Goal: Communication & Community: Answer question/provide support

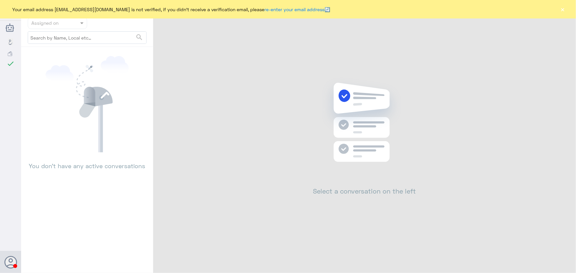
click at [560, 8] on button "×" at bounding box center [562, 9] width 7 height 7
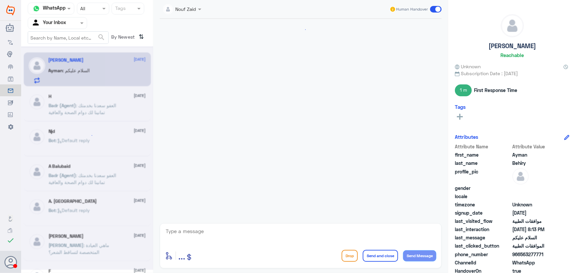
scroll to position [419, 0]
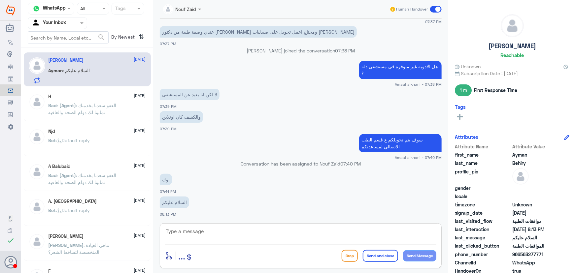
click at [223, 234] on textarea at bounding box center [300, 235] width 271 height 16
click at [228, 239] on textarea at bounding box center [300, 235] width 271 height 16
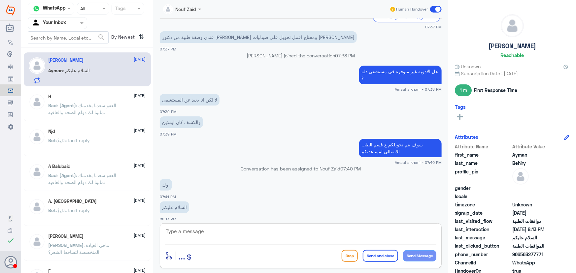
scroll to position [645, 0]
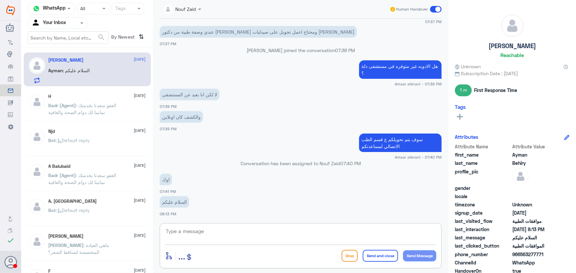
click at [254, 230] on textarea at bounding box center [300, 235] width 271 height 16
paste textarea "مرحباً معك نوف من الطب الاتصالي"
type textarea "مرحباً معك نوف من الطب الاتصالي"
click at [419, 253] on button "Send Message" at bounding box center [419, 255] width 33 height 11
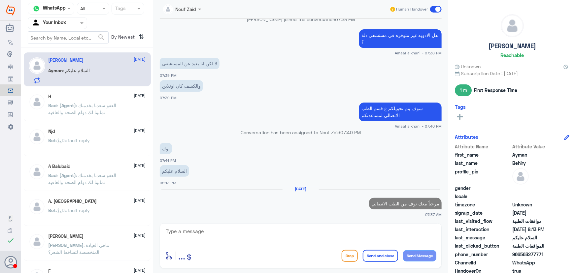
click at [393, 239] on textarea at bounding box center [300, 235] width 271 height 16
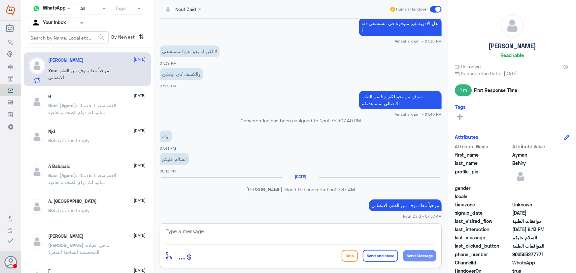
scroll to position [678, 0]
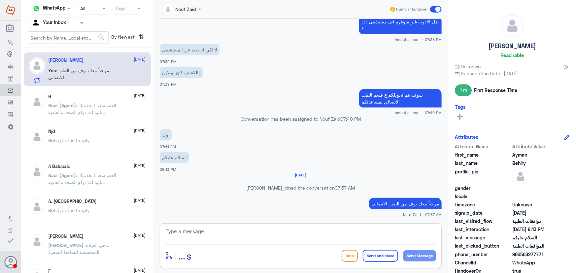
click at [250, 235] on textarea at bounding box center [300, 235] width 271 height 16
click at [275, 226] on div "enter flow name ... Drop Send and close Send Message" at bounding box center [301, 245] width 282 height 45
click at [244, 235] on textarea at bounding box center [300, 235] width 271 height 16
click at [250, 232] on textarea at bounding box center [300, 235] width 271 height 16
type textarea "d"
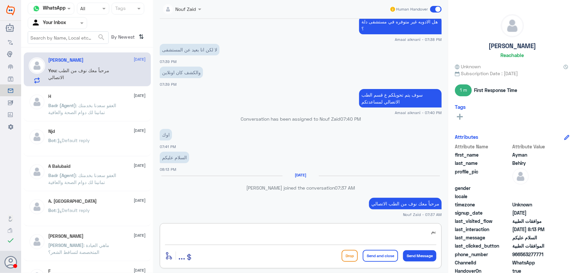
type textarea "ي"
type textarea "هنا الطب الاتصالي لكل مايخص الاستشارة الفورية من خلال التطبيق، يمكنك حجز موعد م…"
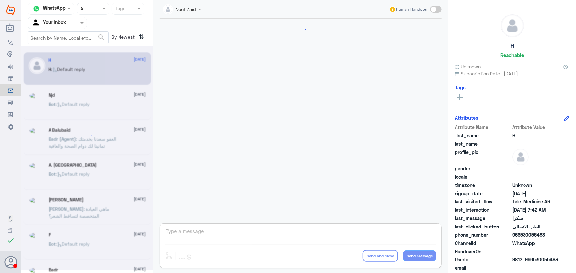
scroll to position [314, 0]
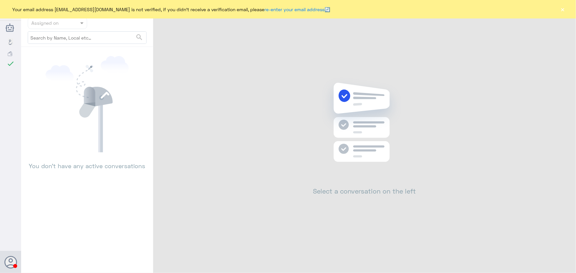
click at [566, 10] on button "×" at bounding box center [562, 9] width 7 height 7
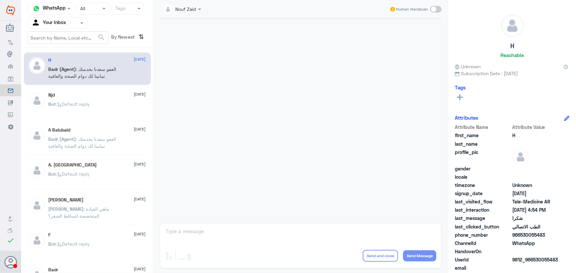
click at [53, 30] on nav "Channel WhatsApp Status × All Tags Agent Filter Your Inbox search By Newest ⇅" at bounding box center [87, 25] width 132 height 45
click at [63, 27] on div "Your Inbox" at bounding box center [48, 23] width 35 height 10
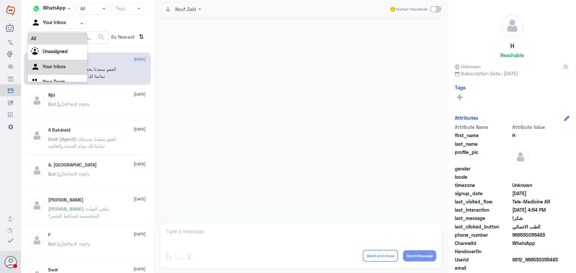
click at [64, 36] on div "All" at bounding box center [57, 38] width 59 height 12
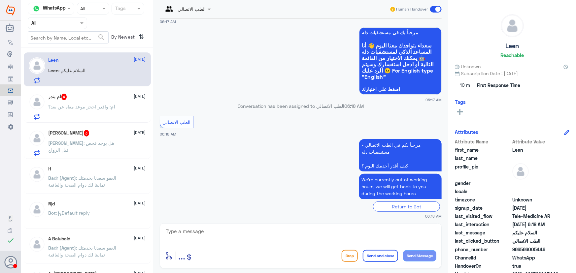
click at [76, 109] on p "ام : واقدر احجز موعد معاه عن بعد؟" at bounding box center [82, 111] width 67 height 16
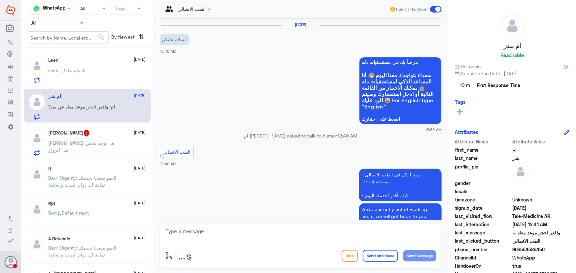
scroll to position [77, 0]
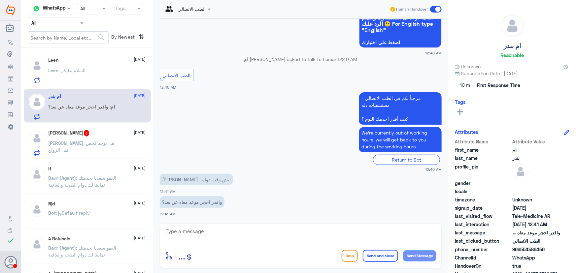
click at [231, 241] on textarea at bounding box center [300, 235] width 271 height 16
paste textarea "مرحباً معك نوف من الطب الاتصالي"
type textarea "مرحباً معك نوف من الطب الاتصالي"
click at [442, 254] on div "الطب الاتصالي Human Handover 15 Oct 2025 السلام عليكم 12:40 AM مرحباً بك في مست…" at bounding box center [300, 137] width 295 height 275
click at [426, 258] on button "Send Message" at bounding box center [419, 255] width 33 height 11
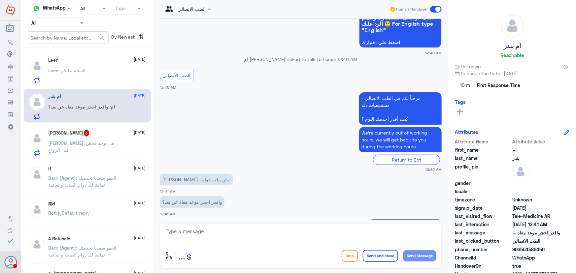
scroll to position [98, 0]
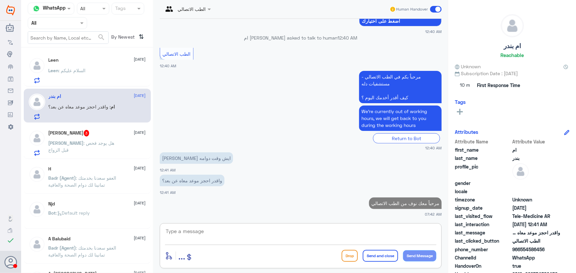
click at [374, 241] on textarea at bounding box center [300, 235] width 271 height 16
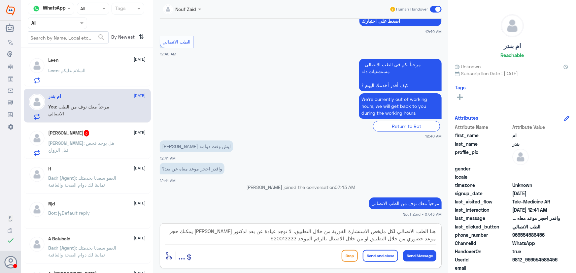
type textarea "هنا الطب الاتصالي لكل مايخص الاستشارة الفورية من خلال التطبيق، لا توجد عيادة عن…"
click at [388, 253] on button "Send and close" at bounding box center [380, 256] width 35 height 12
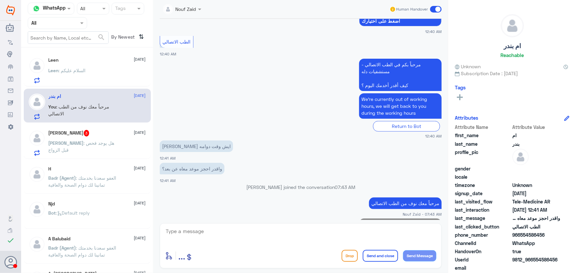
scroll to position [154, 0]
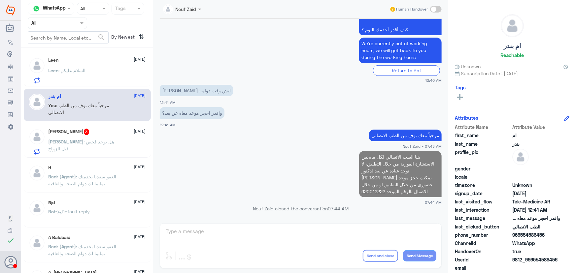
click at [123, 79] on div "Leen : السلام عليكم" at bounding box center [97, 76] width 97 height 15
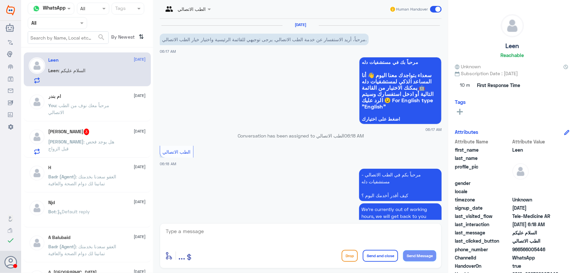
scroll to position [54, 0]
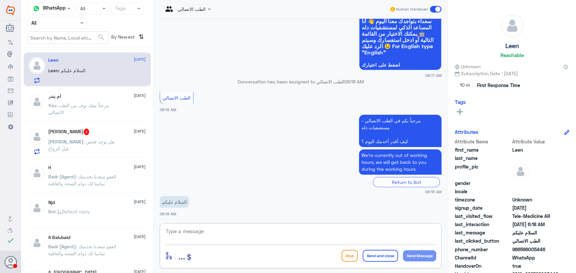
drag, startPoint x: 235, startPoint y: 238, endPoint x: 232, endPoint y: 234, distance: 4.9
click at [235, 238] on textarea at bounding box center [300, 235] width 271 height 16
paste textarea "مرحباً معك نوف من الطب الاتصالي كيف اقدر أساعدك؟"
type textarea "مرحباً معك نوف من الطب الاتصالي كيف اقدر أساعدك؟"
click at [412, 257] on button "Send Message" at bounding box center [419, 255] width 33 height 11
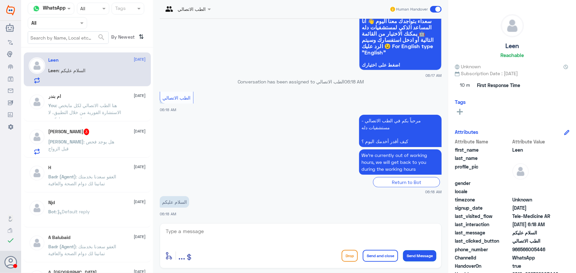
scroll to position [82, 0]
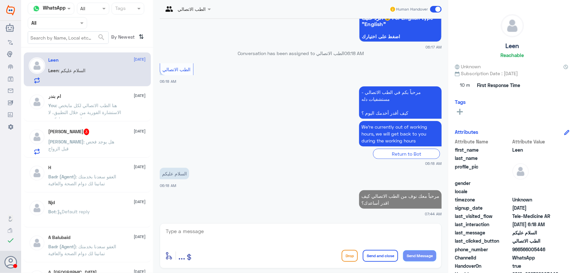
click at [99, 146] on p "Khalid : هل يوجد فحص قبل الزواج" at bounding box center [86, 146] width 74 height 16
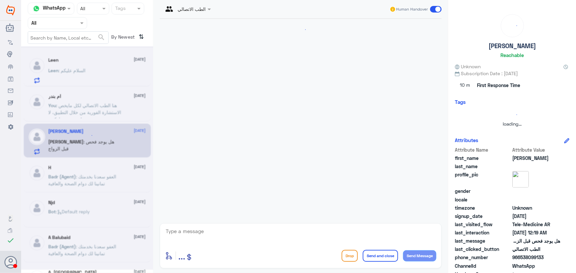
scroll to position [54, 0]
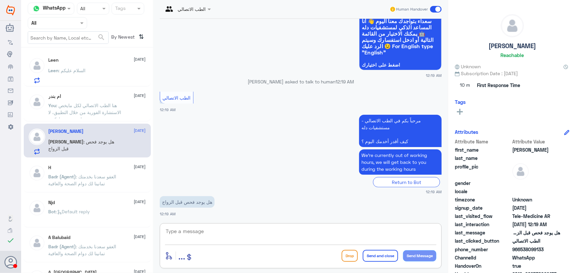
click at [282, 232] on textarea at bounding box center [300, 235] width 271 height 16
paste textarea "مرحباً معك نوف من الطب الاتصالي"
type textarea "مرحباً معك نوف من الطب الاتصالي"
click at [428, 255] on button "Send Message" at bounding box center [419, 255] width 33 height 11
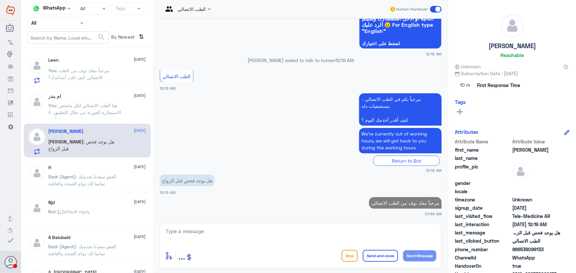
drag, startPoint x: 345, startPoint y: 221, endPoint x: 343, endPoint y: 227, distance: 6.5
click at [344, 224] on div "الطب الاتصالي Human Handover 15 Oct 2025 مرحباً، أريد الاستفسار عن خدمة الطب ال…" at bounding box center [300, 137] width 295 height 275
click at [342, 231] on textarea at bounding box center [300, 235] width 271 height 16
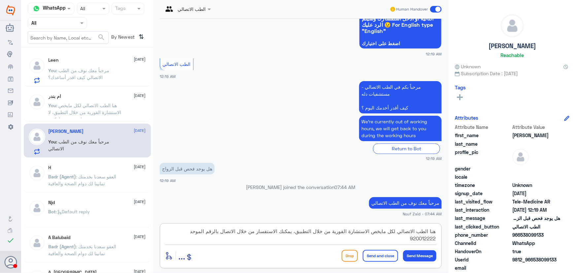
type textarea "هنا الطب الاتصالي لكل مايخص الاستشارة الفورية من خلال التطبيق، يمكنك الاستفسار …"
click at [375, 258] on button "Send and close" at bounding box center [380, 256] width 35 height 12
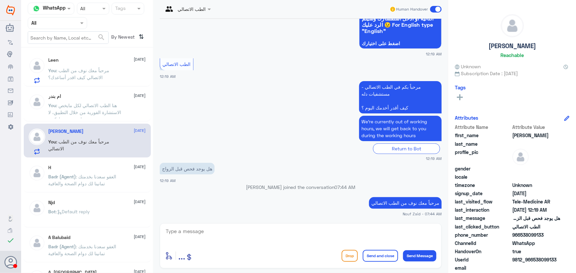
scroll to position [117, 0]
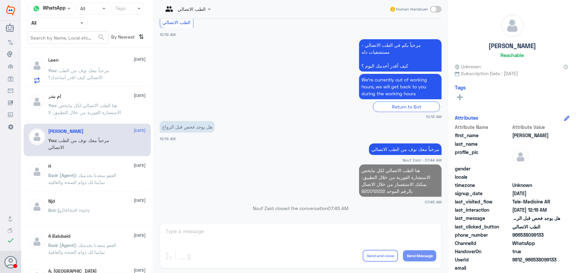
click at [109, 69] on p "You : مرحباً معك نوف من الطب الاتصالي كيف اقدر أساعدك؟" at bounding box center [86, 75] width 74 height 16
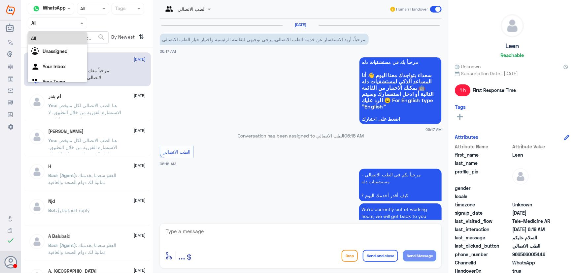
click at [69, 24] on div at bounding box center [57, 23] width 59 height 8
click at [62, 55] on div "Unassigned" at bounding box center [57, 52] width 59 height 15
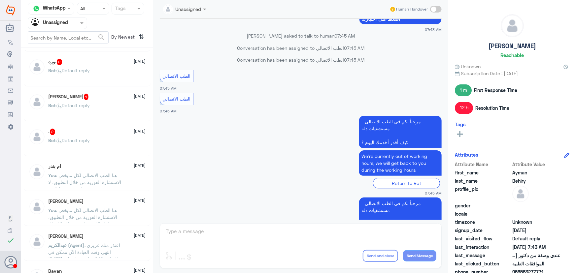
scroll to position [120, 0]
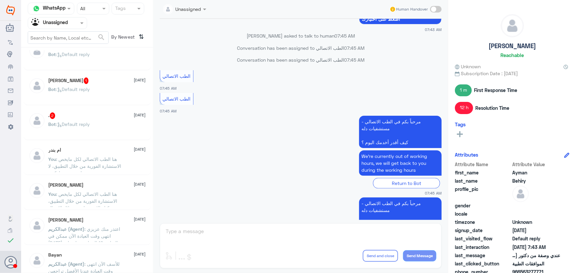
click at [91, 143] on div "ام بندر 15 October You : هنا الطب الاتصالي لكل مايخص الاستشارة الفورية من خلال …" at bounding box center [87, 159] width 127 height 33
click at [90, 124] on span ": Default reply" at bounding box center [73, 124] width 34 height 6
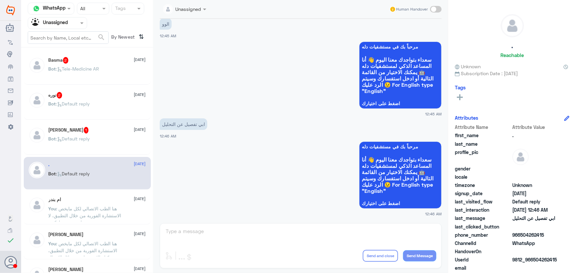
scroll to position [60, 0]
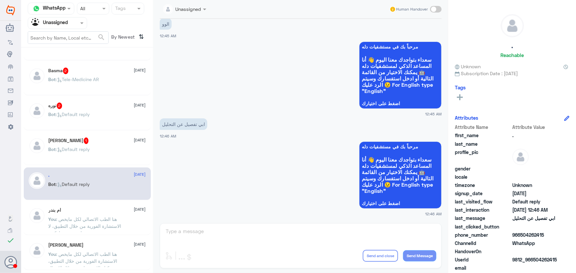
click at [94, 144] on div "Ahmed 1 15 October" at bounding box center [97, 141] width 97 height 7
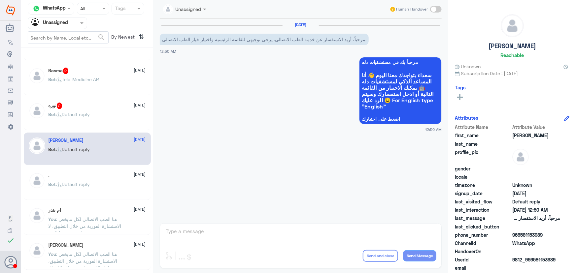
click at [100, 171] on div ". 15 October Bot : Default reply" at bounding box center [87, 184] width 127 height 33
click at [109, 183] on div "Bot : Default reply" at bounding box center [97, 189] width 97 height 15
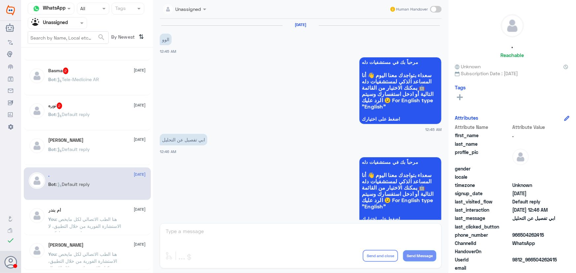
click at [85, 140] on div "Ahmed 15 October" at bounding box center [97, 141] width 97 height 6
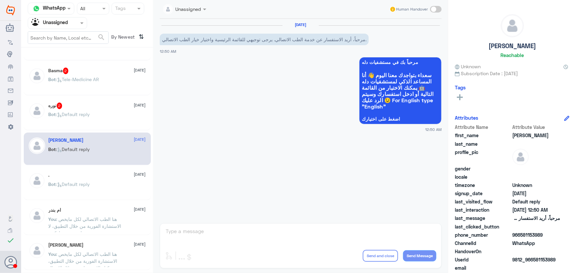
click at [103, 116] on div "Bot : Default reply" at bounding box center [97, 120] width 97 height 15
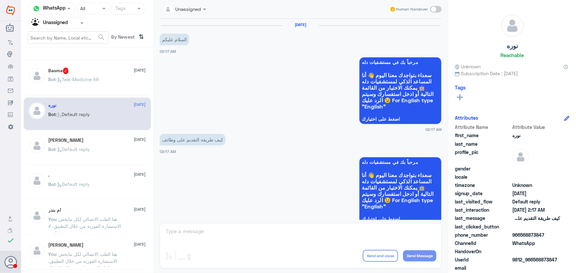
scroll to position [16, 0]
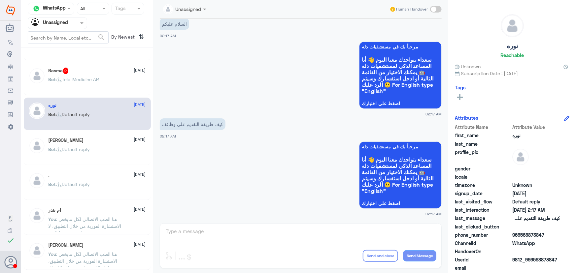
click at [102, 147] on div "Bot : Default reply" at bounding box center [97, 154] width 97 height 15
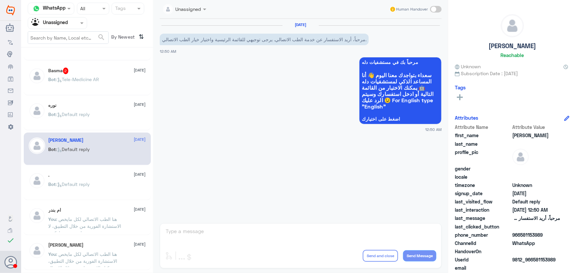
click at [105, 116] on div "Bot : Default reply" at bounding box center [97, 120] width 97 height 15
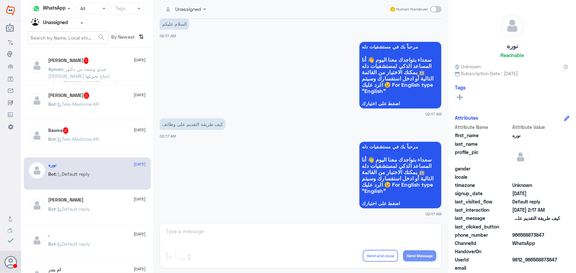
drag, startPoint x: 102, startPoint y: 139, endPoint x: 102, endPoint y: 135, distance: 3.3
click at [102, 135] on div "Basma 2 15 October Bot : Tele-Medicine AR" at bounding box center [97, 139] width 97 height 25
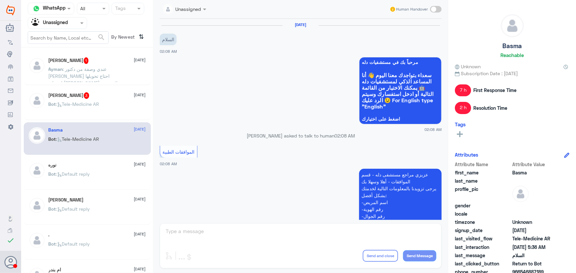
click at [39, 119] on div "Kadi Abdullah 3 15 October Bot : Tele-Medicine AR" at bounding box center [87, 103] width 127 height 33
click at [64, 118] on div "Kadi Abdullah 3 15 October Bot : Tele-Medicine AR" at bounding box center [87, 103] width 127 height 33
click at [72, 118] on div "Kadi Abdullah 3 15 October Bot : Tele-Medicine AR" at bounding box center [87, 103] width 127 height 33
click at [82, 117] on div "Kadi Abdullah 3 15 October Bot : Tele-Medicine AR" at bounding box center [87, 103] width 127 height 33
click at [72, 77] on span ": عندي وصفة من دكتور عبد الواحد ابو جازية احتاج تحويلها لصيدلية النهدي لاني بعي…" at bounding box center [83, 79] width 69 height 26
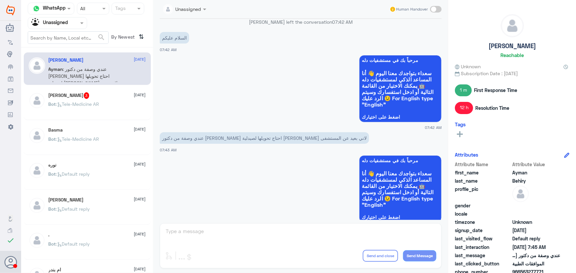
scroll to position [233, 0]
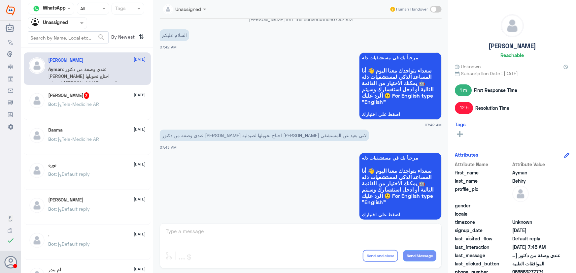
click at [281, 232] on div "Unassigned Human Handover 14 Oct 2025 Amaal alknani joined the conversation 07:…" at bounding box center [300, 137] width 295 height 275
click at [99, 111] on p "Bot : Tele-Medicine AR" at bounding box center [74, 109] width 51 height 16
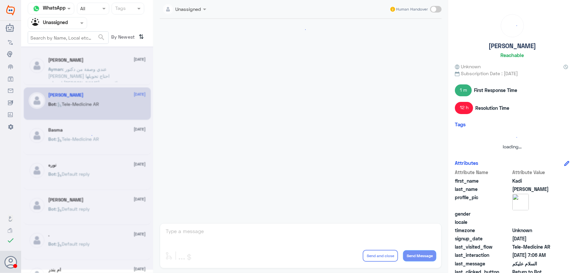
scroll to position [95, 0]
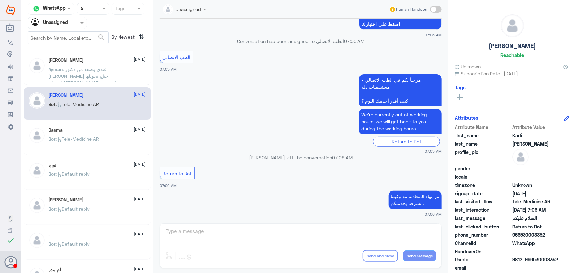
click at [112, 71] on span ": عندي وصفة من دكتور عبد الواحد ابو جازية احتاج تحويلها لصيدلية النهدي لاني بعي…" at bounding box center [83, 79] width 69 height 26
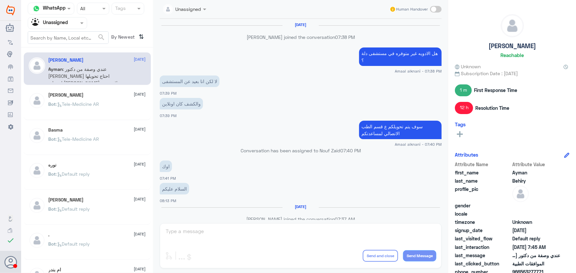
scroll to position [383, 0]
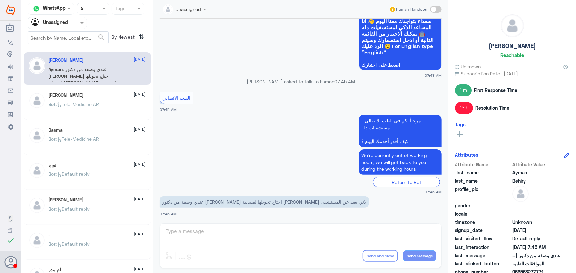
click at [121, 107] on div "Bot : Tele-Medicine AR" at bounding box center [97, 109] width 97 height 15
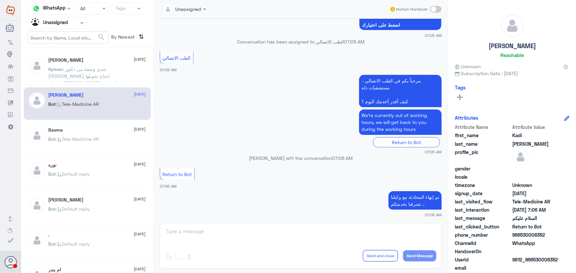
scroll to position [95, 0]
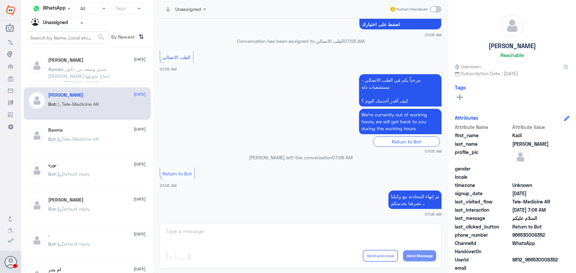
click at [103, 78] on span ": عندي وصفة من دكتور عبد الواحد ابو جازية احتاج تحويلها لصيدلية النهدي لاني بعي…" at bounding box center [83, 79] width 69 height 26
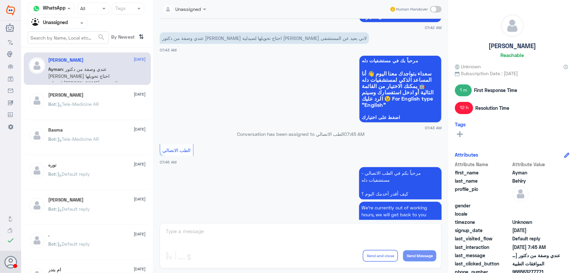
scroll to position [383, 0]
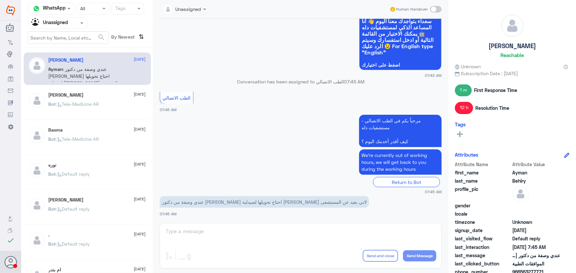
click at [435, 7] on span at bounding box center [436, 9] width 12 height 7
click at [0, 0] on input "checkbox" at bounding box center [0, 0] width 0 height 0
click at [279, 238] on textarea at bounding box center [300, 235] width 271 height 16
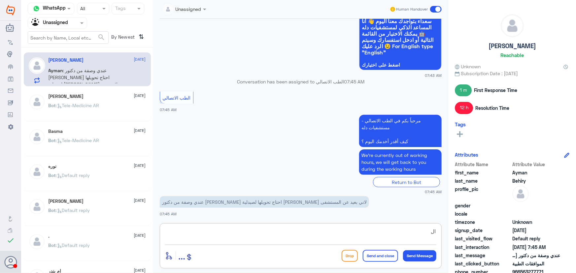
type textarea "ا"
click at [436, 9] on span at bounding box center [436, 9] width 12 height 7
click at [0, 0] on input "checkbox" at bounding box center [0, 0] width 0 height 0
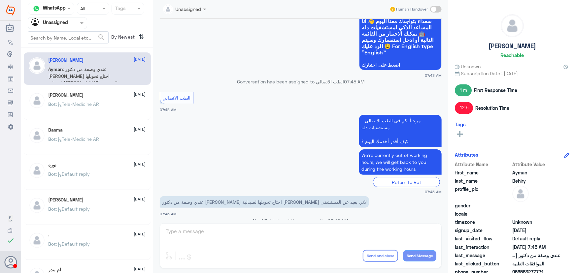
scroll to position [395, 0]
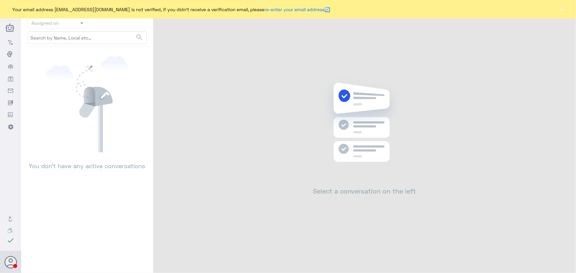
click at [562, 9] on button "×" at bounding box center [562, 9] width 7 height 7
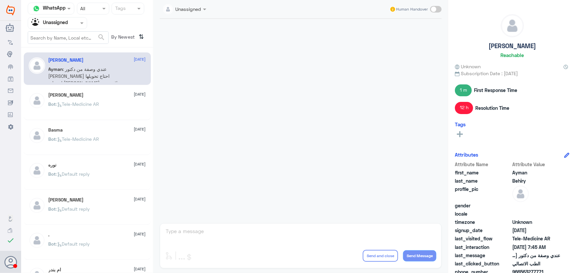
click at [92, 62] on div "[PERSON_NAME] [DATE]" at bounding box center [97, 60] width 97 height 6
click at [112, 113] on div "Bot : Tele-Medicine AR" at bounding box center [97, 109] width 97 height 15
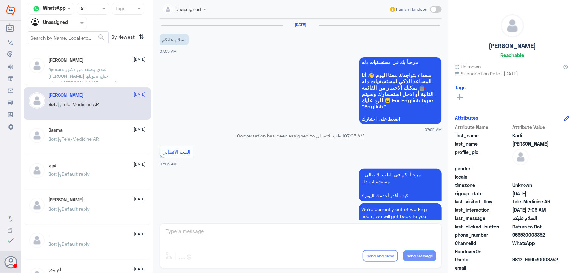
scroll to position [95, 0]
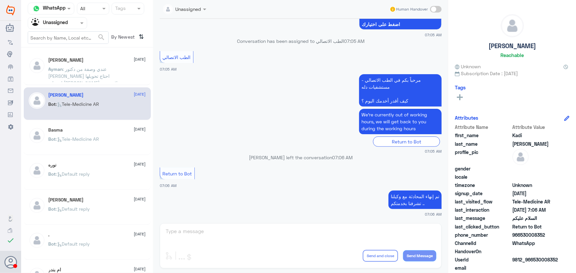
click at [99, 75] on span ": عندي وصفة من دكتور عبد الواحد ابو جازية احتاج تحويلها لصيدلية النهدي لاني بعي…" at bounding box center [83, 79] width 69 height 26
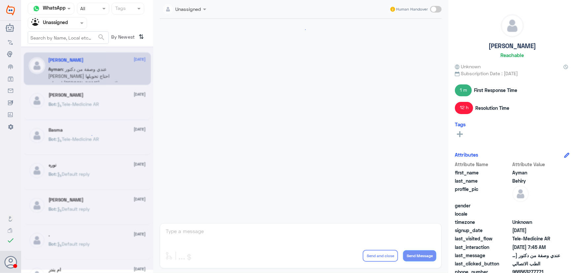
scroll to position [381, 0]
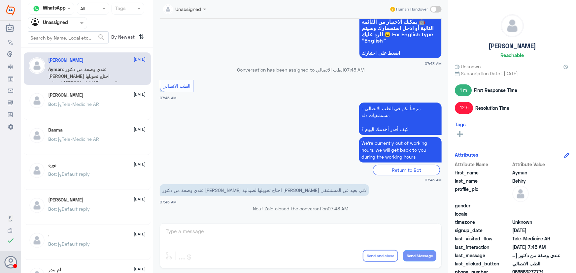
click at [75, 69] on span ": عندي وصفة من دكتور عبد الواحد ابو جازية احتاج تحويلها لصيدلية النهدي لاني بعي…" at bounding box center [83, 79] width 69 height 26
click at [254, 238] on div "Unassigned Human Handover 14 Oct 2025 هل الادويه غير متوفره في مستشفى دلة ؟ Ama…" at bounding box center [300, 137] width 295 height 275
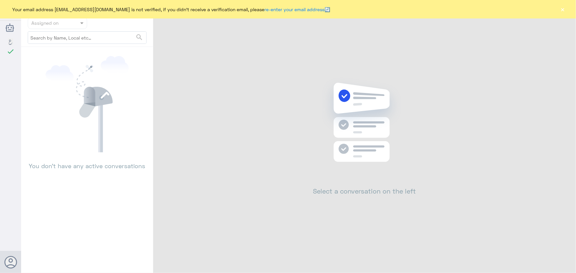
click at [571, 13] on div "Your email address n_zaid@DallahHealth.com is not verified, if you didn't recei…" at bounding box center [288, 9] width 576 height 18
click at [559, 9] on button "×" at bounding box center [562, 9] width 7 height 7
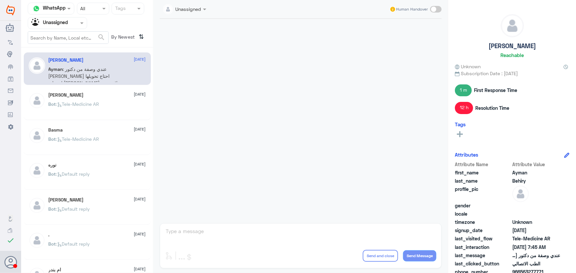
click at [77, 55] on div "Ayman Behiry 15 October Ayman : عندي وصفة من دكتور عبد الواحد ابو جازية احتاج ت…" at bounding box center [87, 68] width 127 height 33
click at [77, 102] on span ": Tele-Medicine AR" at bounding box center [77, 104] width 43 height 6
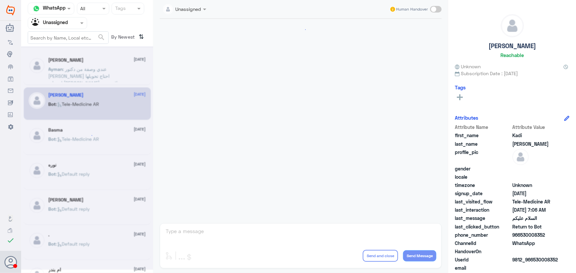
scroll to position [95, 0]
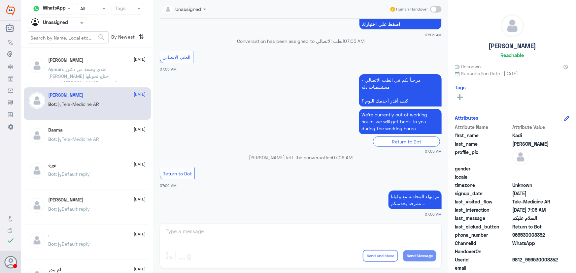
click at [79, 79] on p "Ayman : عندي وصفة من دكتور عبد الواحد ابو جازية احتاج تحويلها لصيدلية النهدي لا…" at bounding box center [86, 74] width 74 height 16
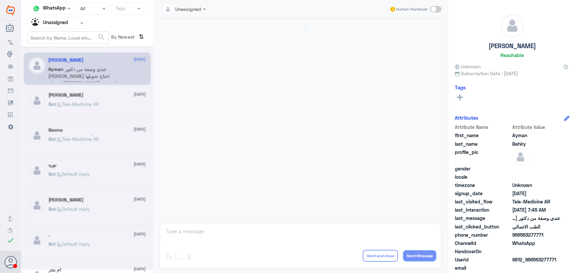
scroll to position [381, 0]
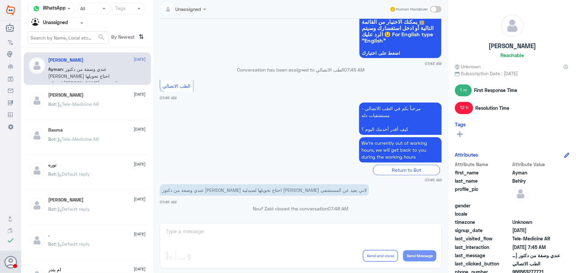
click at [436, 8] on span at bounding box center [436, 9] width 12 height 7
click at [0, 0] on input "checkbox" at bounding box center [0, 0] width 0 height 0
click at [331, 238] on textarea at bounding box center [300, 235] width 271 height 16
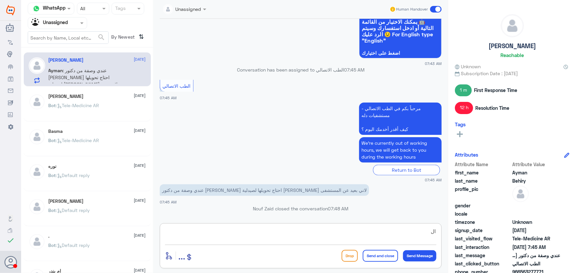
type textarea "ا"
type textarea "ي"
type textarea "ف"
click at [430, 7] on span at bounding box center [436, 9] width 12 height 7
click at [0, 0] on input "checkbox" at bounding box center [0, 0] width 0 height 0
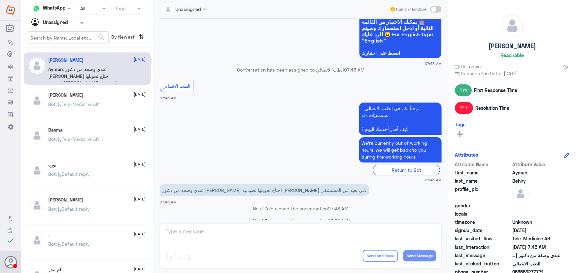
scroll to position [393, 0]
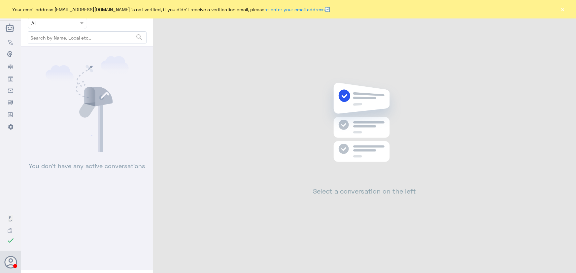
click at [563, 10] on button "×" at bounding box center [562, 9] width 7 height 7
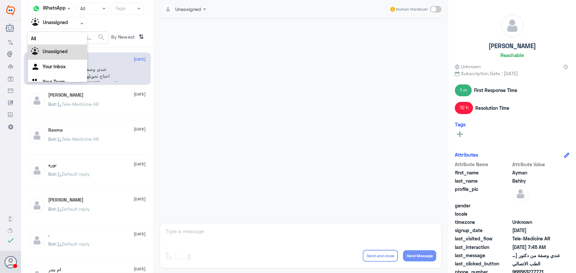
click at [61, 19] on input "text" at bounding box center [49, 23] width 36 height 8
click at [62, 35] on div "All" at bounding box center [57, 38] width 59 height 12
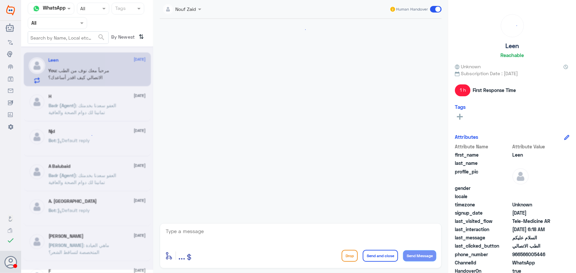
scroll to position [94, 0]
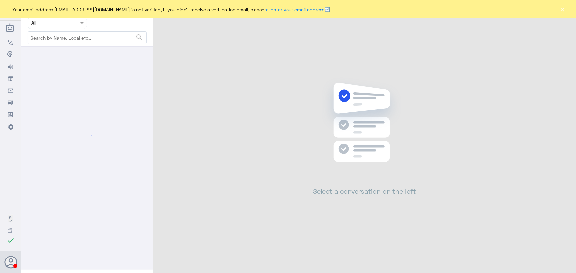
click at [561, 16] on div "Your email address [EMAIL_ADDRESS][DOMAIN_NAME] is not verified, if you didn't …" at bounding box center [288, 9] width 576 height 18
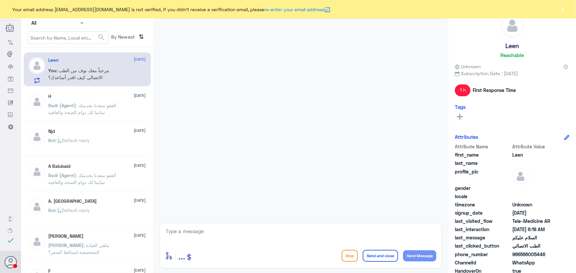
click at [564, 8] on button "×" at bounding box center [562, 9] width 7 height 7
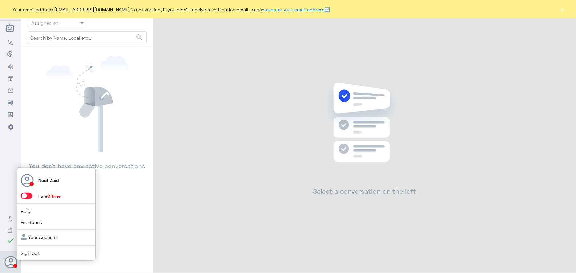
click at [23, 191] on div "Nouf Zaid I am Offline Help Feedback Your Account Sign Out" at bounding box center [55, 215] width 79 height 94
click at [25, 195] on span at bounding box center [27, 196] width 12 height 7
click at [0, 0] on input "checkbox" at bounding box center [0, 0] width 0 height 0
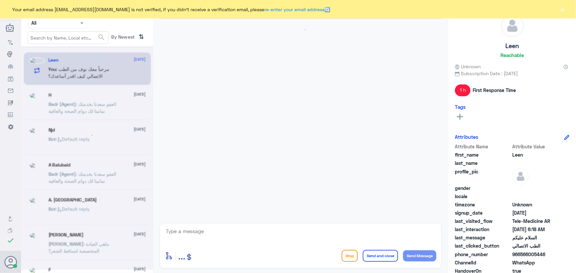
scroll to position [94, 0]
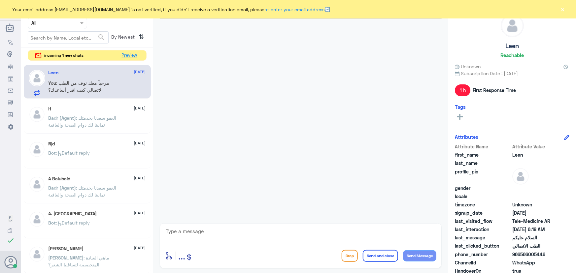
click at [125, 50] on div "incoming 1 new chats Preview" at bounding box center [87, 55] width 119 height 11
click at [126, 58] on button "Preview" at bounding box center [129, 55] width 20 height 10
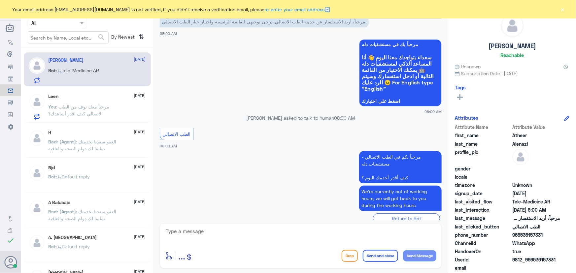
scroll to position [32, 0]
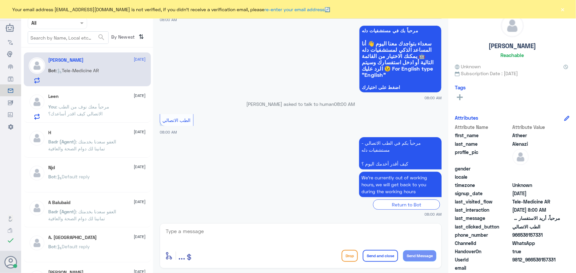
click at [271, 233] on div "enter flow name ... Drop Send and close Send Message" at bounding box center [301, 245] width 282 height 45
click at [270, 232] on textarea at bounding box center [300, 235] width 271 height 16
paste textarea "مرحباً معك نوف من الطب الاتصالي كيف اقدر أساعدك؟"
type textarea "مرحباً معك نوف من الطب الاتصالي كيف اقدر أساعدك؟"
click at [424, 252] on button "Send Message" at bounding box center [419, 255] width 33 height 11
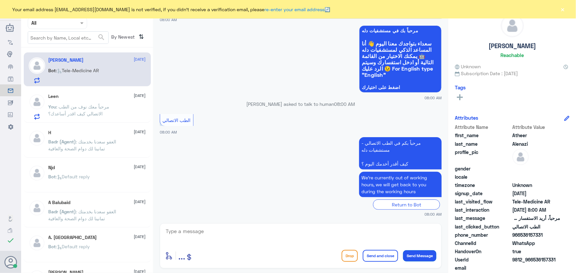
scroll to position [60, 0]
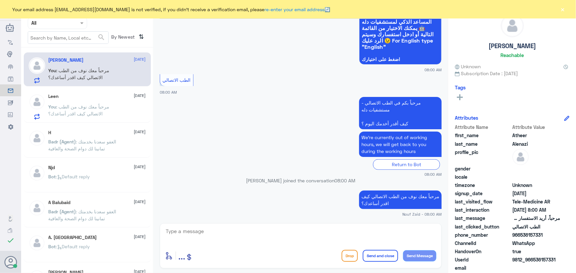
click at [286, 228] on textarea at bounding box center [300, 235] width 271 height 16
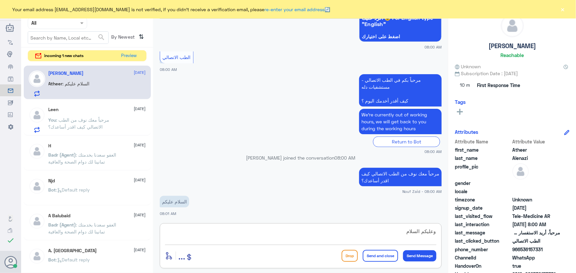
type textarea "وعليكم السلام"
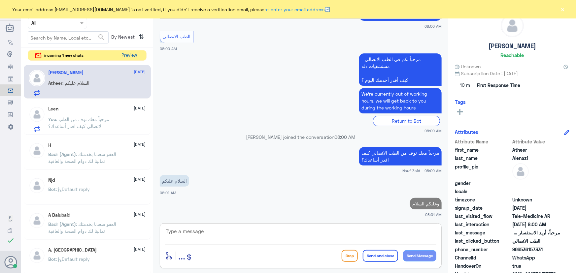
click at [131, 54] on button "Preview" at bounding box center [129, 55] width 20 height 10
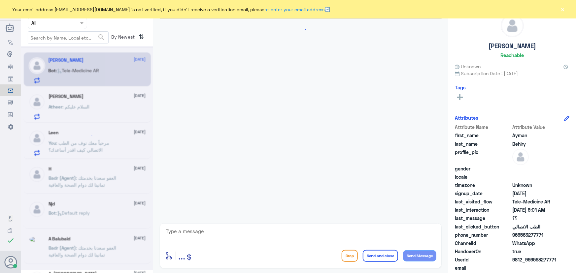
scroll to position [442, 0]
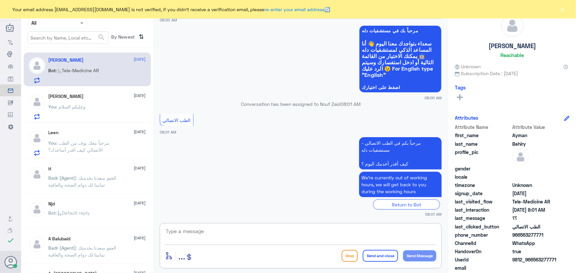
click at [238, 239] on textarea at bounding box center [300, 235] width 271 height 16
click at [224, 231] on textarea at bounding box center [300, 235] width 271 height 16
paste textarea "مرحباً معك نوف من الطب الاتصالي كيف اقدر أساعدك؟"
type textarea "مرحباً معك نوف من الطب الاتصالي كيف اقدر أساعدك؟"
click at [422, 255] on button "Send Message" at bounding box center [419, 255] width 33 height 11
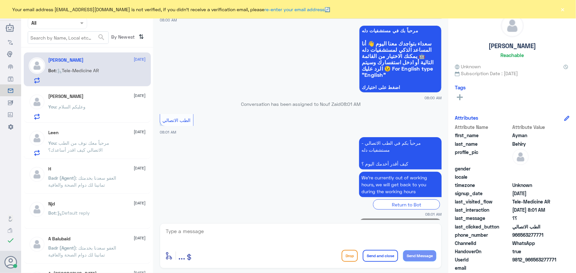
scroll to position [470, 0]
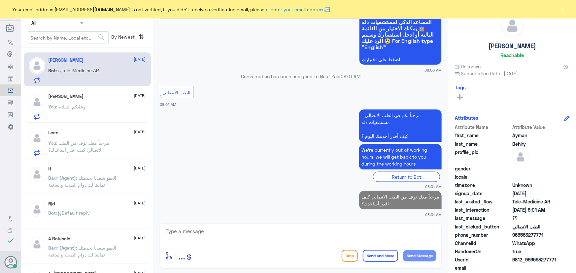
click at [95, 103] on div "Atheer Alenazi 15 October You : وعليكم السلام" at bounding box center [97, 107] width 97 height 26
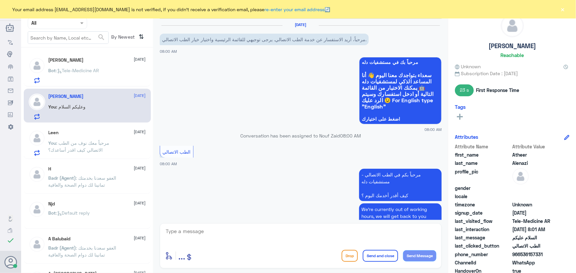
scroll to position [115, 0]
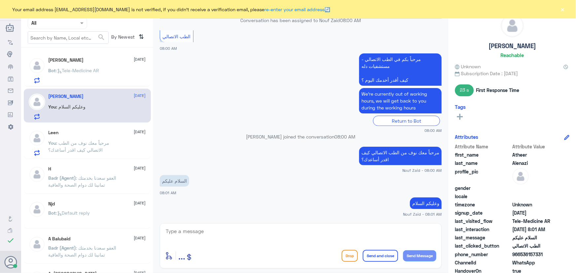
click at [249, 246] on div "enter flow name ... Drop Send and close Send Message" at bounding box center [301, 245] width 282 height 45
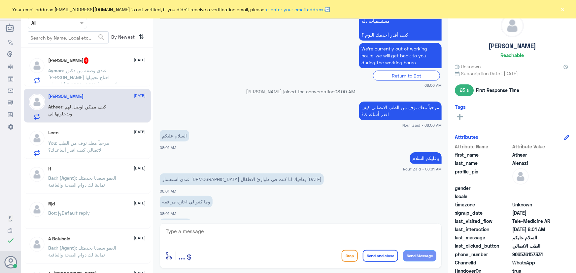
scroll to position [206, 0]
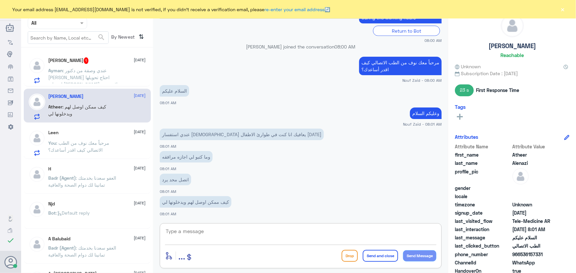
click at [250, 230] on textarea at bounding box center [300, 235] width 271 height 16
paste textarea "هنا الطب الاتصالي لكل مايخص الاستشارة الفورية من خلال التطبيق، يمكنك التواصل مع…"
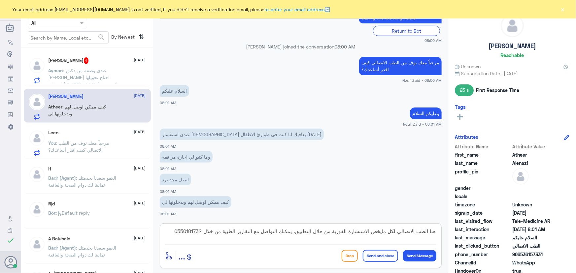
type textarea "هنا الطب الاتصالي لكل مايخص الاستشارة الفورية من خلال التطبيق، يمكنك التواصل مع…"
click at [384, 256] on button "Send and close" at bounding box center [380, 256] width 35 height 12
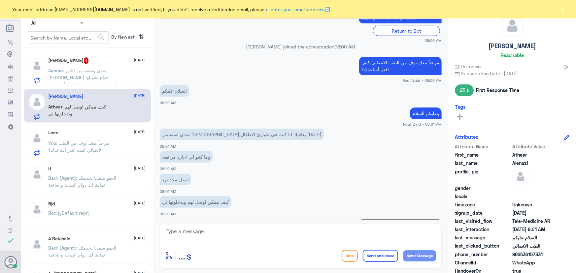
scroll to position [247, 0]
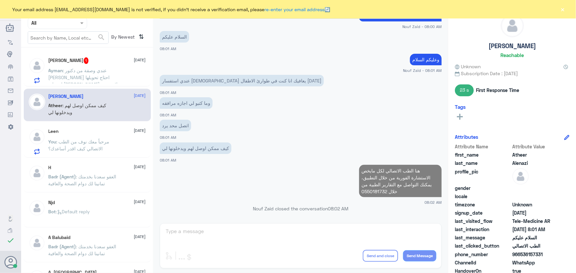
click at [82, 72] on span ": عندي وصفة من دكتور عبد الواحد ابو جازية احتاج تحويلها لصيدلية النهدي لاني بعي…" at bounding box center [83, 81] width 69 height 26
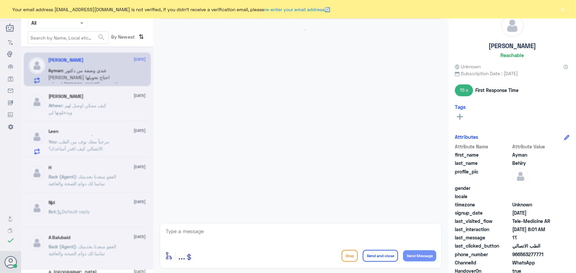
scroll to position [458, 0]
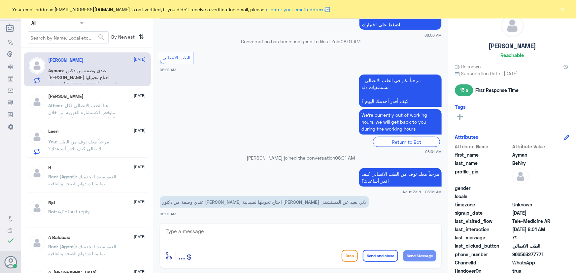
click at [211, 233] on textarea at bounding box center [300, 235] width 271 height 16
click at [565, 9] on button "×" at bounding box center [562, 9] width 7 height 7
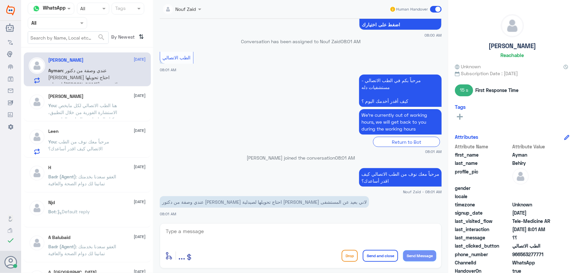
click at [332, 238] on textarea at bounding box center [300, 235] width 271 height 16
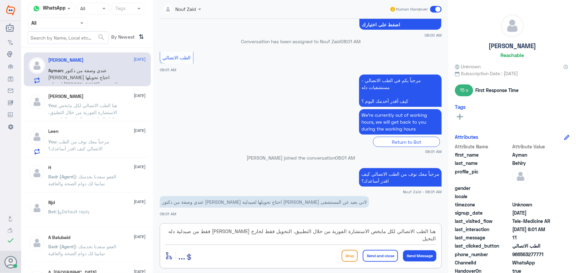
click at [240, 231] on textarea "هنا الطب الاتصالي لكل مايخص الاستشارة الفورية من خلال التطبيق، التحويل فقط لخار…" at bounding box center [300, 235] width 271 height 16
drag, startPoint x: 240, startPoint y: 231, endPoint x: 296, endPoint y: 236, distance: 56.6
click at [296, 236] on textarea "هنا الطب الاتصالي لكل مايخص الاستشارة الفورية من خلال التطبيق، التحويل فقط لخار…" at bounding box center [300, 235] width 271 height 16
click at [211, 234] on textarea "هنا الطب الاتصالي لكل مايخص الاستشارة الفورية من خلال التطبيق، الاستلام فقط من …" at bounding box center [300, 235] width 271 height 16
type textarea "هنا الطب الاتصالي لكل مايخص الاستشارة الفورية من خلال التطبيق، الاستلام فقط من …"
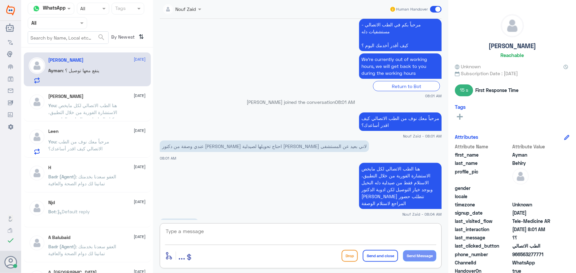
scroll to position [536, 0]
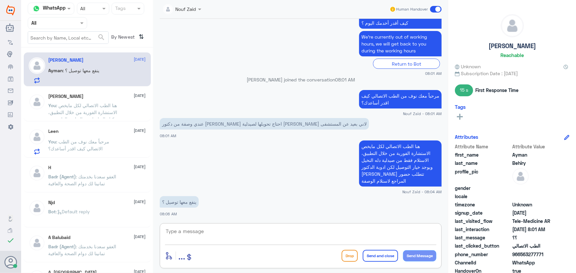
click at [252, 241] on textarea at bounding box center [300, 235] width 271 height 16
click at [430, 232] on textarea "لا وصفات الدكتور عبدالواحد تتطلب الحضور للاستلام" at bounding box center [300, 235] width 271 height 16
click at [431, 232] on textarea "لا وصفات الدكتور عبدالواحد تتطلب الحضور للاستلام" at bounding box center [300, 235] width 271 height 16
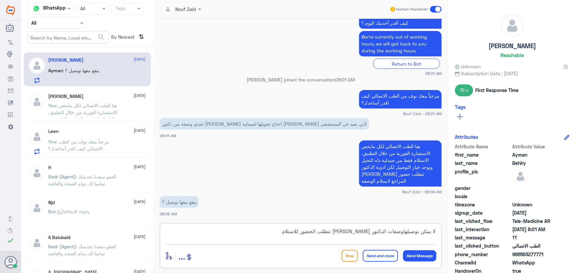
type textarea "لا يمكن توصيلها وصفات الدكتور عبدالواحد تتطلب الحضور للاستلام"
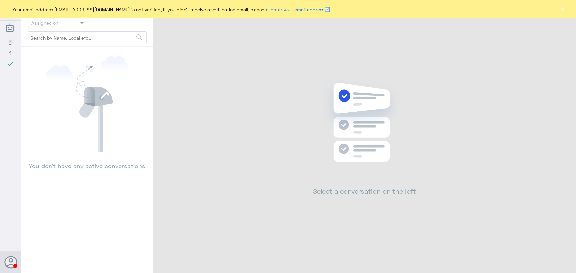
click at [564, 8] on button "×" at bounding box center [562, 9] width 7 height 7
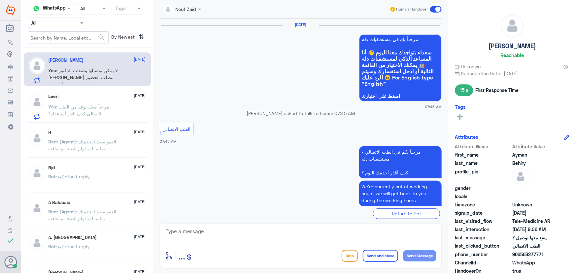
scroll to position [442, 0]
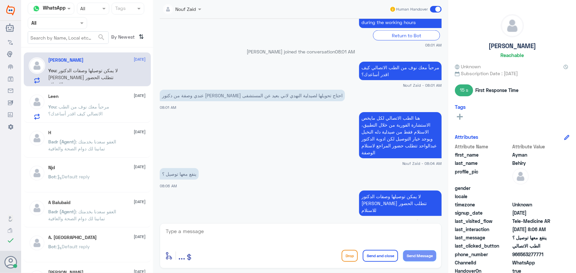
click at [432, 8] on span at bounding box center [436, 9] width 12 height 7
click at [0, 0] on input "checkbox" at bounding box center [0, 0] width 0 height 0
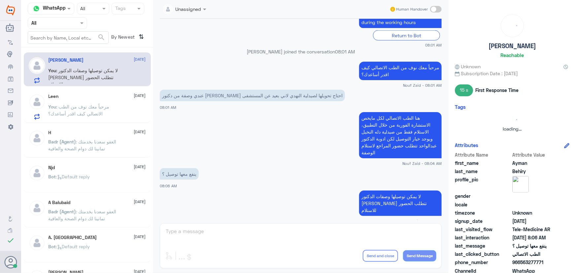
scroll to position [453, 0]
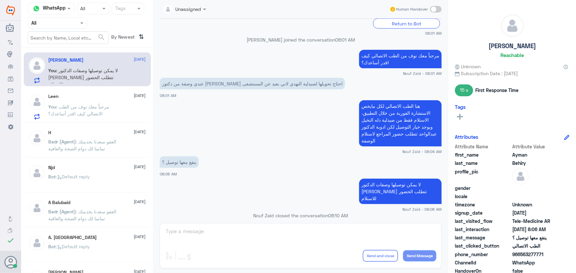
click at [77, 108] on span ": مرحباً معك نوف من الطب الاتصالي كيف اقدر أساعدك؟" at bounding box center [79, 110] width 61 height 13
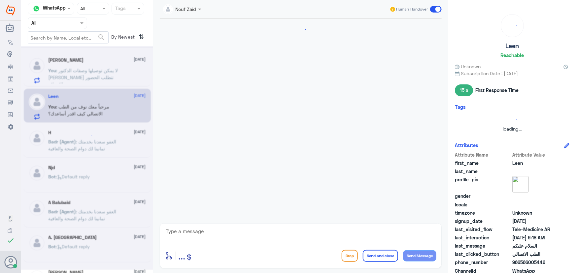
scroll to position [94, 0]
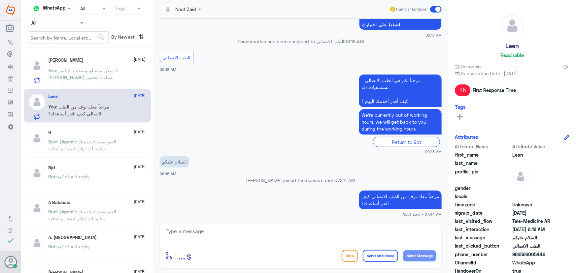
click at [438, 9] on span at bounding box center [436, 9] width 12 height 7
click at [0, 0] on input "checkbox" at bounding box center [0, 0] width 0 height 0
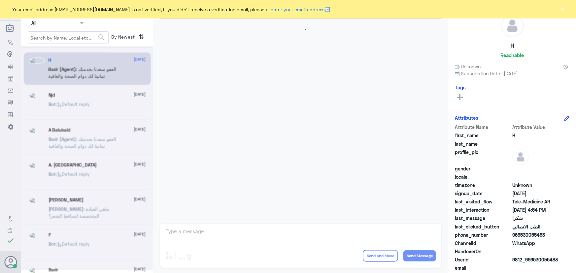
scroll to position [314, 0]
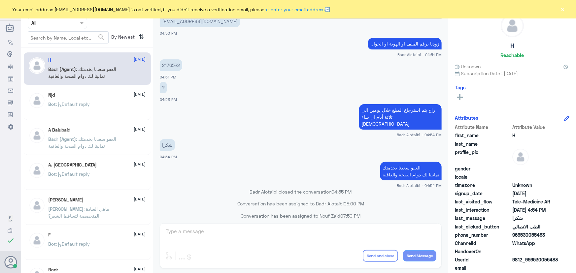
click at [66, 24] on input "text" at bounding box center [49, 23] width 36 height 8
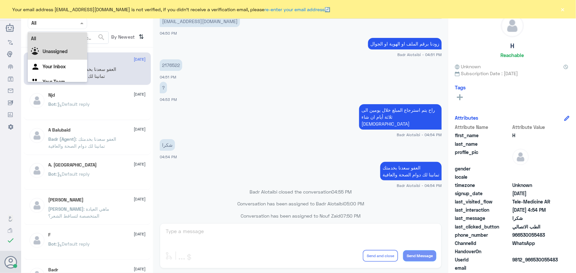
click at [69, 55] on div "Unassigned" at bounding box center [57, 52] width 59 height 15
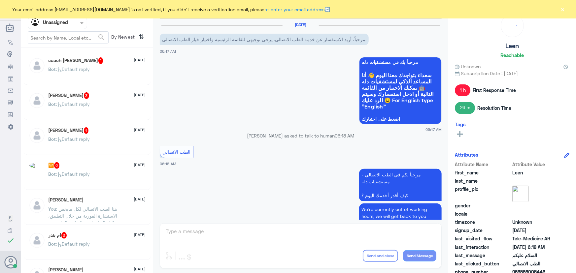
scroll to position [106, 0]
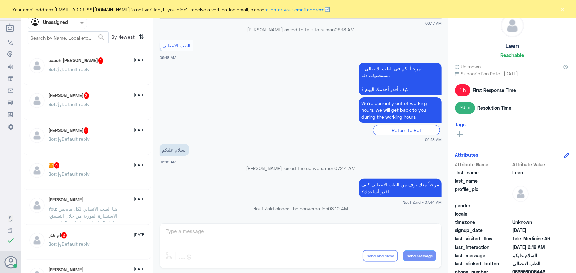
click at [104, 132] on div "[PERSON_NAME] 1 [DATE]" at bounding box center [97, 130] width 97 height 7
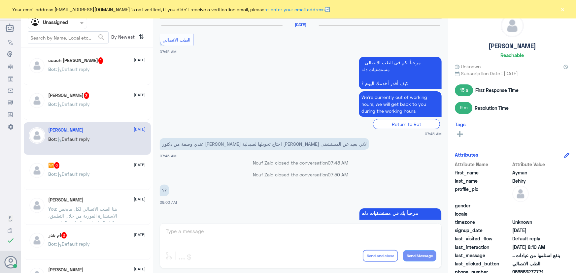
scroll to position [464, 0]
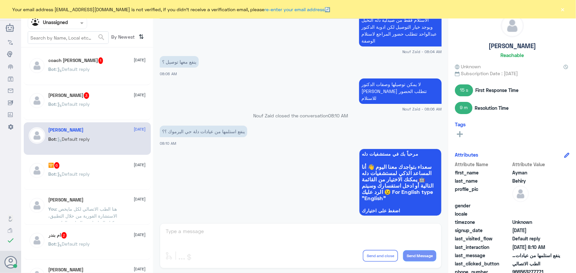
click at [561, 10] on button "×" at bounding box center [562, 9] width 7 height 7
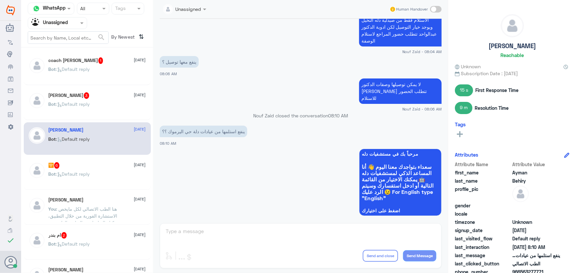
click at [432, 13] on div "Human Handover" at bounding box center [415, 9] width 52 height 12
click at [436, 9] on span at bounding box center [436, 9] width 12 height 7
click at [0, 0] on input "checkbox" at bounding box center [0, 0] width 0 height 0
click at [274, 229] on textarea at bounding box center [300, 235] width 271 height 16
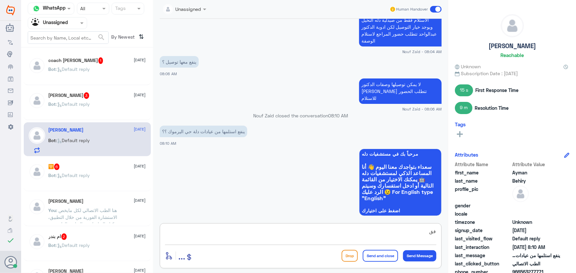
type textarea "ف"
type textarea "الاستلام فقط من صيدلية دله النخيل"
click at [379, 261] on button "Send and close" at bounding box center [380, 256] width 35 height 12
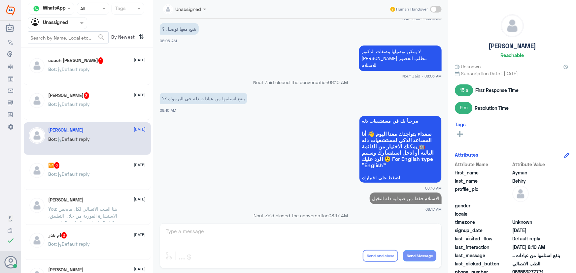
click at [62, 27] on div "Unassigned" at bounding box center [49, 23] width 37 height 10
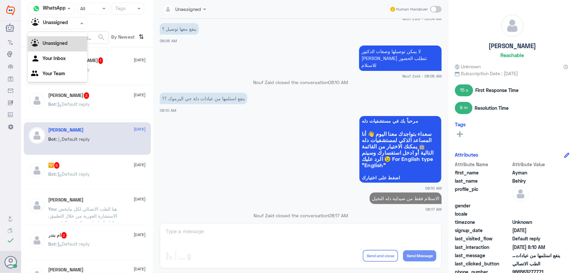
click at [61, 36] on div "Unassigned" at bounding box center [57, 43] width 59 height 15
click at [63, 27] on div "Unassigned" at bounding box center [49, 23] width 37 height 10
click at [66, 35] on div "All" at bounding box center [57, 30] width 59 height 12
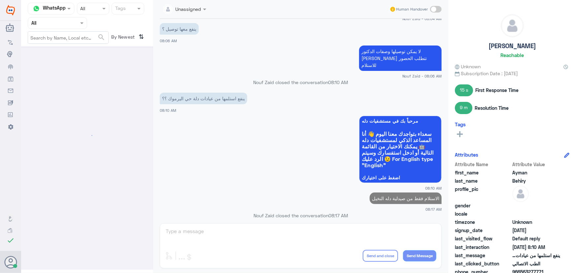
scroll to position [0, 0]
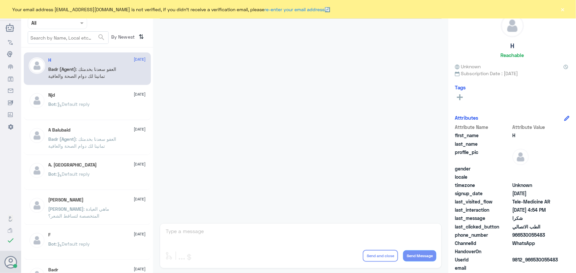
click at [563, 12] on button "×" at bounding box center [562, 9] width 7 height 7
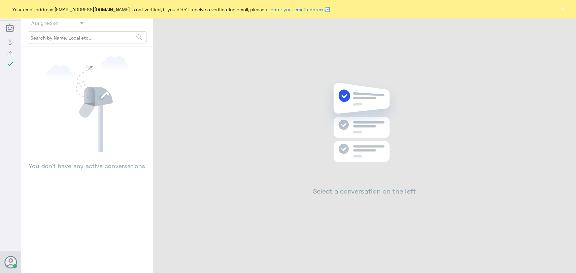
click at [571, 11] on div "Your email address n_zaid@DallahHealth.com is not verified, if you didn't recei…" at bounding box center [288, 9] width 576 height 18
click at [567, 11] on div "Your email address n_zaid@DallahHealth.com is not verified, if you didn't recei…" at bounding box center [288, 9] width 576 height 18
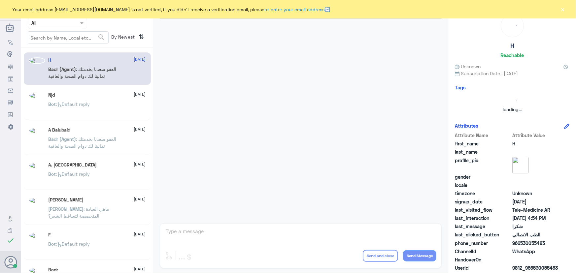
click at [565, 10] on button "×" at bounding box center [562, 9] width 7 height 7
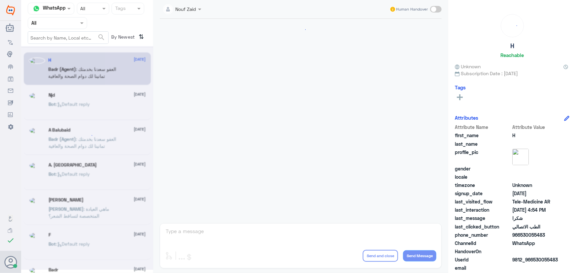
scroll to position [314, 0]
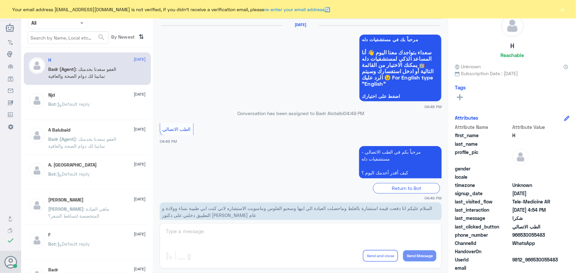
scroll to position [314, 0]
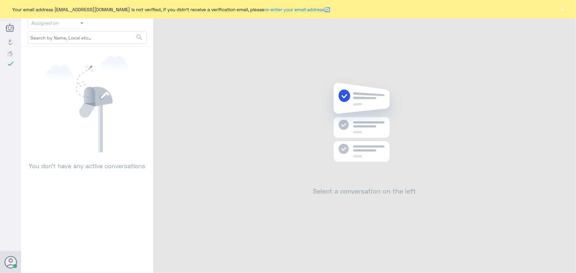
drag, startPoint x: 560, startPoint y: 13, endPoint x: 560, endPoint y: 7, distance: 5.9
click at [561, 13] on button "×" at bounding box center [562, 9] width 7 height 7
click at [560, 10] on button "×" at bounding box center [562, 9] width 7 height 7
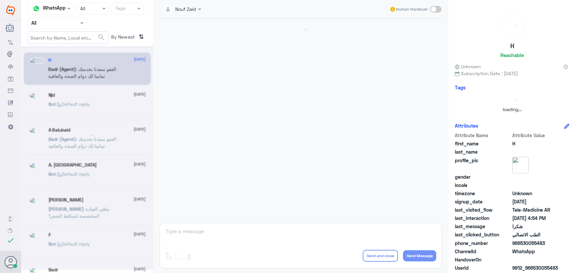
click at [72, 19] on div at bounding box center [57, 23] width 59 height 8
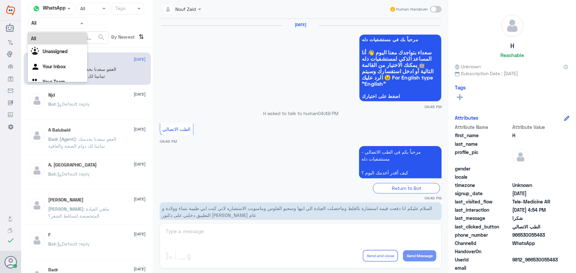
scroll to position [314, 0]
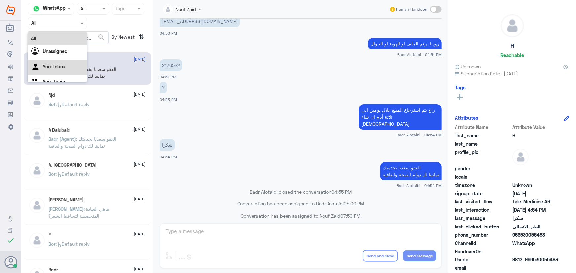
click at [65, 70] on div "Your Inbox" at bounding box center [57, 67] width 59 height 15
click at [65, 26] on input "text" at bounding box center [49, 23] width 36 height 8
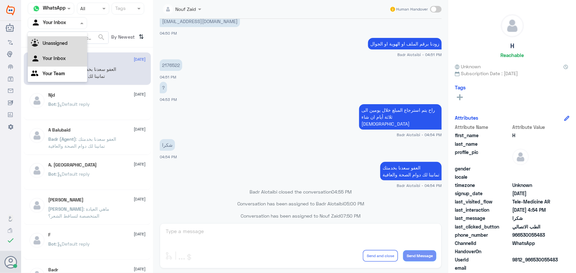
click at [67, 41] on b "Unassigned" at bounding box center [55, 43] width 25 height 6
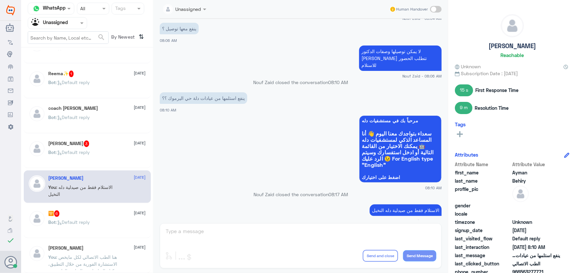
scroll to position [60, 0]
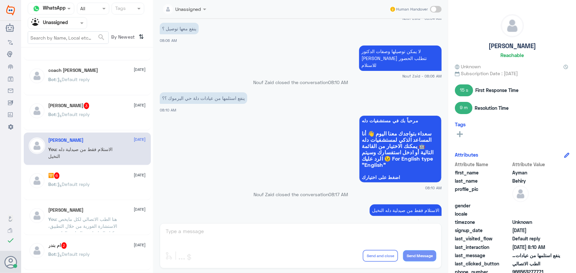
click at [106, 151] on span ": الاستلام فقط من صيدلية دله النخيل" at bounding box center [81, 153] width 64 height 13
click at [79, 223] on p "You : هنا الطب الاتصالي لكل مايخص الاستشارة الفورية من خلال التطبيق، يمكنك التو…" at bounding box center [86, 224] width 74 height 16
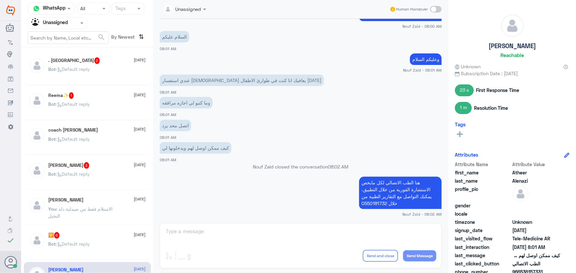
click at [89, 103] on span ": Default reply" at bounding box center [73, 104] width 34 height 6
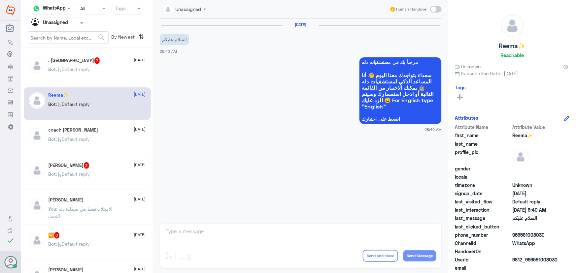
click at [100, 71] on div "Bot : Default reply" at bounding box center [97, 74] width 97 height 15
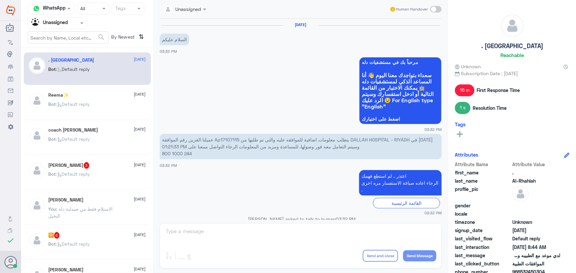
scroll to position [635, 0]
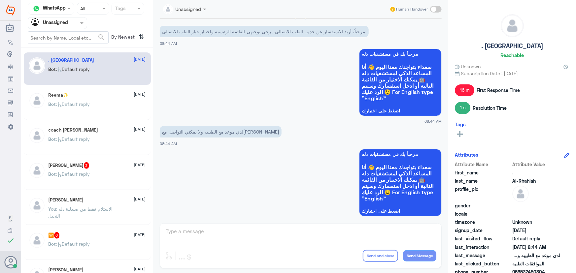
click at [100, 158] on div "Saleh Bin Mohammed Asiri 3 15 October Bot : Default reply" at bounding box center [87, 173] width 127 height 33
click at [94, 112] on div "Bot : Default reply" at bounding box center [97, 109] width 97 height 15
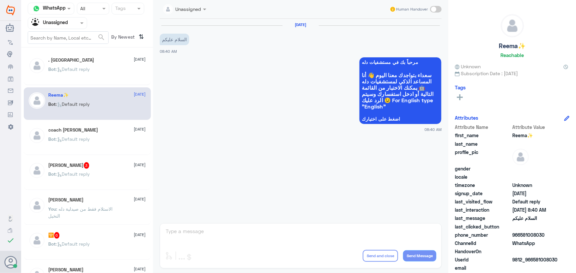
click at [105, 128] on div "coach sahar 15 October" at bounding box center [97, 130] width 97 height 6
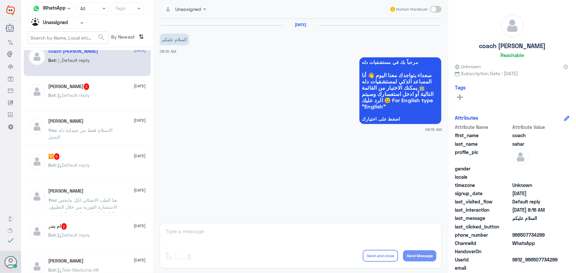
scroll to position [90, 0]
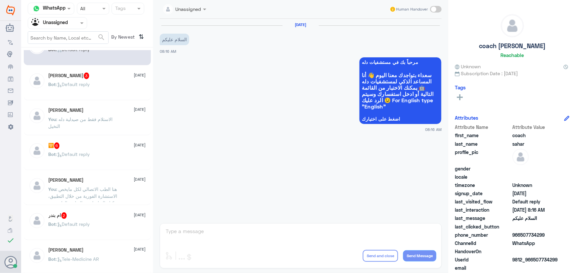
click at [117, 98] on div "Saleh Bin Mohammed Asiri 3 15 October Bot : Default reply" at bounding box center [87, 84] width 127 height 33
click at [114, 92] on div "Bot : Default reply" at bounding box center [97, 89] width 97 height 15
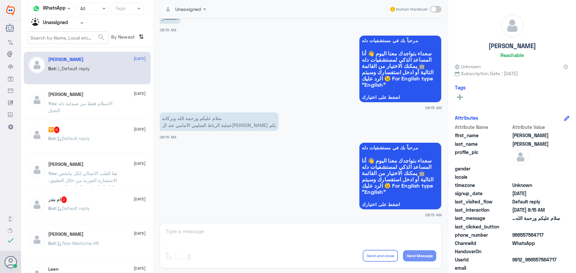
scroll to position [120, 0]
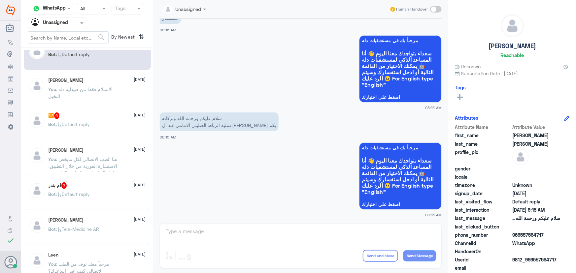
click at [112, 126] on div "Bot : Default reply" at bounding box center [97, 129] width 97 height 15
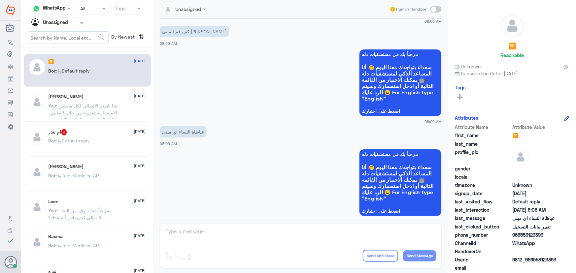
scroll to position [180, 0]
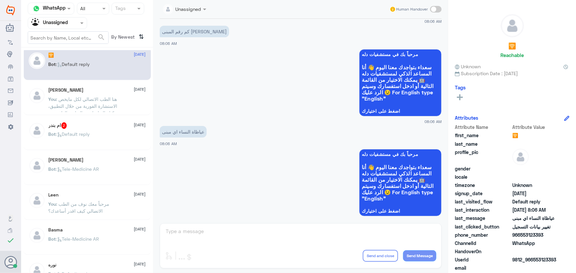
click at [112, 103] on span ": هنا الطب الاتصالي لكل مايخص الاستشارة الفورية من خلال التطبيق، يمكنك التواصل …" at bounding box center [84, 109] width 70 height 26
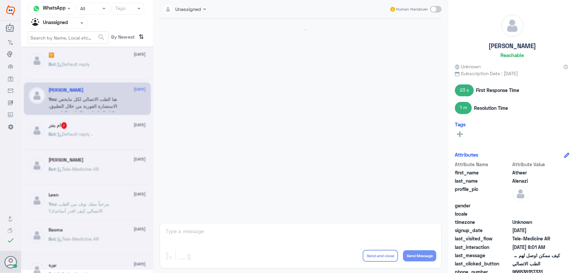
scroll to position [260, 0]
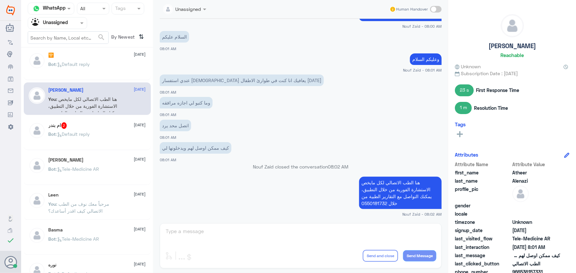
click at [109, 123] on div "ام بندر 2 15 October" at bounding box center [97, 125] width 97 height 7
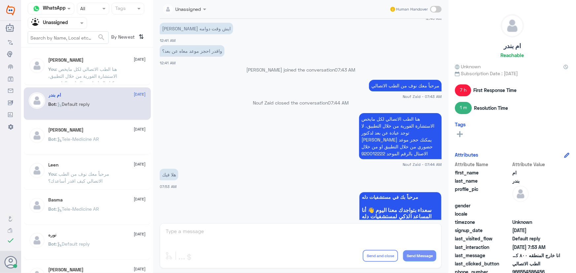
click at [91, 143] on p "Bot : Tele-Medicine AR" at bounding box center [74, 144] width 51 height 16
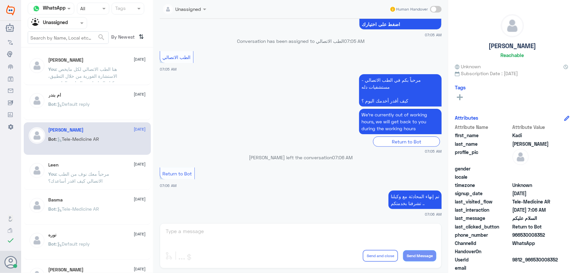
click at [100, 100] on div "ام بندر 15 October Bot : Default reply" at bounding box center [97, 104] width 97 height 25
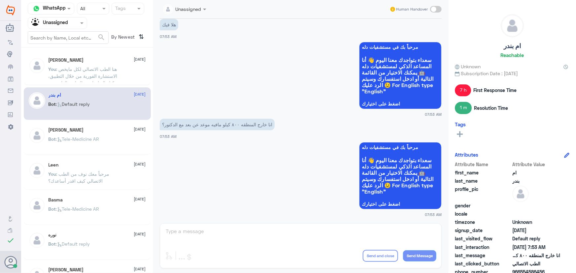
click at [82, 133] on div "Kadi Abdullah 15 October Bot : Tele-Medicine AR" at bounding box center [97, 139] width 97 height 25
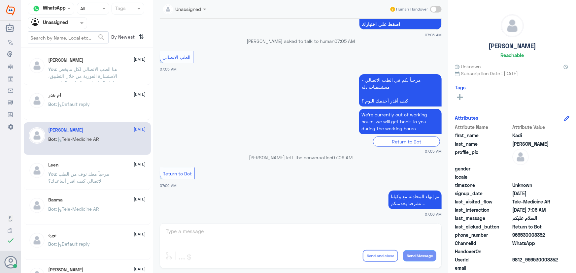
click at [97, 124] on div "Kadi Abdullah 15 October Bot : Tele-Medicine AR" at bounding box center [87, 138] width 127 height 33
click at [101, 123] on div "Kadi Abdullah 15 October Bot : Tele-Medicine AR" at bounding box center [87, 138] width 127 height 33
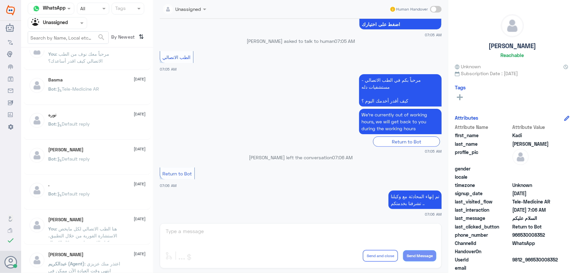
click at [109, 136] on div "Bot : Default reply" at bounding box center [97, 129] width 97 height 15
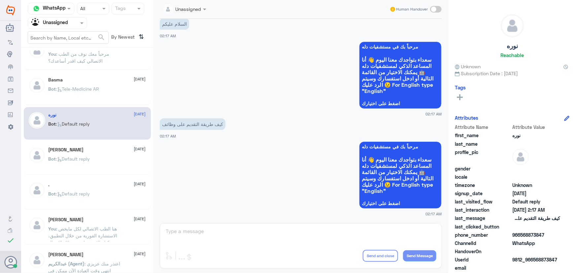
click at [107, 150] on div "Ahmed 15 October" at bounding box center [97, 150] width 97 height 6
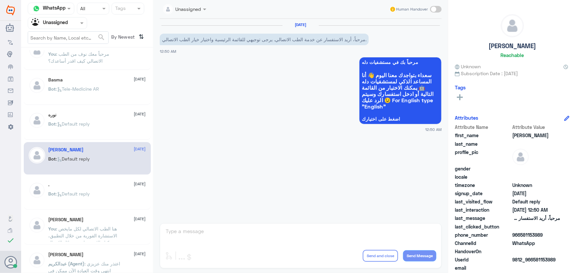
click at [46, 26] on div "Agent Filter Unassigned" at bounding box center [53, 23] width 50 height 10
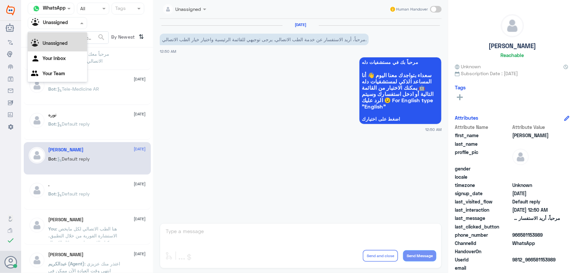
click at [50, 32] on div "All" at bounding box center [57, 30] width 59 height 12
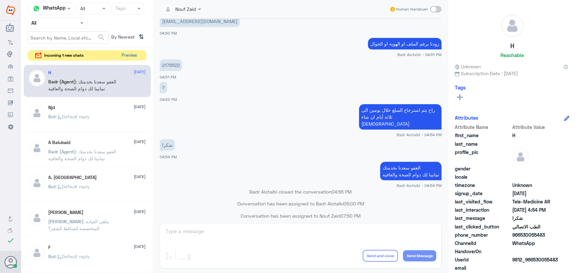
click at [131, 53] on button "Preview" at bounding box center [129, 55] width 20 height 10
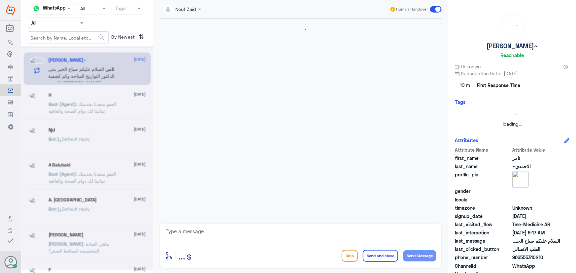
scroll to position [43, 0]
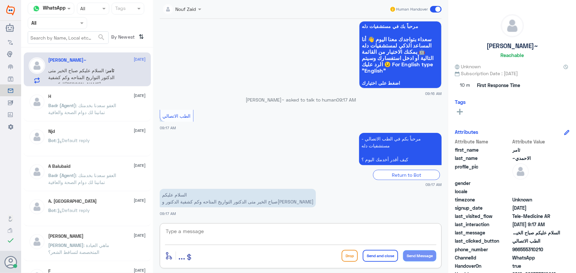
click at [224, 228] on textarea at bounding box center [300, 235] width 271 height 16
paste textarea "مرحباً معك نوف من الطب الاتصالي"
type textarea "مرحباً معك نوف من الطب الاتصالي"
click at [415, 254] on button "Send Message" at bounding box center [419, 255] width 33 height 11
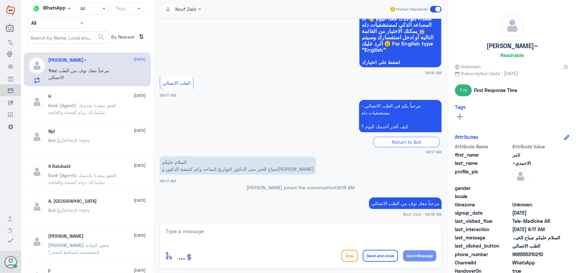
click at [269, 240] on textarea at bounding box center [300, 235] width 271 height 16
drag, startPoint x: 289, startPoint y: 239, endPoint x: 274, endPoint y: 246, distance: 17.0
click at [288, 239] on textarea at bounding box center [300, 235] width 271 height 16
paste textarea "هنا الطب الاتصالي لكل مايخص الاستشارة الفورية من خلال التطبيق والتي من خلالها ي…"
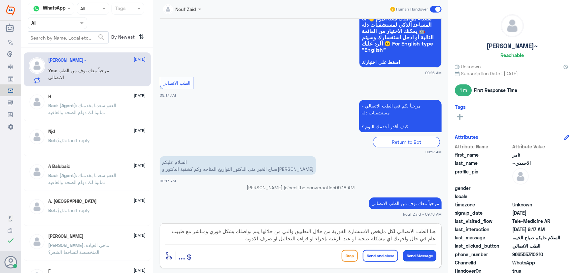
type textarea "هنا الطب الاتصالي لكل مايخص الاستشارة الفورية من خلال التطبيق والتي من خلالها ي…"
click at [426, 255] on button "Send Message" at bounding box center [419, 255] width 33 height 11
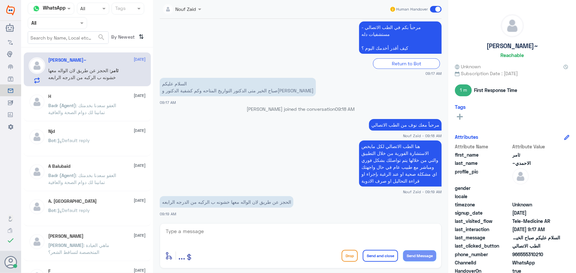
scroll to position [165, 0]
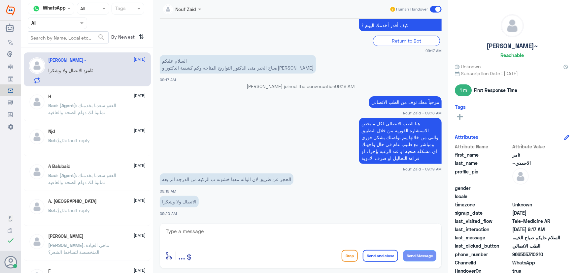
click at [262, 237] on textarea at bounding box center [300, 235] width 271 height 16
click at [257, 234] on textarea at bounding box center [300, 235] width 271 height 16
paste textarea "هنا الطب الاتصالي لكل مايخص الاستشارة الفورية من خلال التطبيق، يمكنك حجز الموعد…"
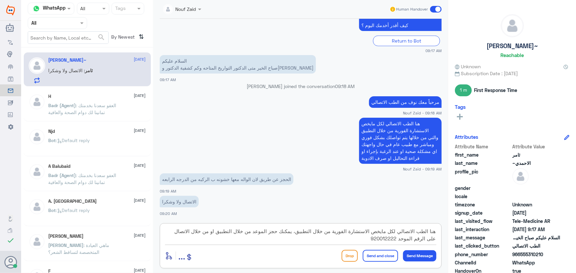
click at [300, 234] on textarea "هنا الطب الاتصالي لكل مايخص الاستشارة الفورية من خلال التطبيق، يمكنك حجز الموعد…" at bounding box center [300, 235] width 271 height 16
type textarea "هنا الطب الاتصالي لكل مايخص الاستشارة الفورية من خلال التطبيق مع طبيب عام، يمكن…"
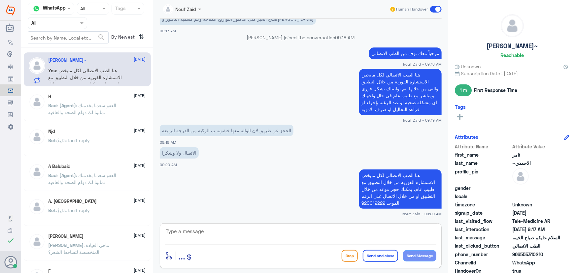
scroll to position [236, 0]
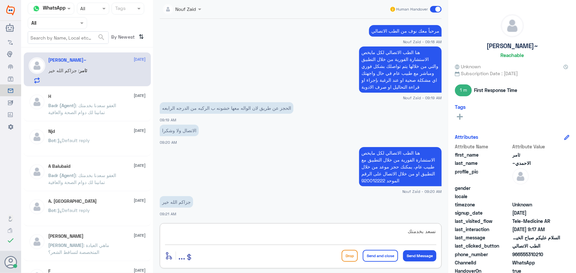
type textarea "نسعد بخدمتك"
click at [379, 256] on button "Send and close" at bounding box center [380, 256] width 35 height 12
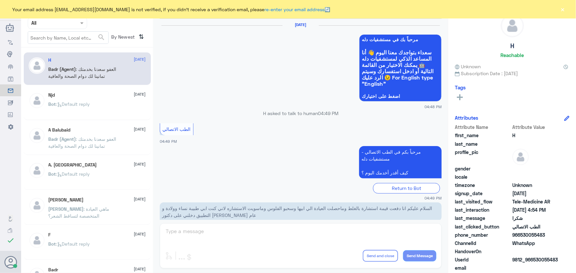
scroll to position [314, 0]
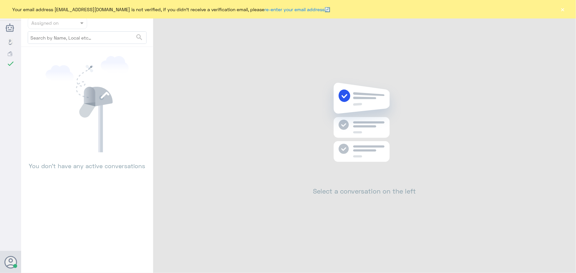
click at [559, 10] on button "×" at bounding box center [562, 9] width 7 height 7
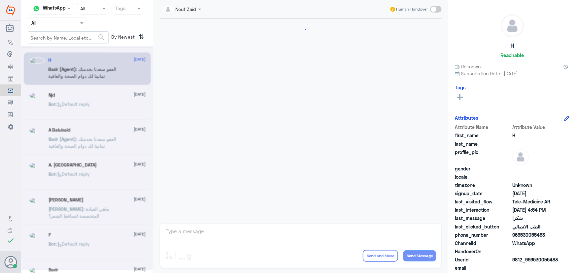
scroll to position [314, 0]
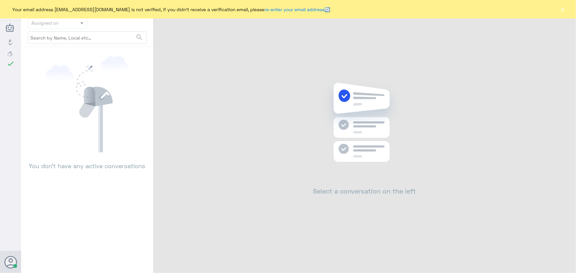
click at [562, 10] on button "×" at bounding box center [562, 9] width 7 height 7
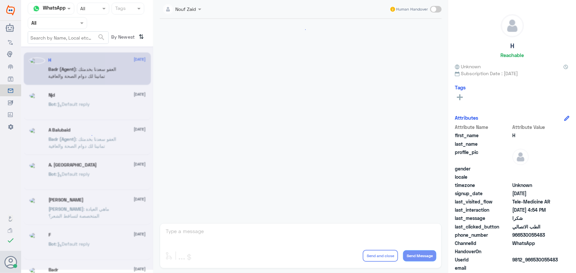
scroll to position [314, 0]
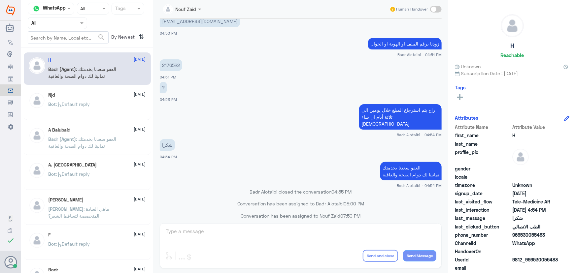
click at [118, 125] on div "A Balubaid 9 August Badr (Agent) : العفو سعدنا بخدمتك تمانينا لك دوام الصحة وال…" at bounding box center [87, 138] width 127 height 33
click at [112, 99] on div "Njd 10 August Bot : Default reply" at bounding box center [97, 104] width 97 height 25
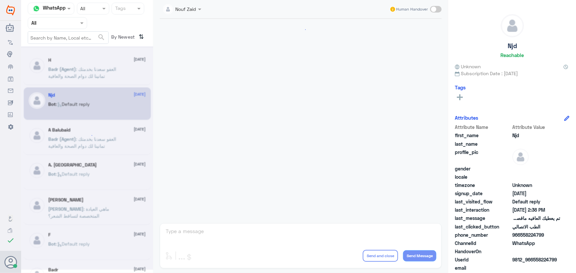
scroll to position [437, 0]
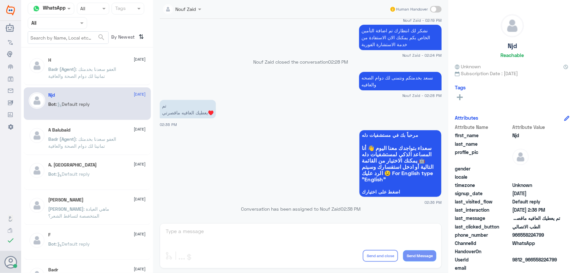
click at [108, 130] on div "A Balubaid 9 August" at bounding box center [97, 130] width 97 height 6
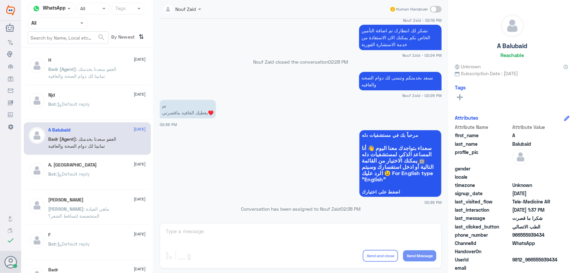
click at [96, 98] on div "Njd 10 August Bot : Default reply" at bounding box center [97, 104] width 97 height 25
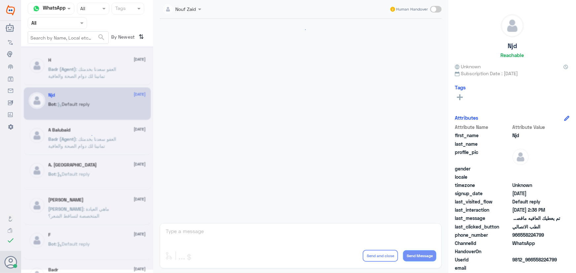
drag, startPoint x: 96, startPoint y: 98, endPoint x: 98, endPoint y: 69, distance: 28.8
click at [97, 69] on span ": العفو سعدنا بخدمتك تمانينا لك دوام الصحة والعافية" at bounding box center [83, 72] width 68 height 13
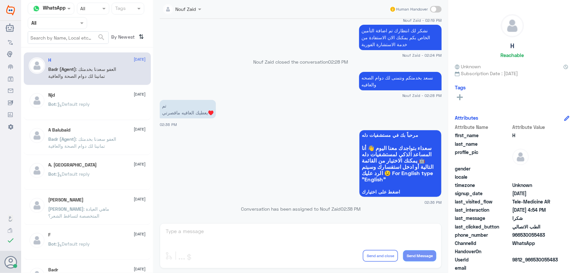
click at [100, 104] on div "Bot : Default reply" at bounding box center [97, 109] width 97 height 15
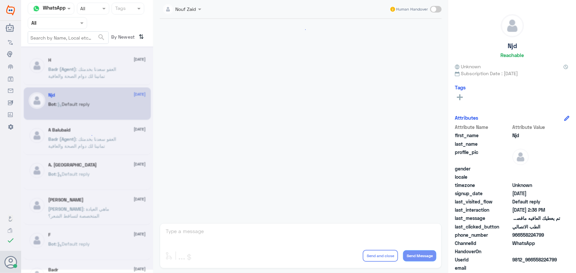
scroll to position [437, 0]
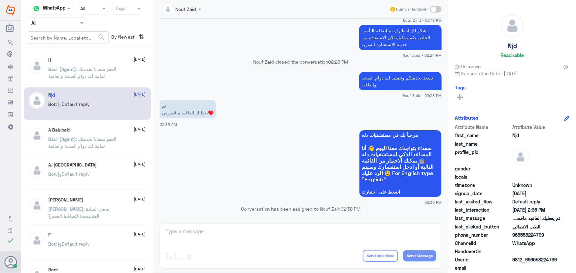
click at [97, 131] on div "A Balubaid 9 August" at bounding box center [97, 130] width 97 height 6
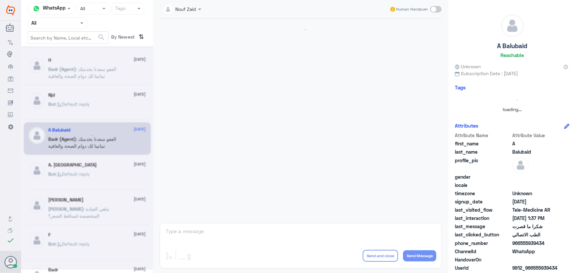
scroll to position [283, 0]
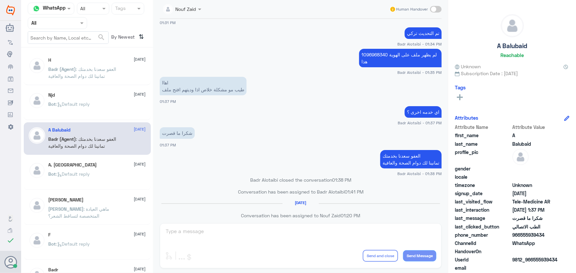
click at [97, 120] on div "H 10 August Badr (Agent) : العفو سعدنا بخدمتك تمانينا لك دوام الصحة والعافية Nj…" at bounding box center [87, 162] width 132 height 225
click at [97, 118] on div "Njd 10 August Bot : Default reply" at bounding box center [87, 103] width 127 height 33
click at [97, 110] on div "Bot : Default reply" at bounding box center [97, 109] width 97 height 15
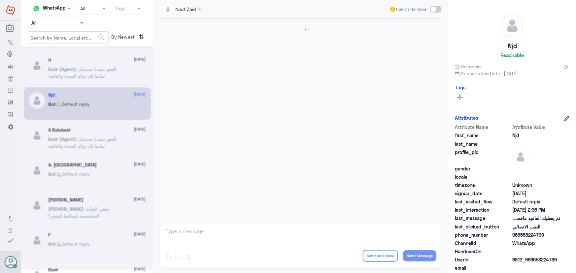
scroll to position [437, 0]
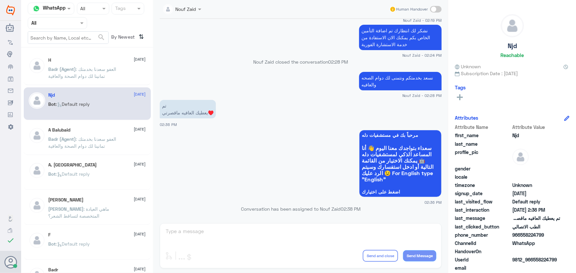
click at [100, 80] on p "Badr (Agent) : العفو سعدنا بخدمتك تمانينا لك دوام الصحة والعافية" at bounding box center [86, 74] width 74 height 16
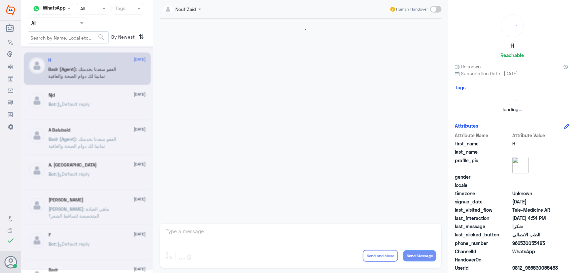
scroll to position [314, 0]
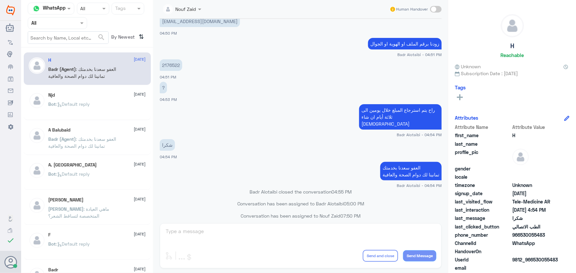
click at [103, 104] on div "Bot : Default reply" at bounding box center [97, 109] width 97 height 15
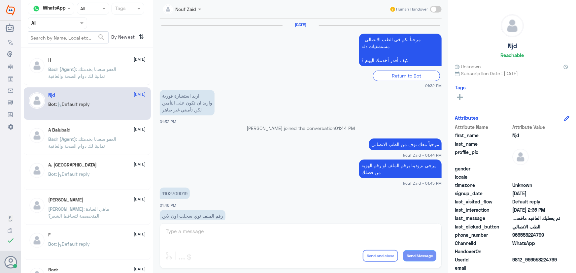
click at [102, 72] on p "Badr (Agent) : العفو سعدنا بخدمتك تمانينا لك دوام الصحة والعافية" at bounding box center [86, 74] width 74 height 16
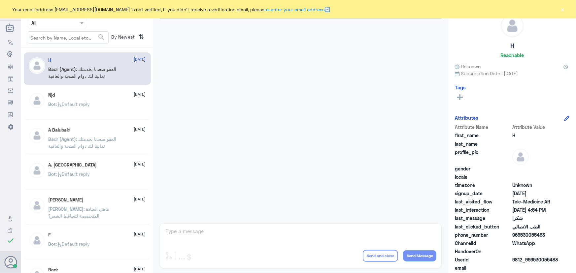
click at [564, 8] on button "×" at bounding box center [562, 9] width 7 height 7
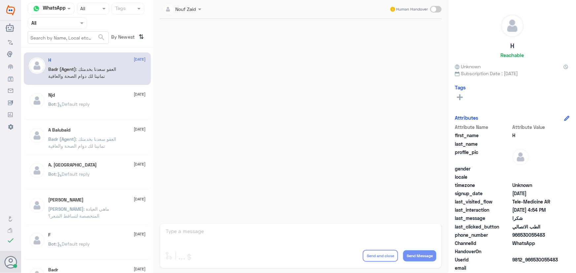
drag, startPoint x: 295, startPoint y: 159, endPoint x: 287, endPoint y: 168, distance: 11.5
click at [287, 167] on div at bounding box center [300, 119] width 288 height 201
drag, startPoint x: 282, startPoint y: 180, endPoint x: 238, endPoint y: 162, distance: 47.2
click at [238, 161] on div at bounding box center [300, 119] width 288 height 201
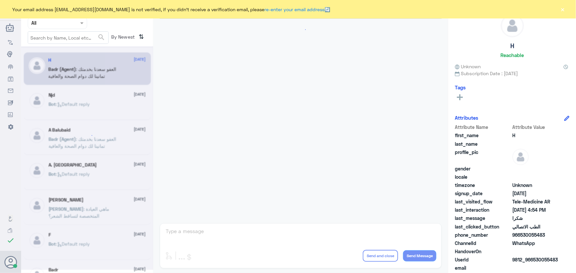
scroll to position [314, 0]
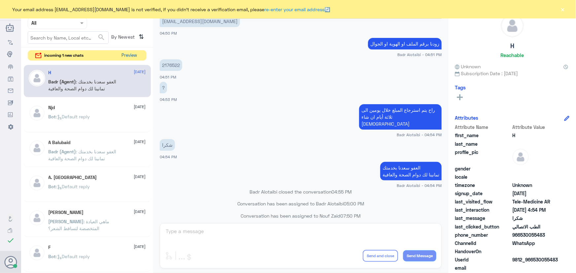
click at [124, 60] on button "Preview" at bounding box center [129, 55] width 20 height 10
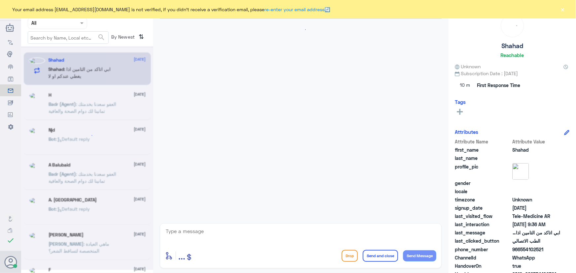
scroll to position [29, 0]
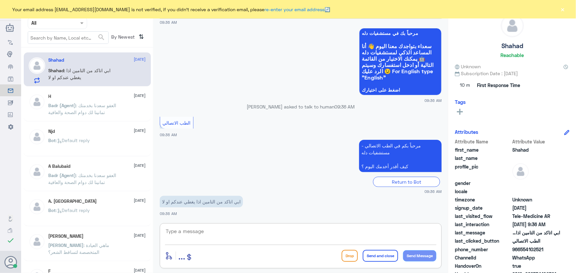
click at [230, 230] on textarea at bounding box center [300, 235] width 271 height 16
click at [563, 10] on button "×" at bounding box center [562, 9] width 7 height 7
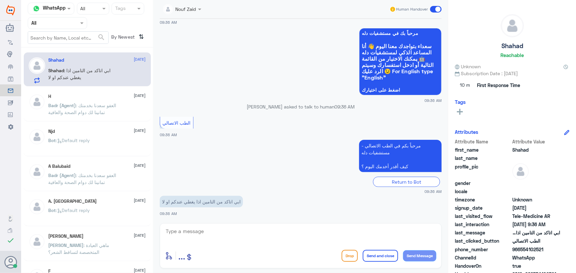
drag, startPoint x: 520, startPoint y: 248, endPoint x: 553, endPoint y: 251, distance: 33.2
click at [553, 251] on span "966554102521" at bounding box center [536, 249] width 48 height 7
copy span "554102521"
click at [290, 236] on textarea at bounding box center [300, 235] width 271 height 16
paste textarea "مرحباً معك نوف من الطب الاتصالي"
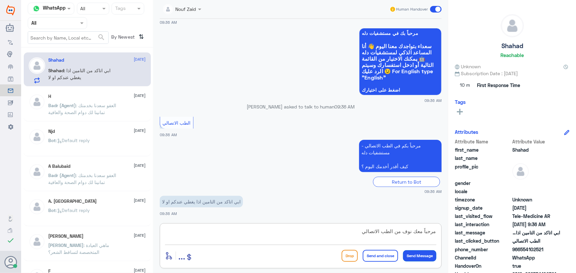
type textarea "مرحباً معك نوف من الطب الاتصالي"
drag, startPoint x: 418, startPoint y: 257, endPoint x: 411, endPoint y: 254, distance: 8.1
click at [418, 254] on button "Send Message" at bounding box center [419, 255] width 33 height 11
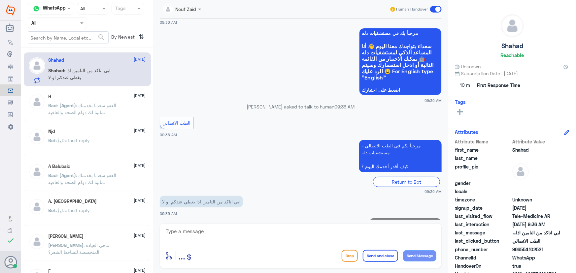
scroll to position [50, 0]
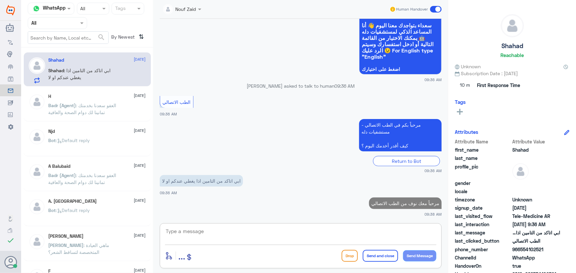
click at [394, 236] on textarea at bounding box center [300, 235] width 271 height 16
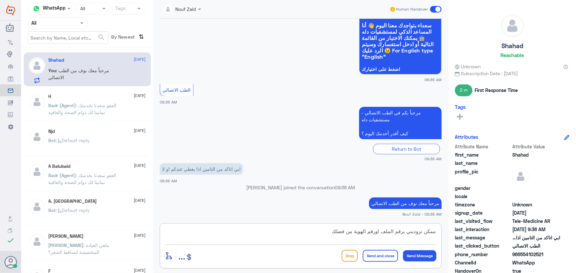
type textarea "ممكن تزوديني برقم الملف اورقم الهوية من فضلك"
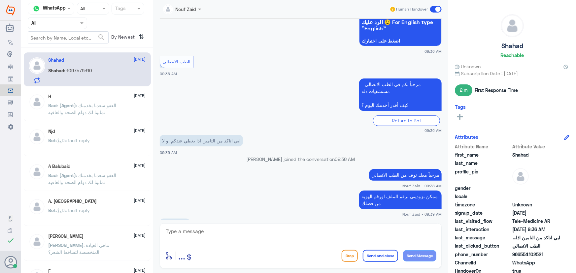
scroll to position [101, 0]
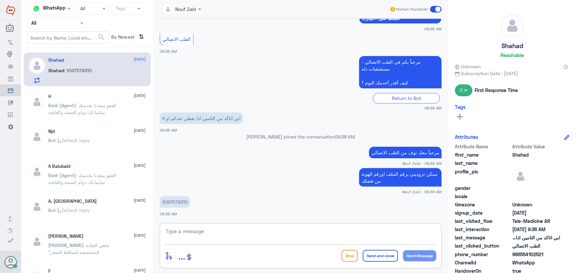
click at [267, 233] on textarea at bounding box center [300, 235] width 271 height 16
type textarea "لا توجد تغطية لتأمين الخاص بك في دله النخيل"
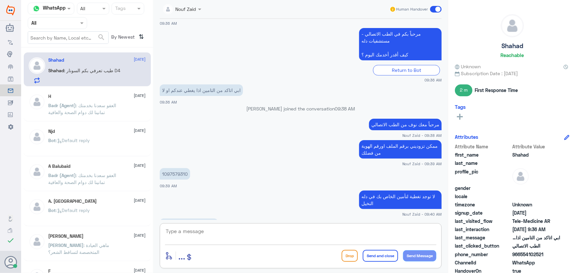
scroll to position [151, 0]
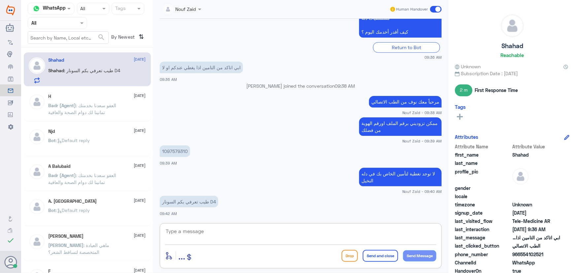
click at [246, 237] on textarea at bounding box center [300, 235] width 271 height 16
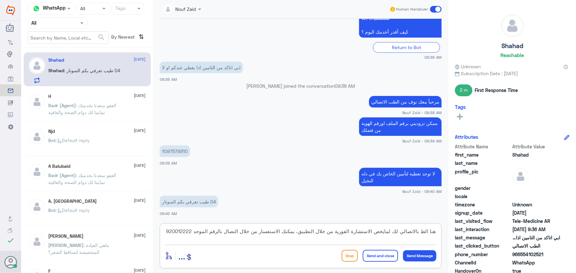
click at [418, 232] on textarea "هنا الط بالاتصالي لك لمايخص الاستشارة الفورية من خلال التطبيق، يمكنك الاستفسار …" at bounding box center [300, 235] width 271 height 16
type textarea "هنا الطب الاتصالي لك لمايخص الاستشارة الفورية من خلال التطبيق، يمكنك الاستفسار …"
click at [376, 254] on button "Send and close" at bounding box center [380, 256] width 35 height 12
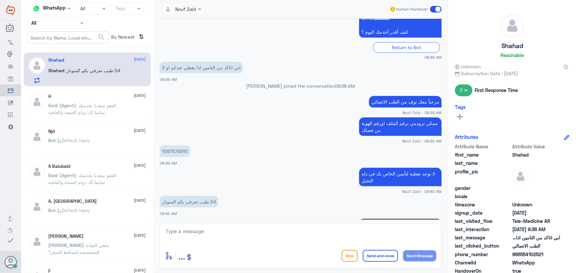
scroll to position [193, 0]
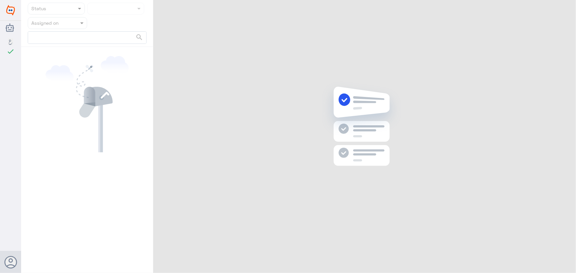
click at [555, 11] on div "Status Assigned on search" at bounding box center [298, 137] width 555 height 275
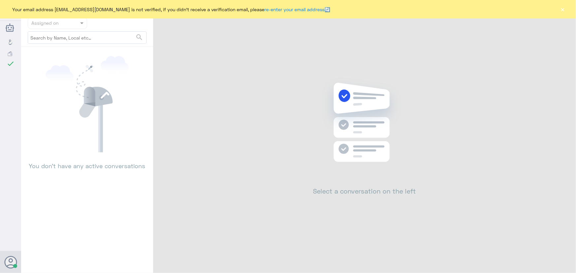
click at [559, 10] on div "Your email address [EMAIL_ADDRESS][DOMAIN_NAME] is not verified, if you didn't …" at bounding box center [288, 9] width 576 height 18
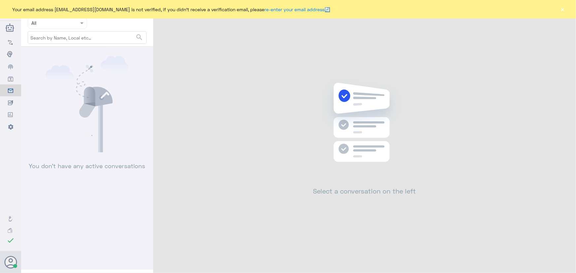
click at [561, 12] on button "×" at bounding box center [562, 9] width 7 height 7
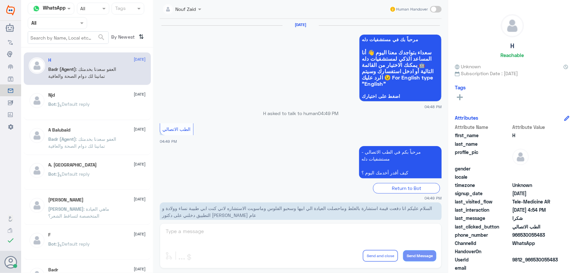
scroll to position [314, 0]
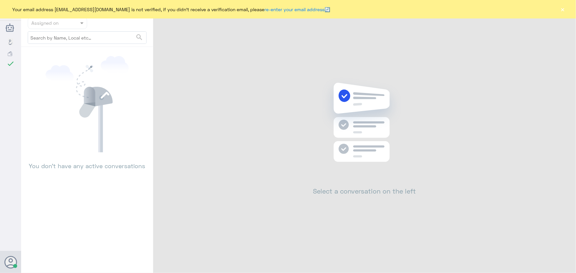
click at [567, 10] on div "Your email address [EMAIL_ADDRESS][DOMAIN_NAME] is not verified, if you didn't …" at bounding box center [288, 9] width 576 height 18
click at [565, 10] on button "×" at bounding box center [562, 9] width 7 height 7
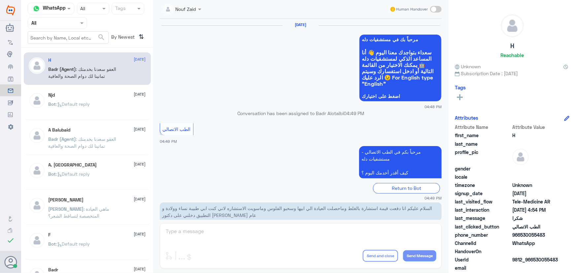
scroll to position [314, 0]
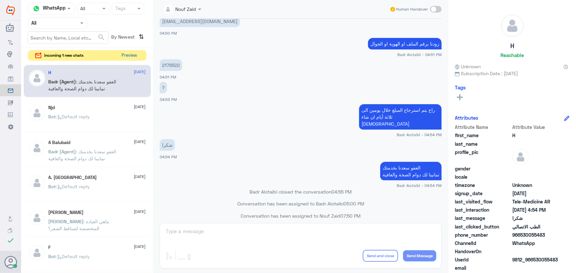
click at [130, 53] on button "Preview" at bounding box center [129, 55] width 20 height 10
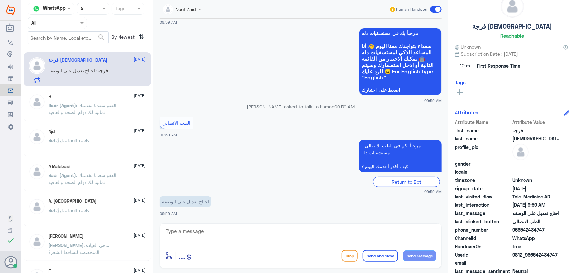
scroll to position [30, 0]
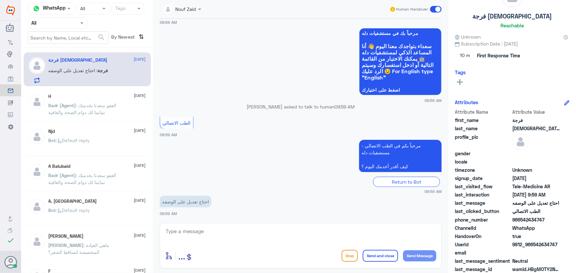
drag, startPoint x: 356, startPoint y: 234, endPoint x: 343, endPoint y: 234, distance: 12.6
click at [344, 234] on textarea at bounding box center [300, 235] width 271 height 16
type textarea "مرحبا معك نوف من الطب الاتصالي"
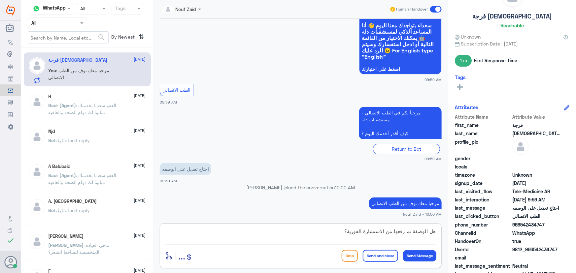
type textarea "هل الوصفة تم رفعها من الاستشارة الفورية؟"
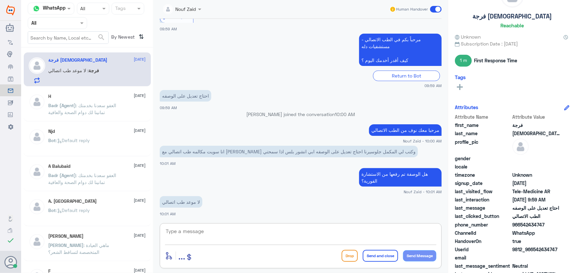
scroll to position [146, 0]
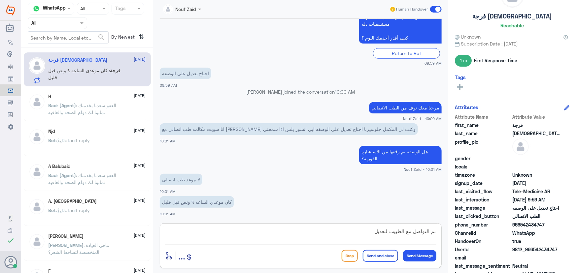
type textarea "تم التواصل مع الطبيب لتعديل"
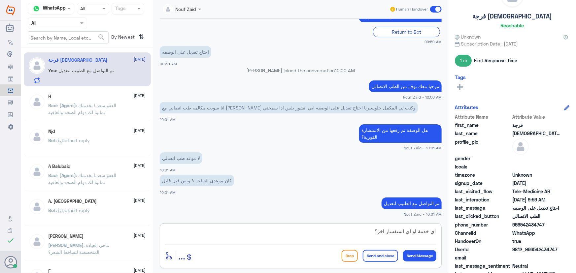
type textarea "اي خدمة او اي استفسار اخر؟"
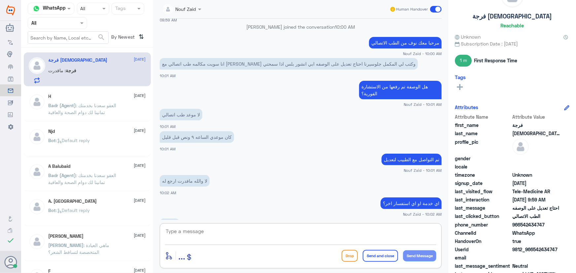
scroll to position [211, 0]
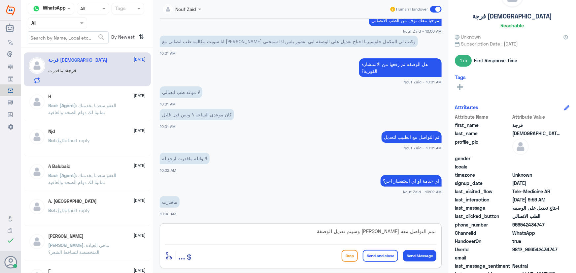
click at [429, 237] on textarea "تمم التواصل معه عزيزتي وسيتم تعديل الوصفة" at bounding box center [300, 235] width 271 height 16
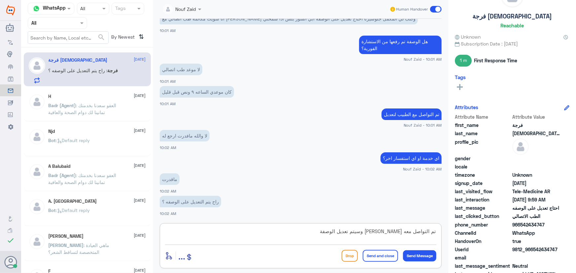
click at [401, 234] on textarea "تم التواصل معه عزيزتي وسيتم تعديل الوصفة" at bounding box center [300, 235] width 271 height 16
type textarea "تم التواصل مع الطبيب وسيتم تعديل الوصفة"
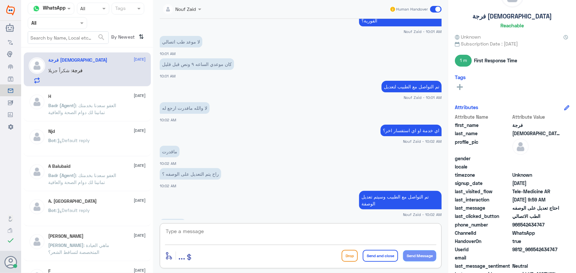
scroll to position [284, 0]
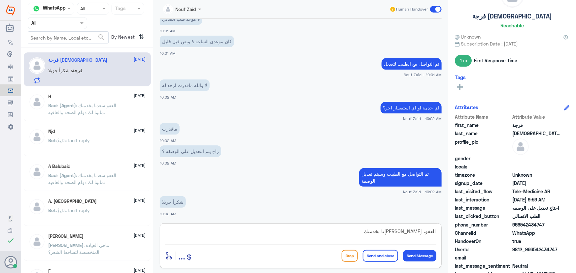
type textarea "العفو، سعدنا بخدمتك"
click at [372, 259] on button "Send and close" at bounding box center [380, 256] width 35 height 12
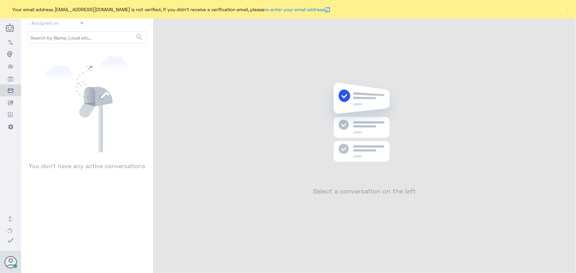
drag, startPoint x: 560, startPoint y: 11, endPoint x: 537, endPoint y: 16, distance: 23.8
click at [560, 11] on button "×" at bounding box center [562, 9] width 7 height 7
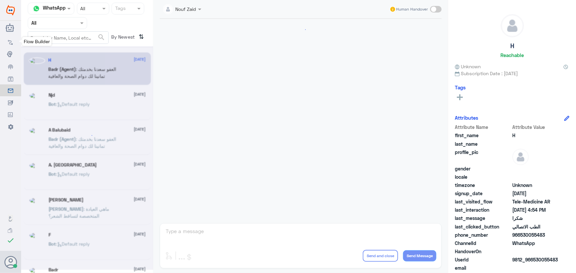
scroll to position [314, 0]
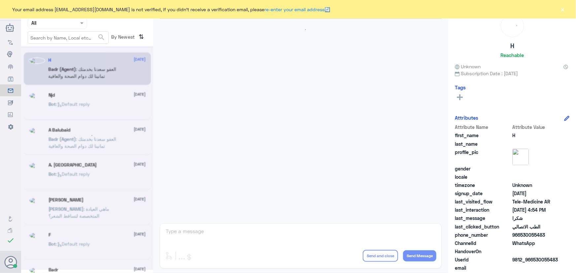
scroll to position [314, 0]
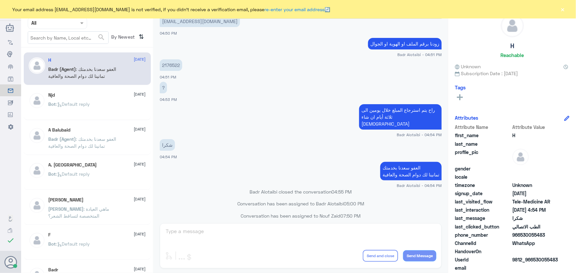
click at [564, 10] on button "×" at bounding box center [562, 9] width 7 height 7
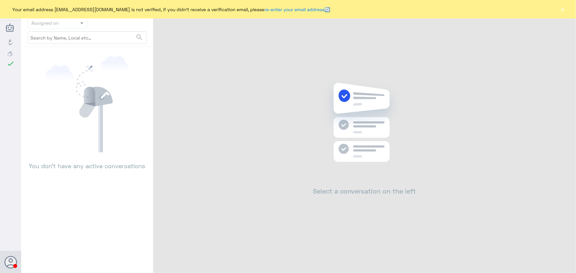
click at [565, 12] on div "Your email address [EMAIL_ADDRESS][DOMAIN_NAME] is not verified, if you didn't …" at bounding box center [288, 9] width 576 height 18
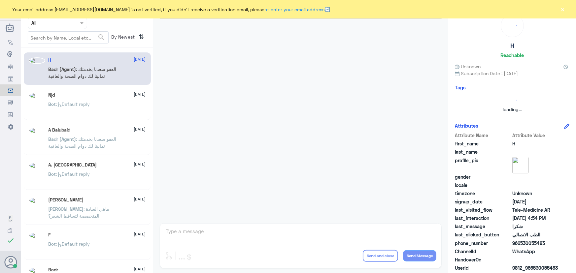
click at [559, 11] on button "×" at bounding box center [562, 9] width 7 height 7
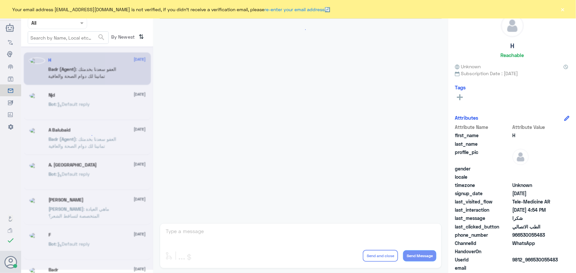
scroll to position [314, 0]
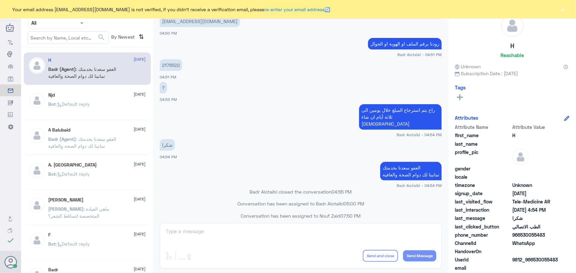
click at [559, 12] on div "Your email address [EMAIL_ADDRESS][DOMAIN_NAME] is not verified, if you didn't …" at bounding box center [288, 9] width 576 height 18
click at [559, 11] on button "×" at bounding box center [562, 9] width 7 height 7
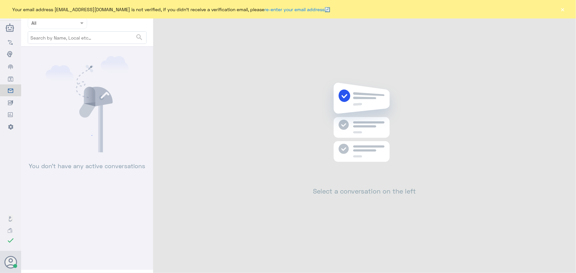
click at [568, 9] on div "Your email address [EMAIL_ADDRESS][DOMAIN_NAME] is not verified, if you didn't …" at bounding box center [288, 9] width 576 height 18
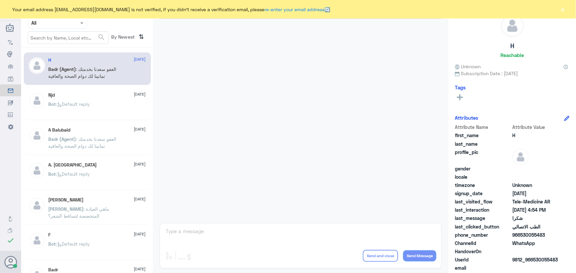
drag, startPoint x: 564, startPoint y: 11, endPoint x: 475, endPoint y: 29, distance: 90.7
click at [564, 11] on button "×" at bounding box center [562, 9] width 7 height 7
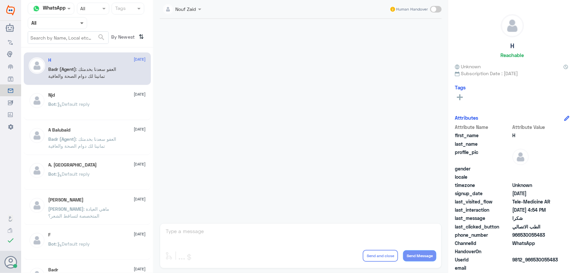
click at [80, 23] on span at bounding box center [81, 23] width 3 height 2
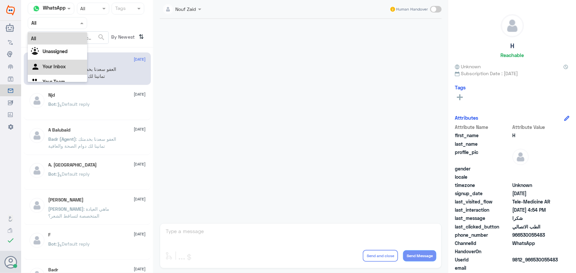
click at [70, 68] on div "Your Inbox" at bounding box center [57, 67] width 59 height 15
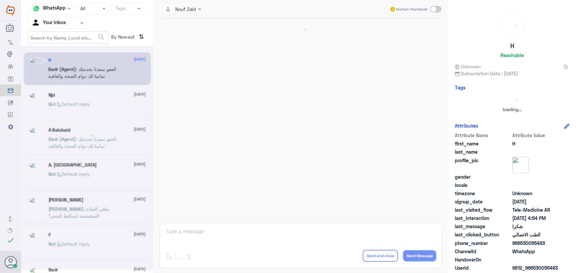
scroll to position [314, 0]
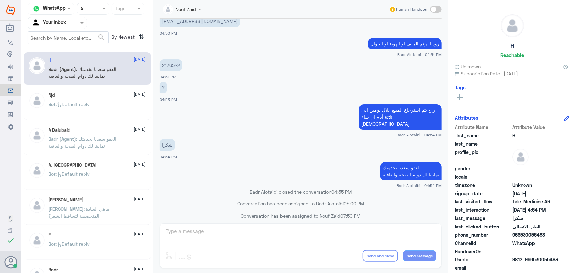
click at [68, 23] on div at bounding box center [57, 23] width 59 height 8
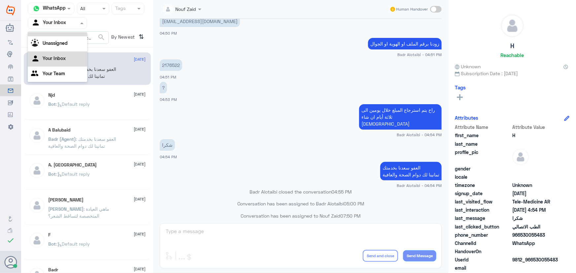
click at [64, 35] on div "All" at bounding box center [57, 30] width 59 height 12
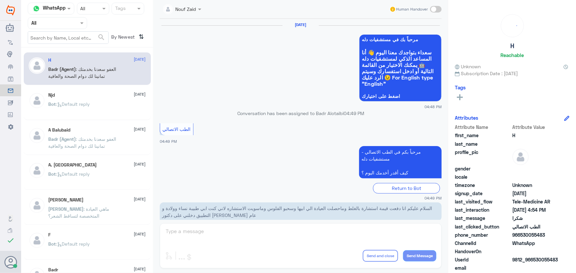
scroll to position [314, 0]
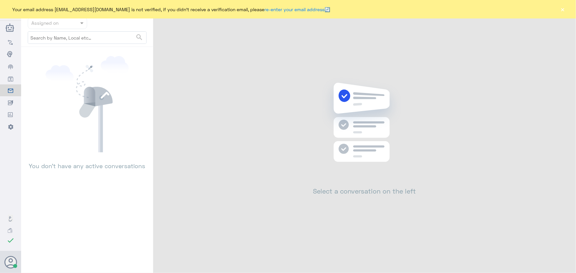
click at [553, 7] on div "Your email address [EMAIL_ADDRESS][DOMAIN_NAME] is not verified, if you didn't …" at bounding box center [288, 9] width 576 height 18
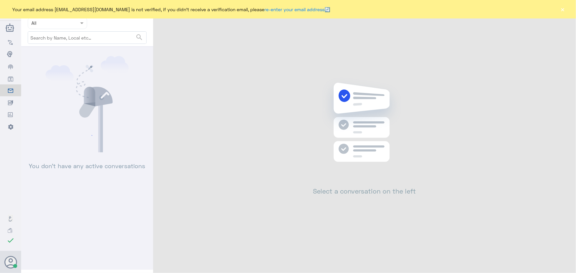
click at [566, 13] on div "Your email address [EMAIL_ADDRESS][DOMAIN_NAME] is not verified, if you didn't …" at bounding box center [288, 9] width 576 height 18
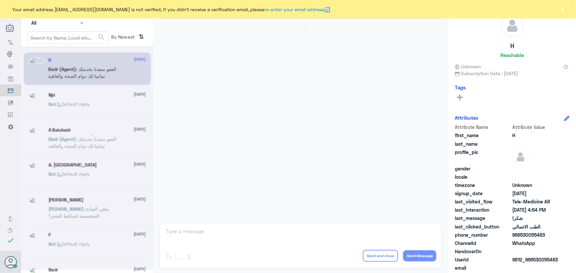
scroll to position [314, 0]
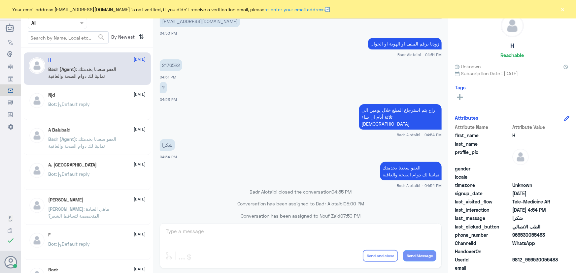
drag, startPoint x: 566, startPoint y: 10, endPoint x: 556, endPoint y: 21, distance: 14.7
click at [566, 10] on div "Your email address [EMAIL_ADDRESS][DOMAIN_NAME] is not verified, if you didn't …" at bounding box center [288, 9] width 576 height 18
click at [563, 8] on button "×" at bounding box center [562, 9] width 7 height 7
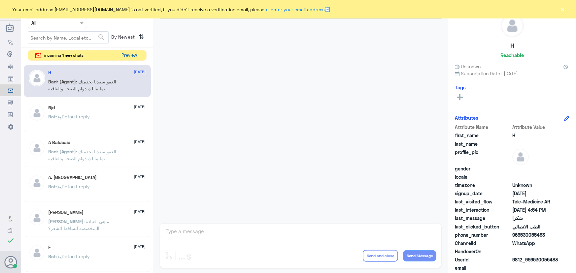
click at [129, 53] on button "Preview" at bounding box center [129, 55] width 20 height 10
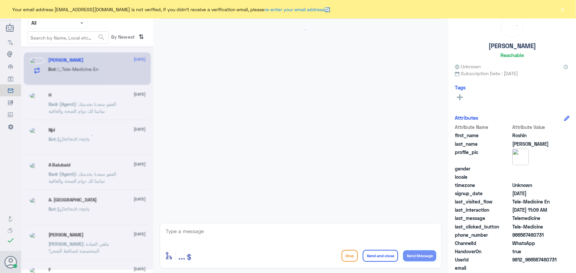
scroll to position [530, 0]
click at [259, 230] on textarea at bounding box center [300, 235] width 271 height 16
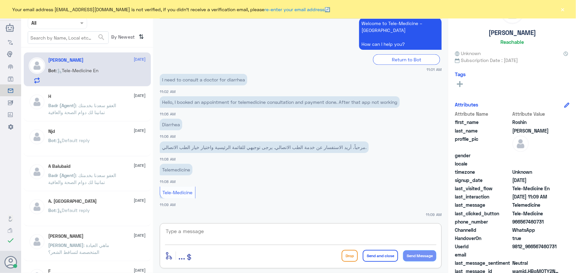
scroll to position [20, 0]
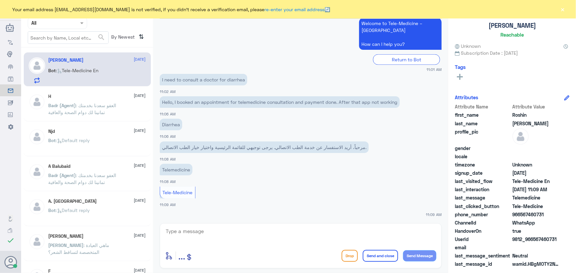
drag, startPoint x: 533, startPoint y: 240, endPoint x: 569, endPoint y: 241, distance: 36.0
click at [569, 241] on div "Roshin Elza Varghese Reachable Unknown Subscription Date : 07/12/2025 Tags Attr…" at bounding box center [512, 137] width 128 height 275
copy span "567460731"
drag, startPoint x: 223, startPoint y: 240, endPoint x: 221, endPoint y: 234, distance: 5.6
click at [222, 236] on textarea at bounding box center [300, 235] width 271 height 16
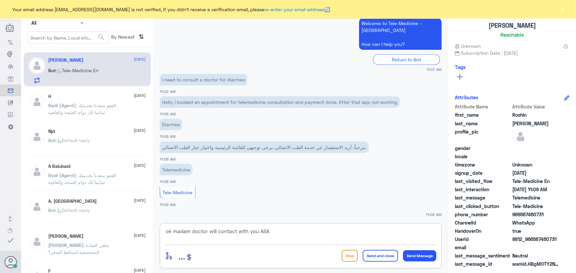
type textarea "ok madam doctor will contact with you ASAP"
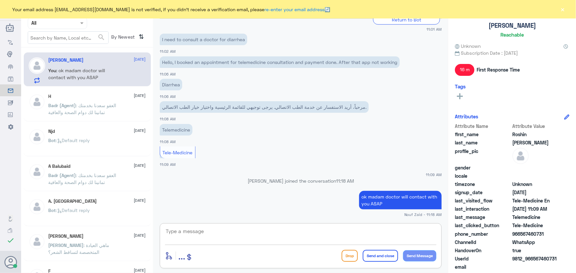
click at [566, 4] on div "Your email address n_zaid@DallahHealth.com is not verified, if you didn't recei…" at bounding box center [288, 9] width 576 height 18
click at [567, 11] on div "Your email address n_zaid@DallahHealth.com is not verified, if you didn't recei…" at bounding box center [288, 9] width 576 height 18
click at [561, 9] on button "×" at bounding box center [562, 9] width 7 height 7
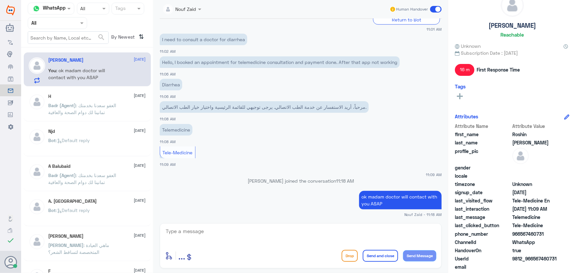
drag, startPoint x: 456, startPoint y: 69, endPoint x: 460, endPoint y: 72, distance: 4.9
click at [460, 72] on span "16 m" at bounding box center [464, 70] width 19 height 12
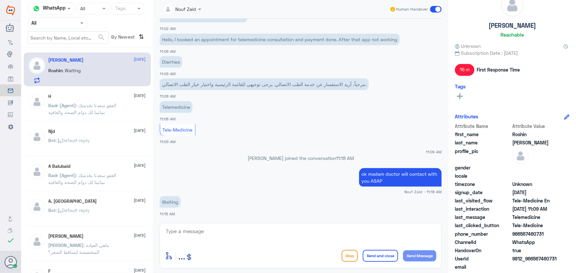
drag, startPoint x: 488, startPoint y: 66, endPoint x: 484, endPoint y: 69, distance: 5.4
click at [486, 69] on span "First Response Time" at bounding box center [497, 69] width 43 height 7
drag, startPoint x: 457, startPoint y: 73, endPoint x: 470, endPoint y: 69, distance: 13.6
click at [470, 69] on span "16 m" at bounding box center [464, 70] width 19 height 12
drag, startPoint x: 435, startPoint y: 10, endPoint x: 432, endPoint y: -1, distance: 11.0
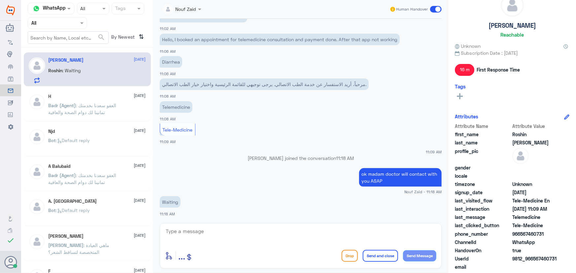
click at [432, 0] on html "Dallah Hospitals Flow Builder Conversational Skills Broadcast Audience Inbox Gr…" at bounding box center [288, 136] width 576 height 273
click at [437, 8] on span at bounding box center [436, 9] width 12 height 7
click at [0, 0] on input "checkbox" at bounding box center [0, 0] width 0 height 0
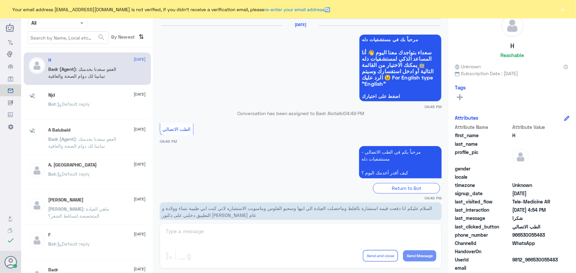
scroll to position [314, 0]
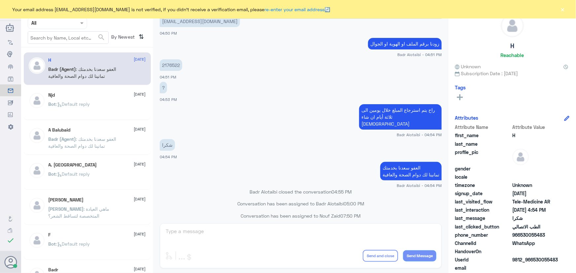
click at [566, 12] on div "Your email address [EMAIL_ADDRESS][DOMAIN_NAME] is not verified, if you didn't …" at bounding box center [288, 9] width 576 height 18
click at [564, 11] on button "×" at bounding box center [562, 9] width 7 height 7
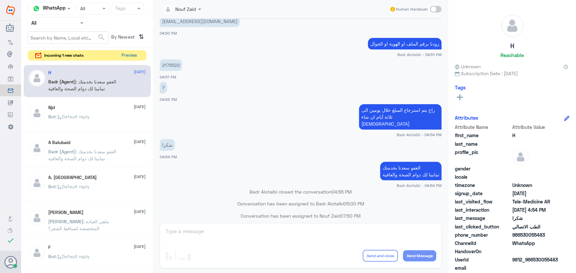
click at [125, 58] on button "Preview" at bounding box center [129, 55] width 20 height 10
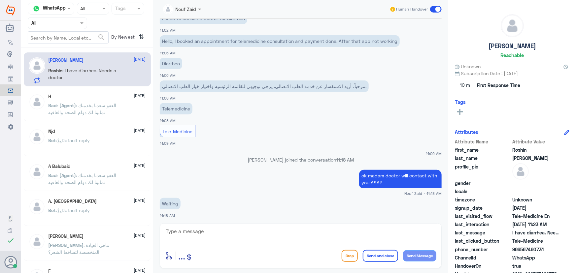
scroll to position [19, 0]
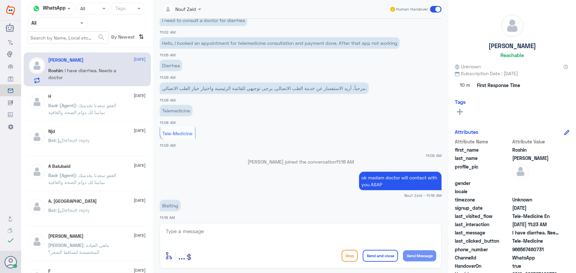
click at [372, 177] on p "ok madam doctor will contact with you ASAP" at bounding box center [400, 181] width 82 height 18
click at [374, 178] on p "ok madam doctor will contact with you ASAP" at bounding box center [400, 181] width 82 height 18
click at [376, 178] on p "ok madam doctor will contact with you ASAP" at bounding box center [400, 181] width 82 height 18
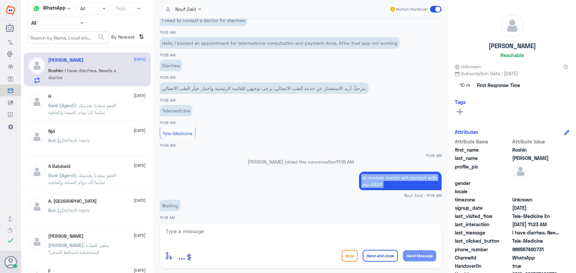
click at [376, 178] on p "ok madam doctor will contact with you ASAP" at bounding box center [400, 181] width 82 height 18
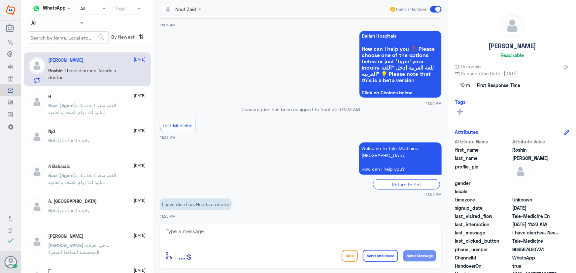
scroll to position [349, 0]
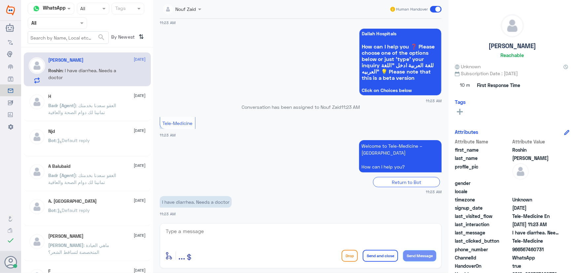
click at [235, 227] on div "enter flow name ... Drop Send and close Send Message" at bounding box center [301, 245] width 282 height 45
click at [228, 232] on textarea at bounding box center [300, 235] width 271 height 16
paste textarea "ok madam doctor will contact with you ASAP"
type textarea "ok madam doctor will contact with you ASAP"
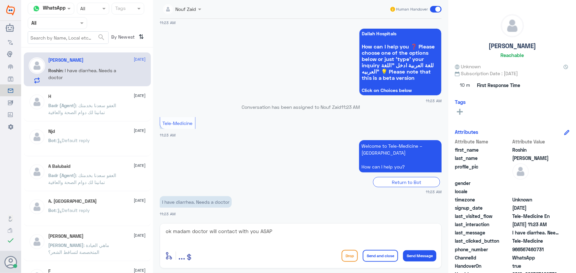
click at [382, 256] on button "Send and close" at bounding box center [380, 256] width 35 height 12
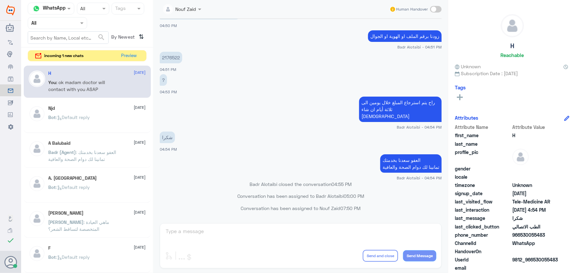
scroll to position [314, 0]
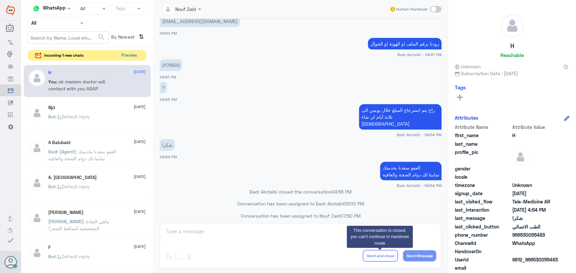
click at [127, 53] on button "Preview" at bounding box center [129, 55] width 20 height 10
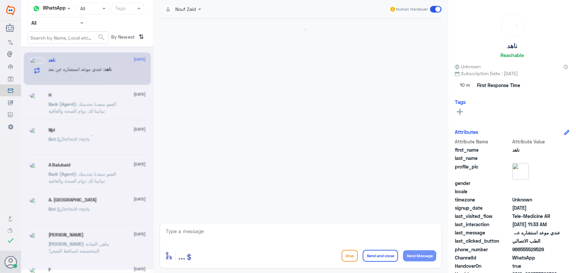
scroll to position [393, 0]
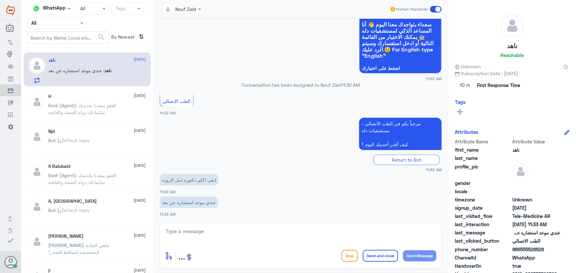
click at [235, 231] on textarea at bounding box center [300, 235] width 271 height 16
paste textarea "مرحباً معك نوف من الطب الاتصالي"
type textarea "مرحباً معك نوف من الطب الاتصالي"
click at [421, 258] on button "Send Message" at bounding box center [419, 255] width 33 height 11
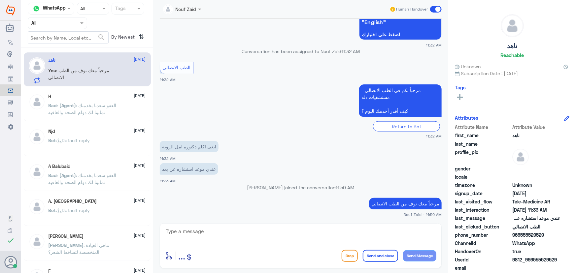
click at [184, 231] on textarea at bounding box center [300, 235] width 271 height 16
type textarea "هل تم دخولك للموعد ؟"
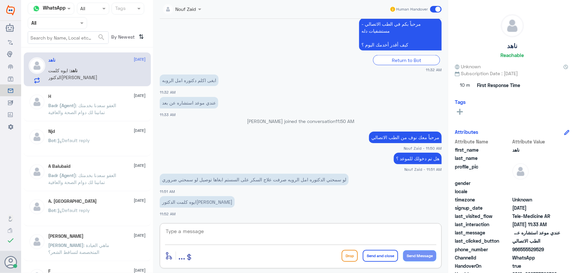
scroll to position [503, 0]
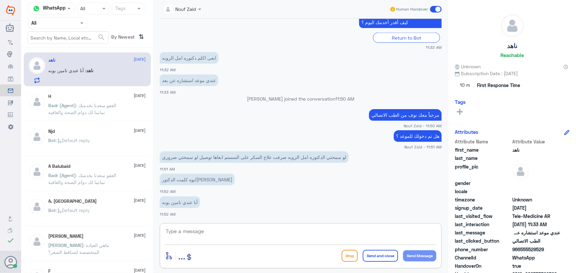
click at [199, 231] on textarea at bounding box center [300, 235] width 271 height 16
type textarea "م"
type textarea "ممكن تزوديني برقم الملف او رقم الهوية من فضلك"
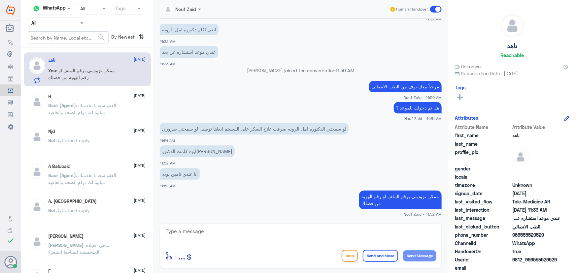
drag, startPoint x: 520, startPoint y: 249, endPoint x: 557, endPoint y: 234, distance: 40.1
click at [557, 234] on span "966555529529" at bounding box center [536, 235] width 48 height 7
copy span "555529529"
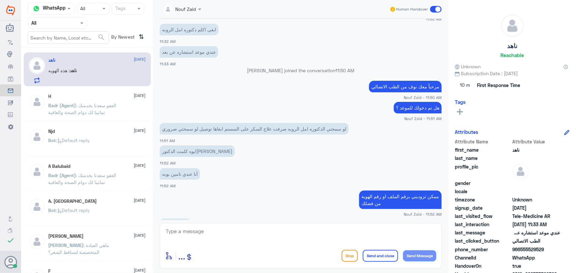
scroll to position [576, 0]
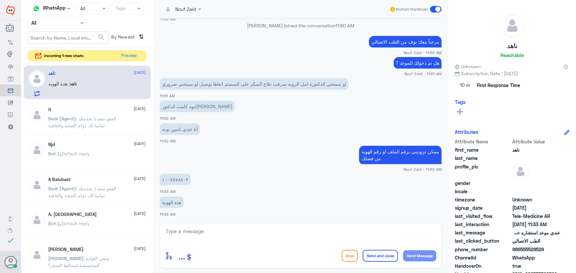
click at [212, 236] on textarea at bounding box center [300, 235] width 271 height 16
type textarea "م"
type textarea "اي حي ؟"
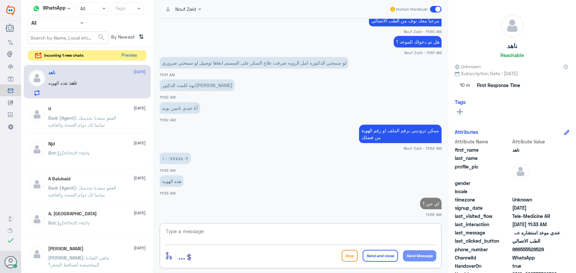
click at [126, 54] on button "Preview" at bounding box center [129, 55] width 20 height 10
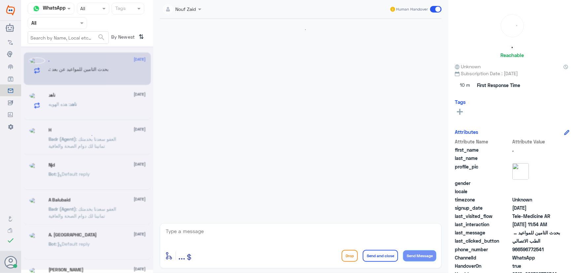
scroll to position [29, 0]
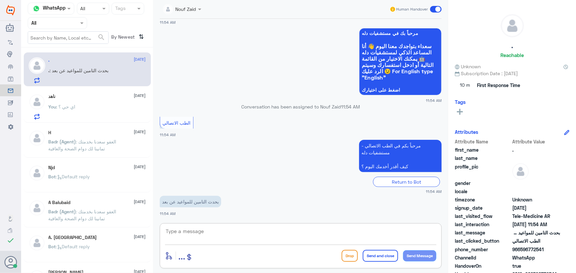
click at [226, 228] on textarea at bounding box center [300, 235] width 271 height 16
click at [215, 239] on textarea at bounding box center [300, 235] width 271 height 16
click at [340, 233] on textarea at bounding box center [300, 235] width 271 height 16
type textarea "مرحبا معك نوف من الطب الاتصالي"
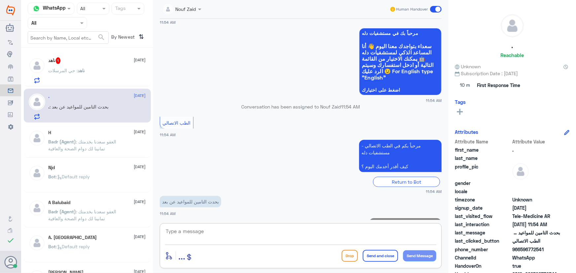
scroll to position [50, 0]
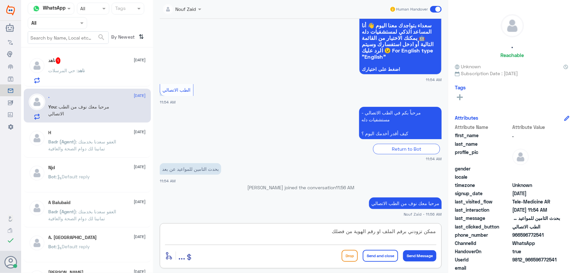
type textarea "ممكن تزودني برقم الملف او رقم الهوية من فضلك"
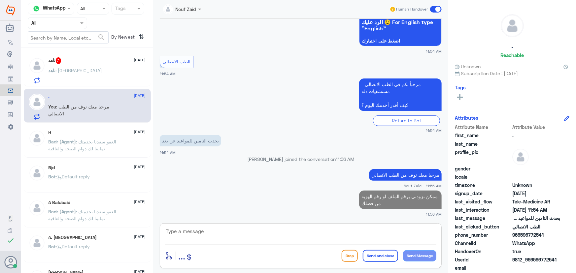
click at [96, 79] on p "ناهد : شارع ام الحجر فيلا ٨" at bounding box center [76, 75] width 54 height 16
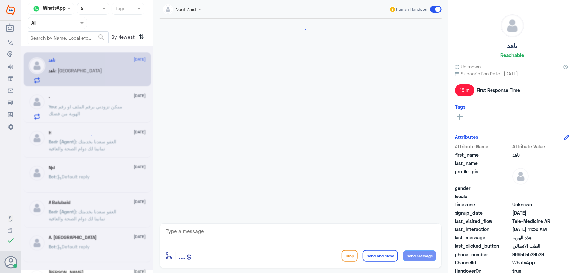
scroll to position [313, 0]
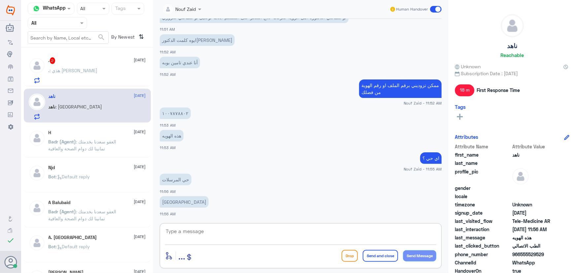
drag, startPoint x: 279, startPoint y: 235, endPoint x: 277, endPoint y: 239, distance: 4.1
click at [278, 236] on textarea at bounding box center [300, 235] width 271 height 16
type textarea "تم رفع طلب التوصيل، سعدنا بخدمتك"
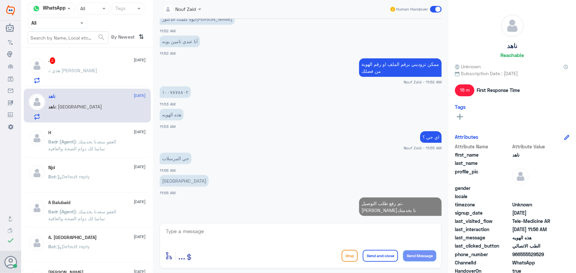
click at [108, 59] on div ". 2 15 October" at bounding box center [97, 60] width 97 height 7
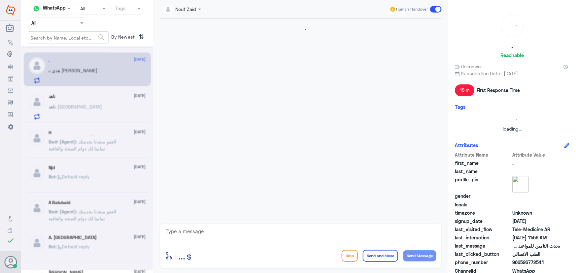
scroll to position [135, 0]
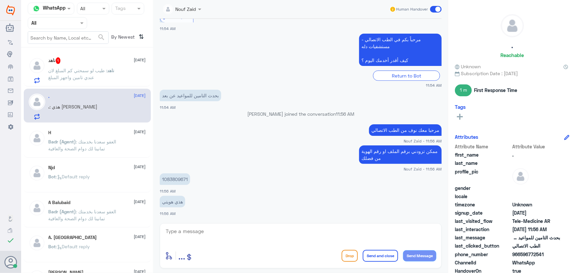
drag, startPoint x: 90, startPoint y: 89, endPoint x: 89, endPoint y: 85, distance: 3.4
click at [89, 86] on div "ناهد 1 15 October ناهد : طيب لو سمحتي كم المبلغ لان عندي تامين واجهز المبلغ . 1…" at bounding box center [87, 162] width 132 height 225
click at [89, 78] on span ": طيب لو سمحتي كم المبلغ لان عندي تامين واجهز المبلغ" at bounding box center [78, 74] width 59 height 13
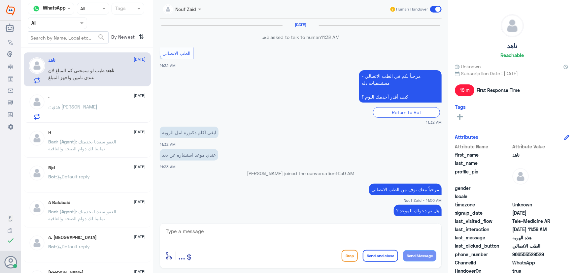
scroll to position [258, 0]
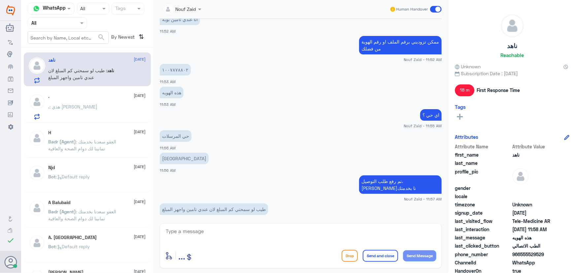
click at [198, 231] on textarea at bounding box center [300, 235] width 271 height 16
type textarea "ا"
drag, startPoint x: 356, startPoint y: 233, endPoint x: 392, endPoint y: 233, distance: 35.3
click at [392, 233] on textarea "سيتم تواصل الصيدليه وتزيدك بالمبلغ" at bounding box center [300, 235] width 271 height 16
type textarea "سيتم تواصل الصيدليه معك"
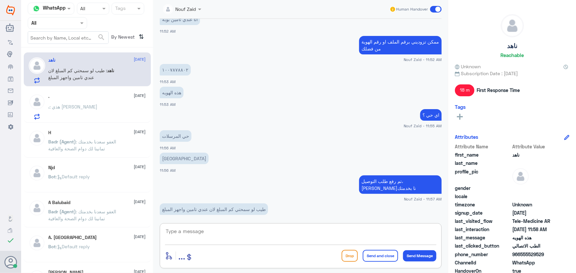
scroll to position [279, 0]
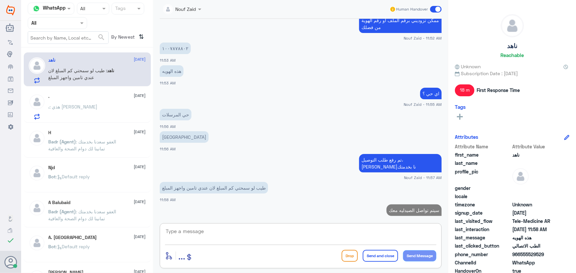
click at [124, 104] on div ". 15 October . : هذي هويتي" at bounding box center [97, 107] width 97 height 26
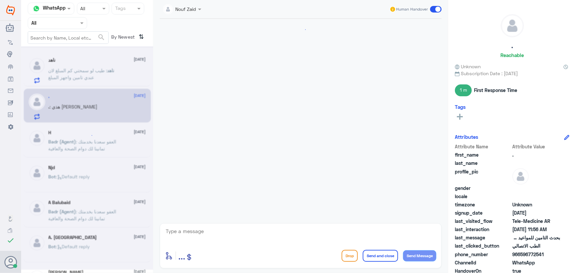
scroll to position [135, 0]
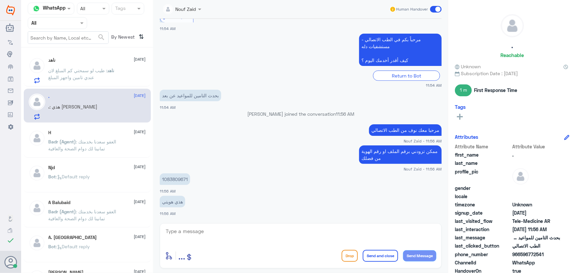
click at [174, 178] on p "1083809671" at bounding box center [175, 180] width 30 height 12
copy p "1083809671"
click at [104, 78] on div "ناهد : اوكي" at bounding box center [97, 76] width 97 height 15
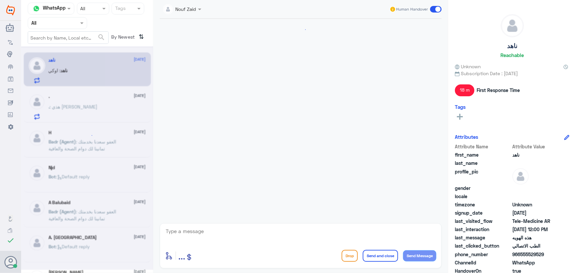
scroll to position [288, 0]
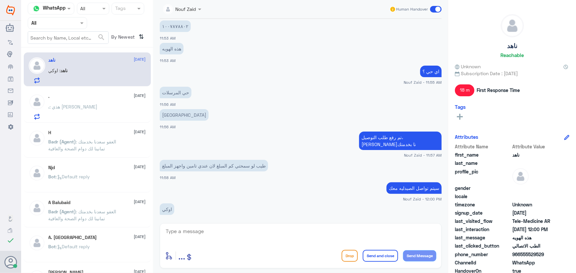
click at [261, 237] on textarea at bounding box center [300, 235] width 271 height 16
click at [437, 9] on span at bounding box center [436, 9] width 12 height 7
click at [0, 0] on input "checkbox" at bounding box center [0, 0] width 0 height 0
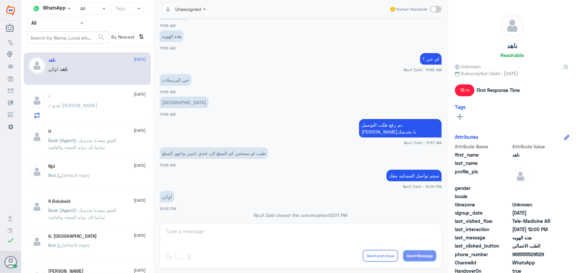
click at [115, 92] on div ". 15 October . : هذي هويتي" at bounding box center [87, 104] width 127 height 34
click at [115, 91] on div ". 15 October . : هذي هويتي" at bounding box center [87, 104] width 127 height 34
click at [125, 120] on div ". 15 October . : هذي هويتي" at bounding box center [87, 104] width 127 height 34
click at [118, 113] on div ". : هذي هويتي" at bounding box center [97, 111] width 97 height 15
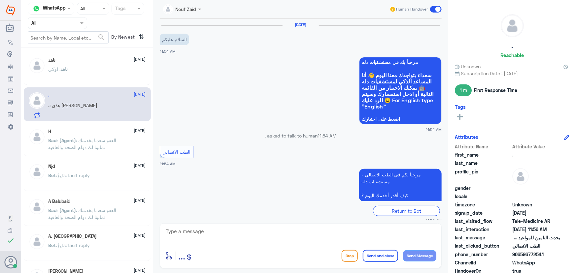
scroll to position [135, 0]
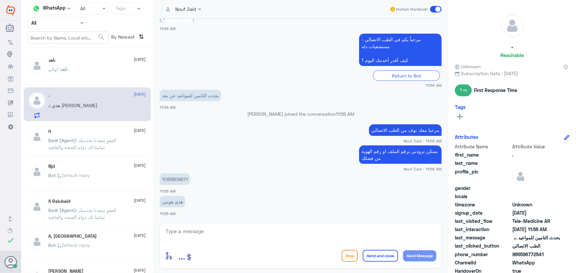
click at [181, 180] on p "1083809671" at bounding box center [175, 180] width 30 height 12
copy p "1083809671"
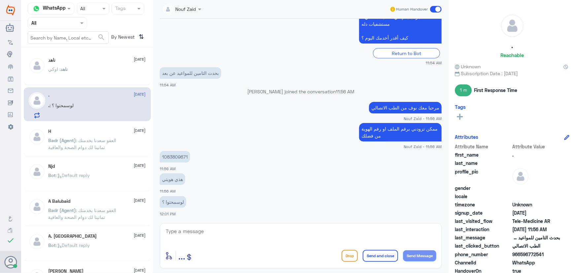
click at [228, 236] on textarea at bounding box center [300, 235] width 271 height 16
type textarea "تم تحديث التأمين"
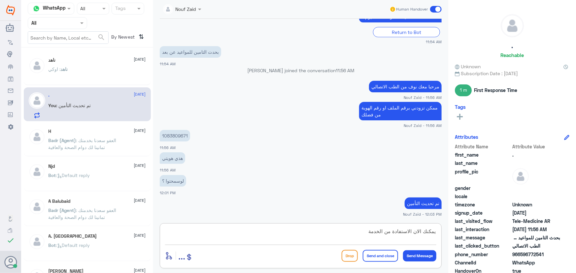
type textarea "يمكنك الان الاستفادة من الخدمة"
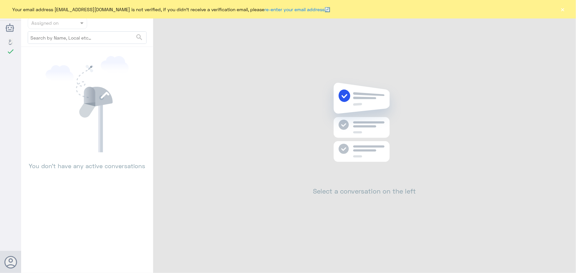
click at [563, 7] on div "Dallah Hospitals اللغة العربية check Changes are saved Nouf Zaid Help Feedback …" at bounding box center [288, 136] width 576 height 273
click at [563, 7] on button "×" at bounding box center [562, 9] width 7 height 7
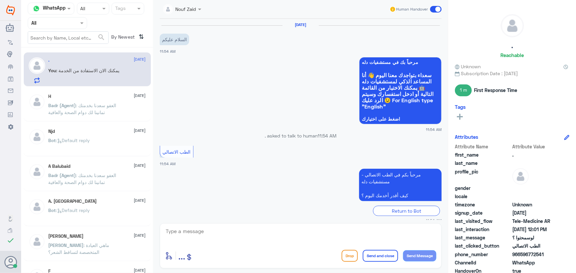
scroll to position [200, 0]
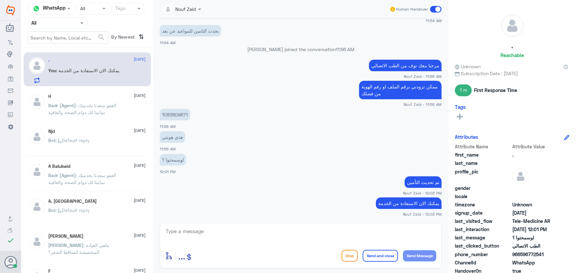
click at [437, 9] on span at bounding box center [436, 9] width 12 height 7
click at [0, 0] on input "checkbox" at bounding box center [0, 0] width 0 height 0
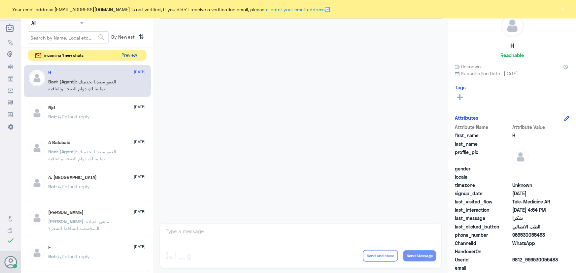
click at [128, 60] on button "Preview" at bounding box center [129, 55] width 20 height 10
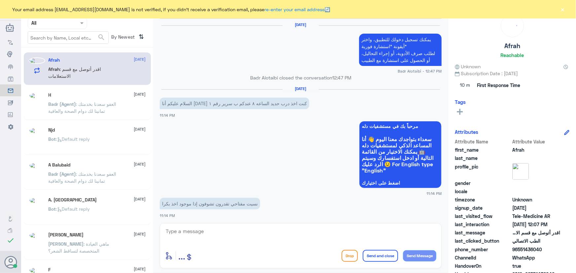
scroll to position [503, 0]
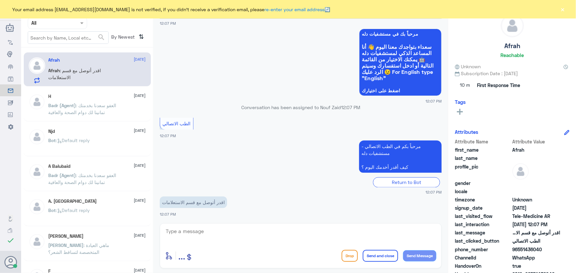
click at [565, 8] on button "×" at bounding box center [562, 9] width 7 height 7
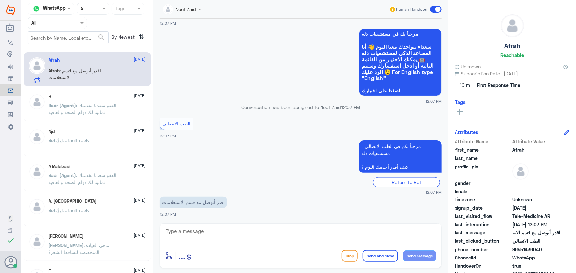
click at [185, 16] on div "Nouf Zaid Human Handover" at bounding box center [301, 9] width 282 height 19
click at [187, 9] on input "text" at bounding box center [175, 9] width 24 height 8
click at [300, 84] on app-msgs-whats-app-list "مرحباً بك في مستشفيات دله سعداء بتواجدك معنا [DATE] 👋 أنا المساعد الذكي لمستشفي…" at bounding box center [301, 63] width 282 height 68
click at [255, 243] on textarea at bounding box center [300, 235] width 271 height 16
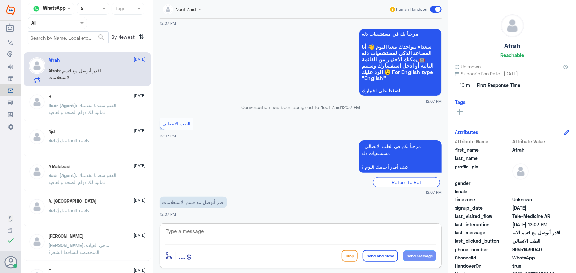
click at [284, 231] on textarea at bounding box center [300, 235] width 271 height 16
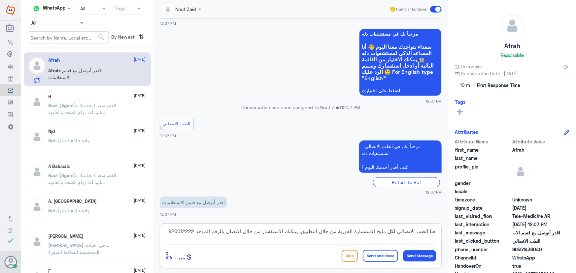
click at [379, 231] on textarea "هنا الطب الاتصالي لكل مايخ الاستشارة الفورية من خلال التطبيق، يمكنك الاستفسار م…" at bounding box center [300, 235] width 271 height 16
type textarea "هنا الطب الاتصالي لكل مايخص الاستشارة الفورية من خلال التطبيق، يمكنك الاستفسار …"
click at [388, 256] on button "Send and close" at bounding box center [380, 256] width 35 height 12
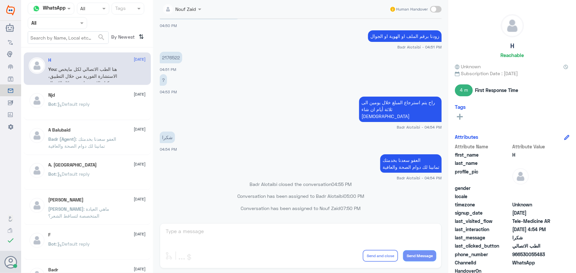
scroll to position [314, 0]
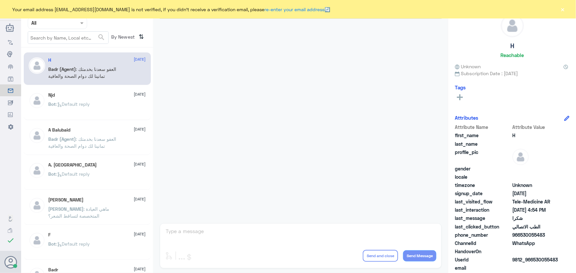
click at [561, 9] on button "×" at bounding box center [562, 9] width 7 height 7
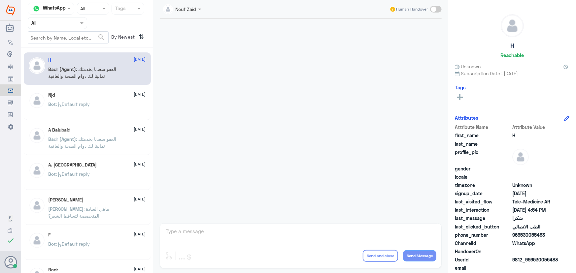
click at [94, 75] on span ": العفو سعدنا بخدمتك تمانينا لك دوام الصحة والعافية" at bounding box center [83, 72] width 68 height 13
click at [90, 103] on span ": Default reply" at bounding box center [73, 104] width 34 height 6
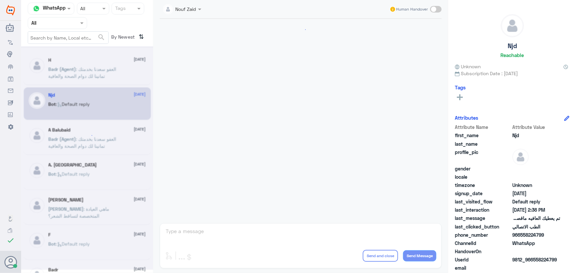
scroll to position [437, 0]
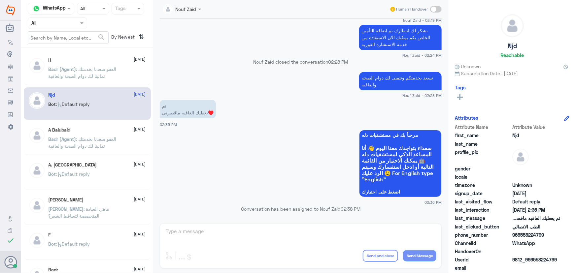
click at [104, 137] on span ": العفو سعدنا بخدمتك تمانينا لك دوام الصحة والعافية" at bounding box center [83, 142] width 68 height 13
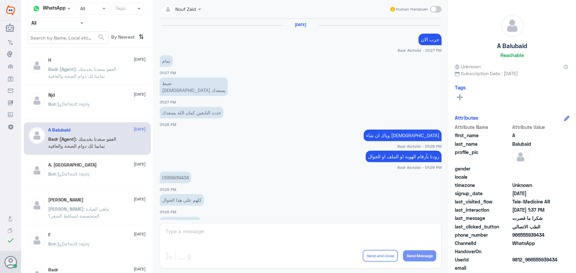
scroll to position [283, 0]
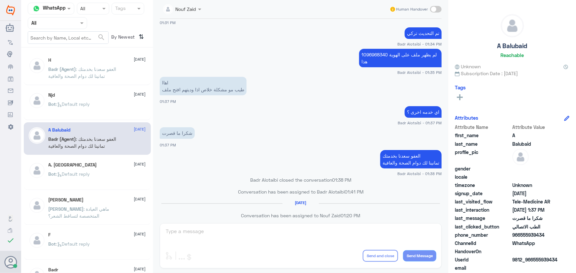
click at [86, 93] on div "Njd [DATE]" at bounding box center [97, 95] width 97 height 6
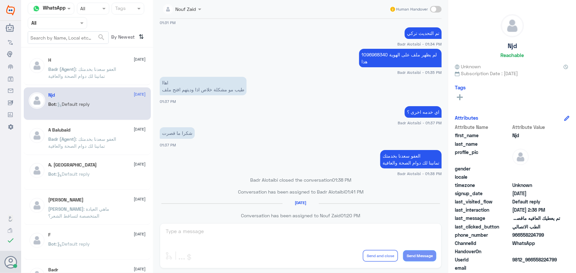
click at [82, 77] on span ": العفو سعدنا بخدمتك تمانينا لك دوام الصحة والعافية" at bounding box center [83, 72] width 68 height 13
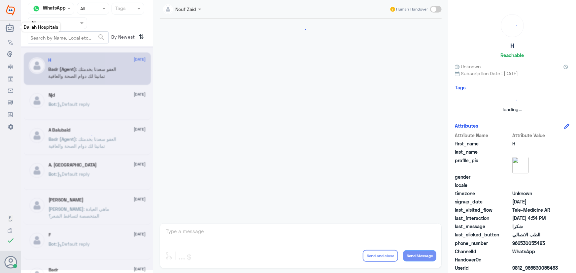
scroll to position [314, 0]
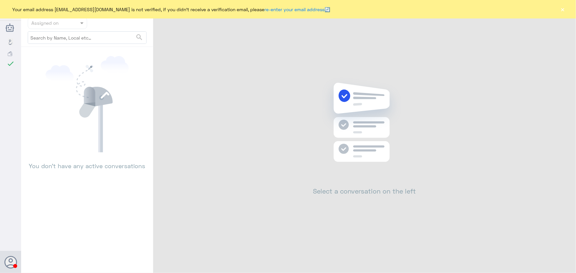
click at [563, 9] on button "×" at bounding box center [562, 9] width 7 height 7
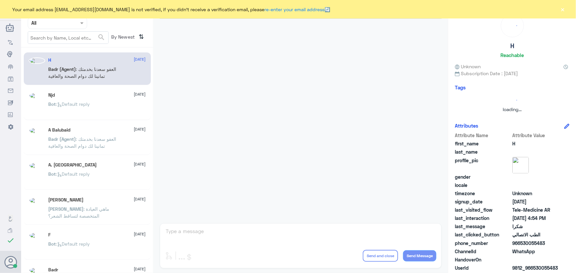
click at [559, 10] on button "×" at bounding box center [562, 9] width 7 height 7
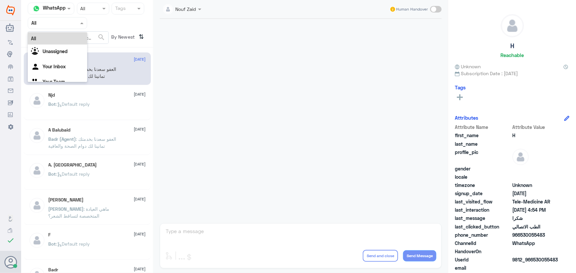
click at [67, 25] on input "text" at bounding box center [49, 23] width 36 height 8
click at [72, 62] on div "Your Inbox" at bounding box center [57, 67] width 59 height 15
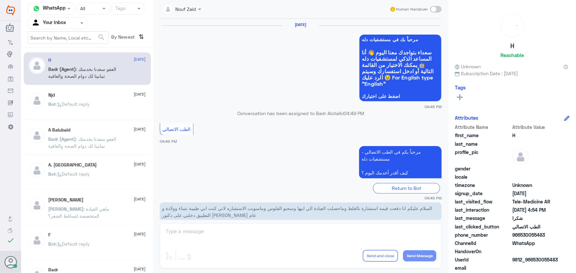
scroll to position [314, 0]
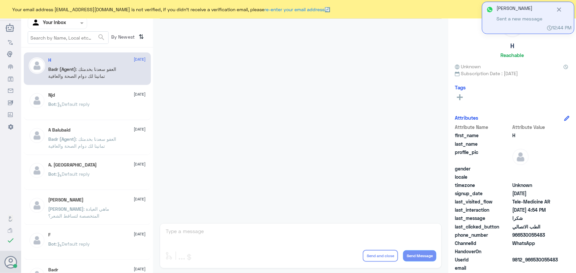
click at [560, 9] on icon at bounding box center [559, 10] width 4 height 4
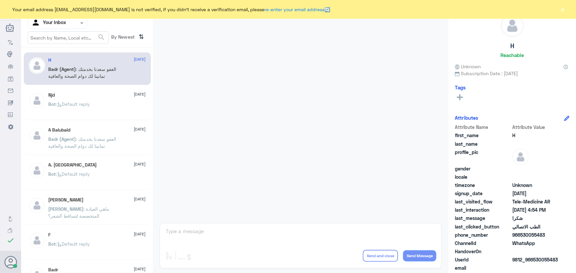
click at [563, 8] on button "×" at bounding box center [562, 9] width 7 height 7
click at [565, 10] on button "×" at bounding box center [562, 9] width 7 height 7
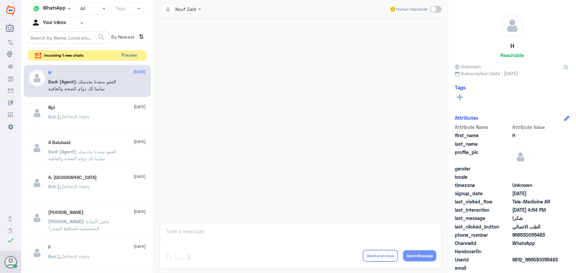
click at [126, 59] on button "Preview" at bounding box center [129, 55] width 20 height 10
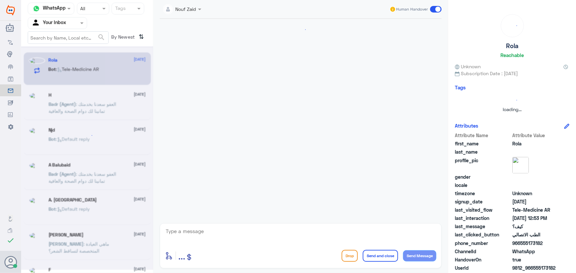
scroll to position [407, 0]
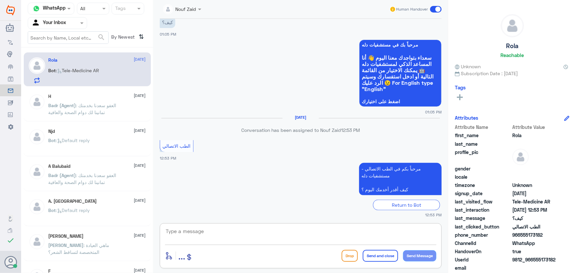
click at [216, 234] on textarea at bounding box center [300, 235] width 271 height 16
paste textarea "مرحباً معك نوف من الطب الاتصالي كيف اقدر أساعدك؟"
type textarea "مرحباً معك نوف من الطب الاتصالي كيف اقدر أساعدك؟"
click at [416, 258] on button "Send Message" at bounding box center [419, 255] width 33 height 11
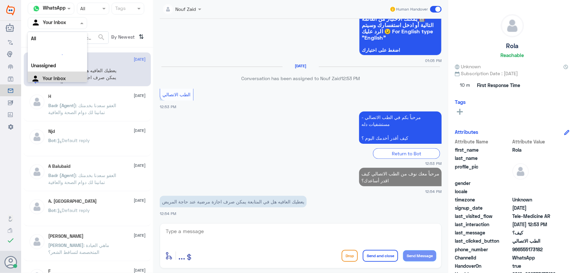
scroll to position [430, 0]
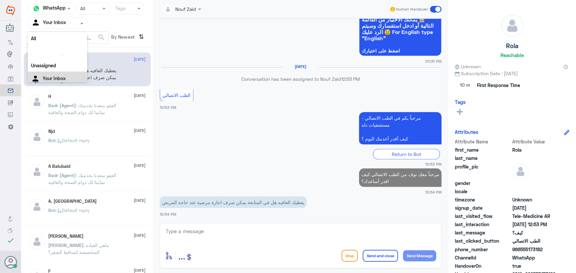
click at [70, 20] on div at bounding box center [57, 23] width 59 height 8
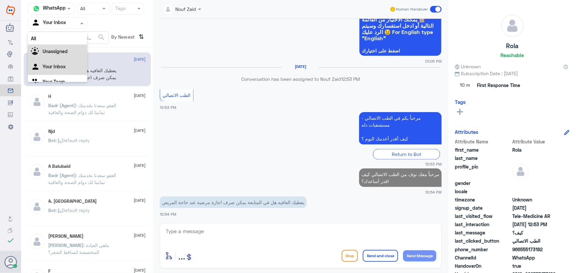
click at [72, 47] on div "Unassigned" at bounding box center [57, 52] width 59 height 15
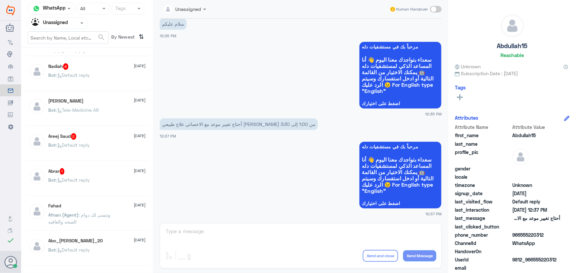
scroll to position [423, 0]
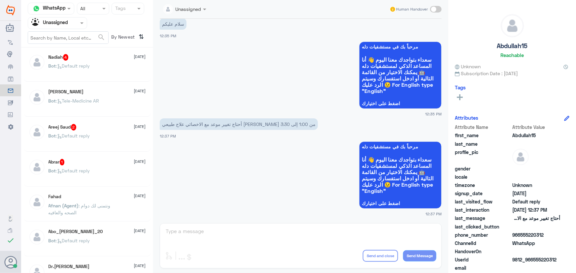
click at [101, 215] on p "Afnan (Agent) : ونتمنى لك دوام الصحه والعافيه" at bounding box center [86, 210] width 74 height 16
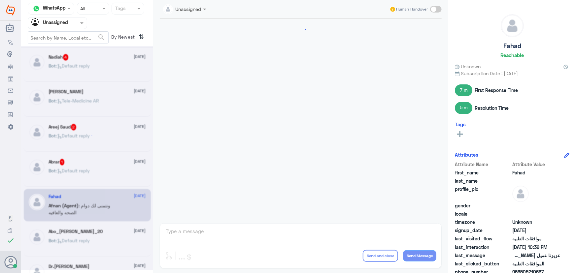
scroll to position [663, 0]
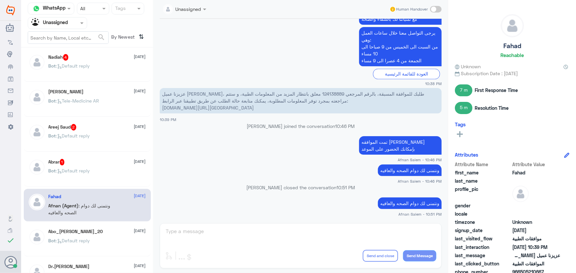
click at [97, 231] on div "Abo_[PERSON_NAME]_20 [DATE]" at bounding box center [97, 232] width 97 height 6
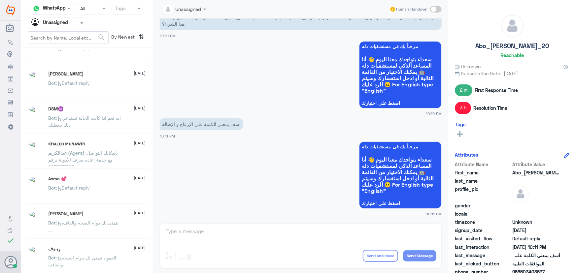
scroll to position [3, 0]
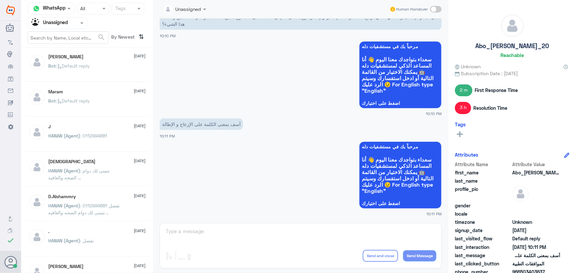
click at [101, 140] on p "HANAN (Agent) : 0112994881" at bounding box center [78, 140] width 59 height 16
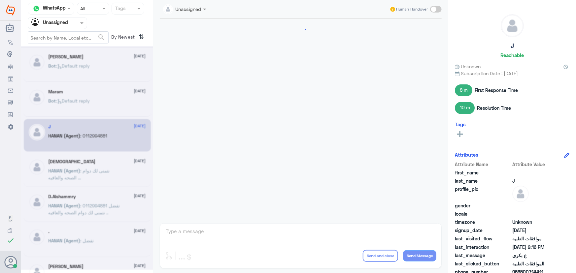
scroll to position [401, 0]
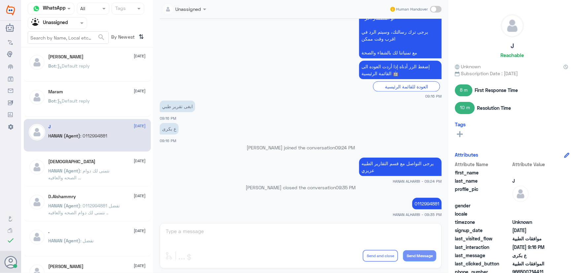
click at [89, 94] on div "Maram [DATE]" at bounding box center [97, 92] width 97 height 6
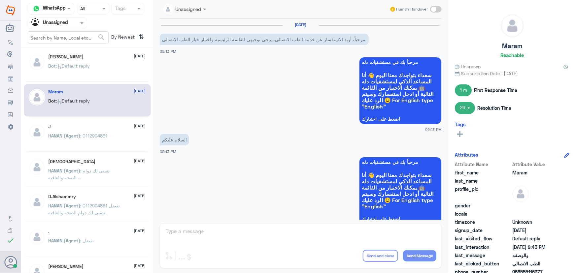
scroll to position [521, 0]
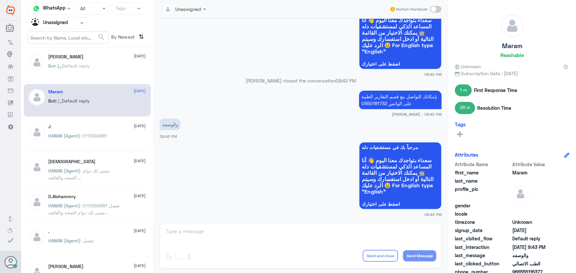
click at [90, 73] on p "Bot : Default reply" at bounding box center [70, 70] width 42 height 16
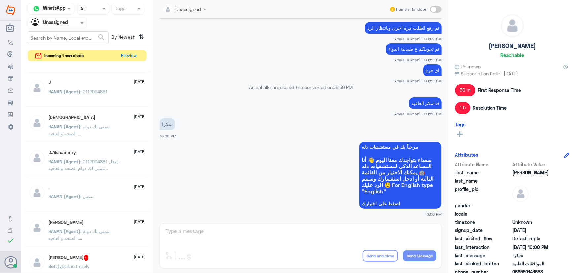
scroll to position [63, 0]
click at [86, 180] on div ". [DATE] HANAN (Agent) : تفضل" at bounding box center [87, 194] width 127 height 33
click at [84, 191] on span ": تفضل" at bounding box center [88, 194] width 14 height 6
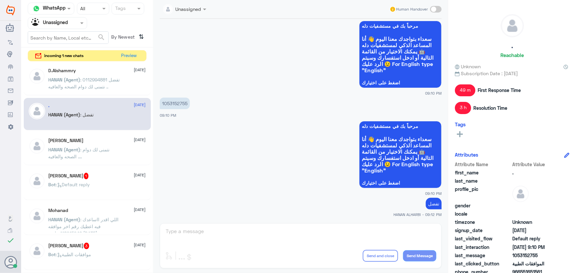
scroll to position [153, 0]
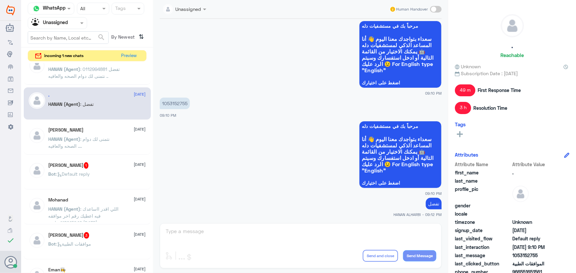
click at [86, 208] on span ": اللي اقدر ااساعدك فيه اعطيك رقم اخر موافقه 118915946 بتاريخ [DATE]" at bounding box center [84, 215] width 70 height 19
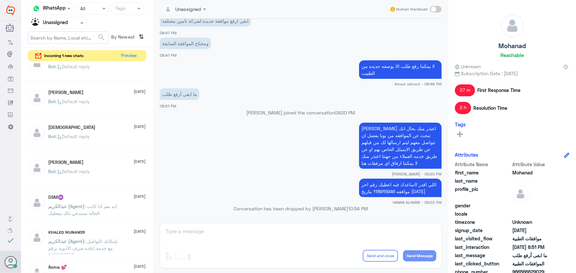
scroll to position [453, 0]
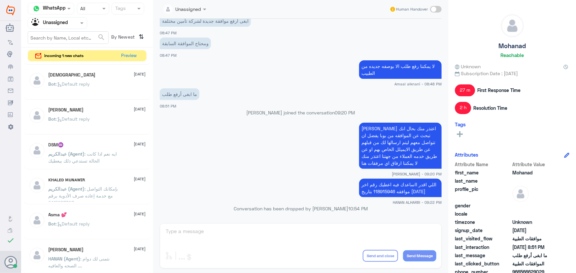
click at [98, 177] on div "ᴋʜᴀʟᴇᴅ ᴍᴜɴᴀᴡɪʀ [DATE]" at bounding box center [97, 180] width 97 height 6
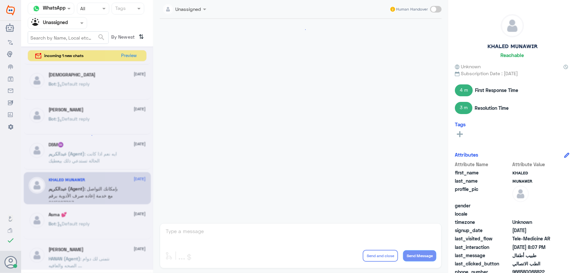
scroll to position [585, 0]
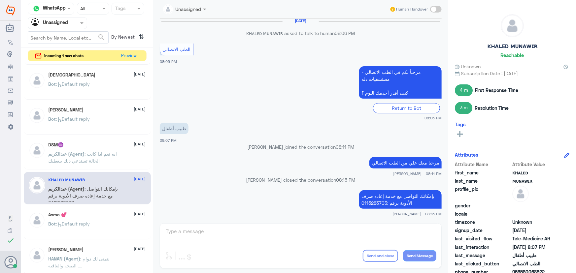
click at [91, 145] on div "DSM♒️ [DATE]" at bounding box center [97, 145] width 97 height 6
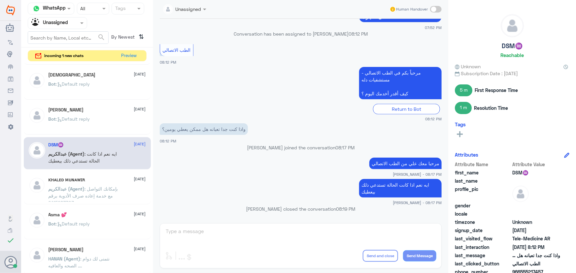
click at [95, 186] on span ": بإمكانك التواصل مع خدمة إعاده صرف الأدوية برقم :0115283703" at bounding box center [84, 195] width 70 height 19
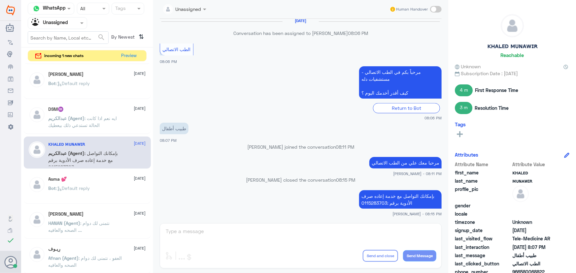
click at [102, 190] on div "Bot : Default reply" at bounding box center [97, 193] width 97 height 15
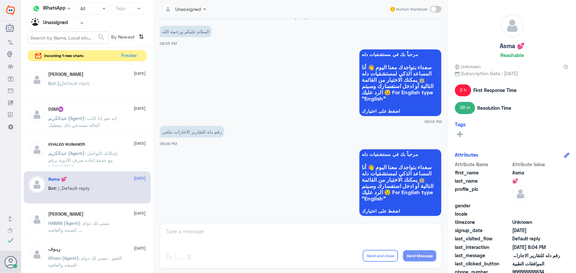
click at [92, 265] on p "Afnan (Agent) : العفو ، نتمنى لك دوام الصحه والعافيه" at bounding box center [86, 263] width 74 height 16
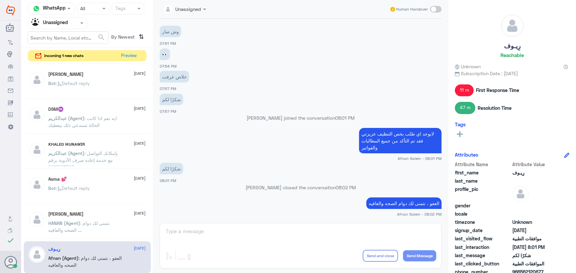
click at [95, 212] on div "[PERSON_NAME] [DATE]" at bounding box center [97, 215] width 97 height 6
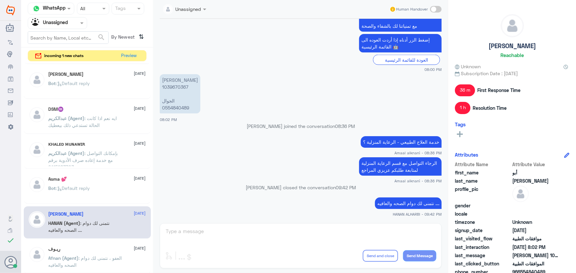
click at [93, 186] on div "Bot : Default reply" at bounding box center [97, 193] width 97 height 15
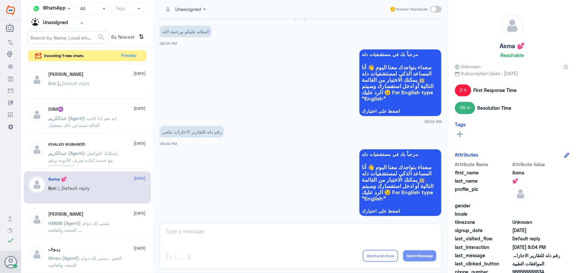
click at [132, 254] on div "رِيـوف [DATE] Afnan (Agent) : العفو ، نتمنى لك دوام الصحه والعافيه" at bounding box center [97, 258] width 97 height 25
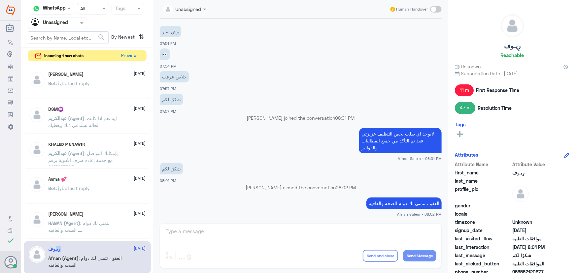
drag, startPoint x: 58, startPoint y: 246, endPoint x: 82, endPoint y: 248, distance: 23.9
click at [82, 248] on div "رِيـوف [DATE]" at bounding box center [97, 249] width 97 height 6
click at [95, 249] on div "رِيـوف [DATE]" at bounding box center [97, 249] width 97 height 6
click at [93, 228] on p "HANAN (Agent) : نتمنى لك دوام الصحه والعافيه ...." at bounding box center [86, 228] width 74 height 16
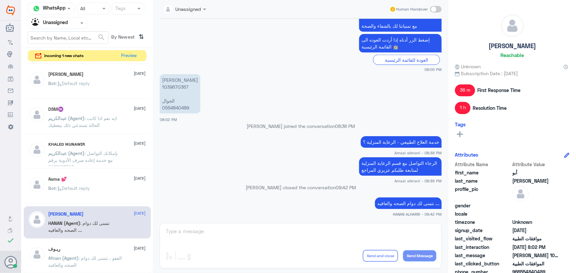
click at [95, 194] on div "Bot : Default reply" at bounding box center [97, 193] width 97 height 15
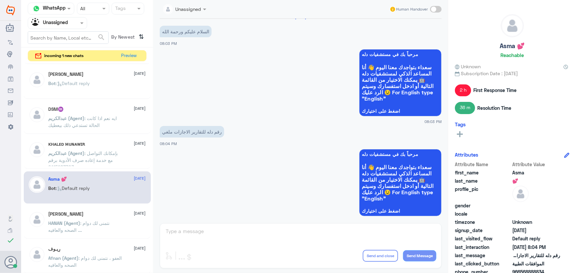
click at [95, 157] on span ": بإمكانك التواصل مع خدمة إعاده صرف الأدوية برقم :0115283703" at bounding box center [84, 159] width 70 height 19
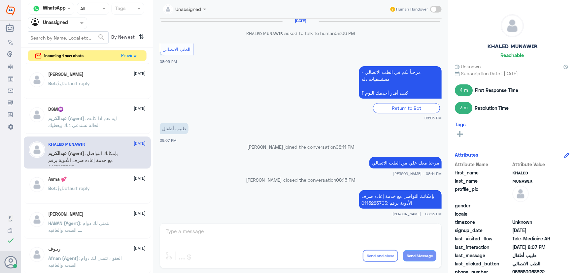
click at [92, 121] on span ": ايه نعم اذا كانت الحالة تستدعي ذلك بيعطيك" at bounding box center [83, 121] width 69 height 13
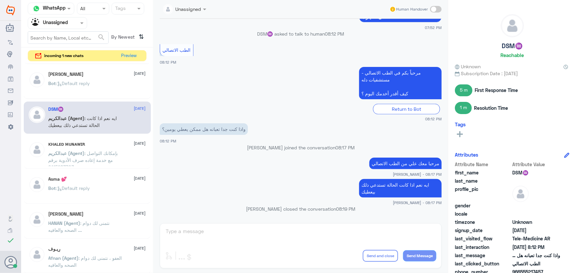
click at [90, 155] on p "[PERSON_NAME] (Agent) : بإمكانك التواصل مع خدمة إعاده صرف الأدوية برقم :0115283…" at bounding box center [86, 158] width 74 height 16
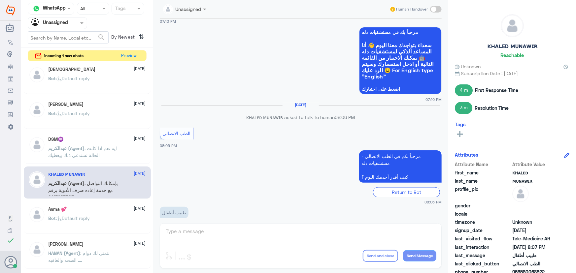
click at [71, 146] on span "عبدالكريم (Agent)" at bounding box center [67, 149] width 36 height 6
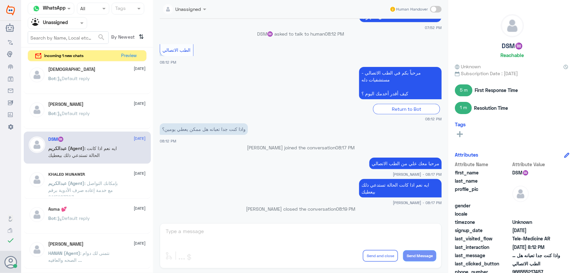
click at [92, 108] on div "[PERSON_NAME] [DATE] Bot : Default reply" at bounding box center [97, 114] width 97 height 25
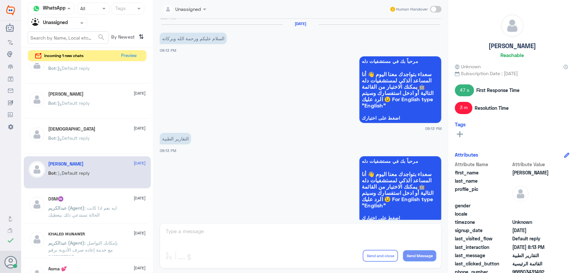
click at [95, 140] on div "Bot : Default reply" at bounding box center [97, 143] width 97 height 15
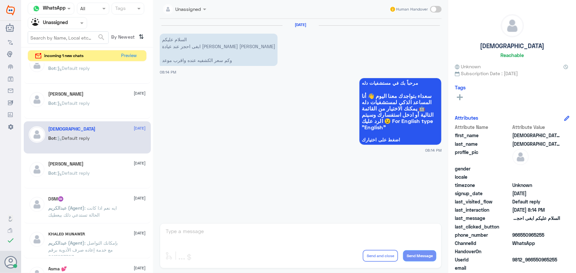
click at [98, 109] on div "Bot : Default reply" at bounding box center [97, 108] width 97 height 15
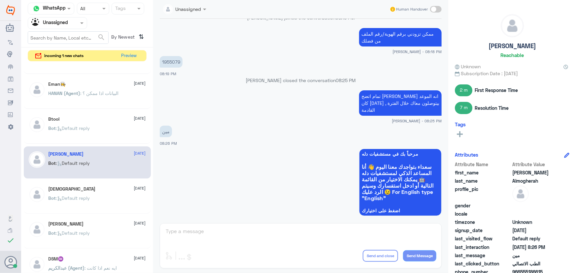
click at [100, 131] on div "Bot : Default reply" at bounding box center [97, 133] width 97 height 15
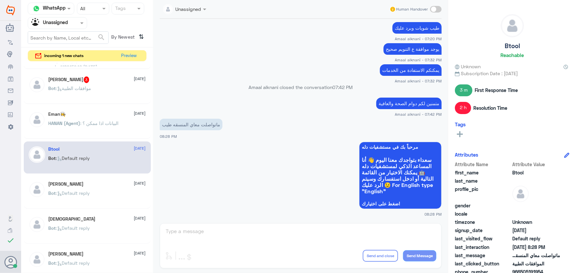
click at [92, 135] on p "HANAN (Agent) : البيانات اذا ممكن ؟" at bounding box center [84, 128] width 70 height 16
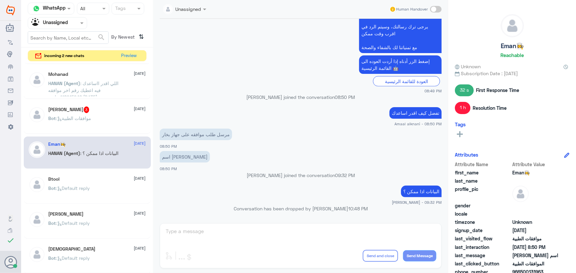
click at [99, 128] on div "Bot : موافقات الطبية" at bounding box center [97, 123] width 97 height 15
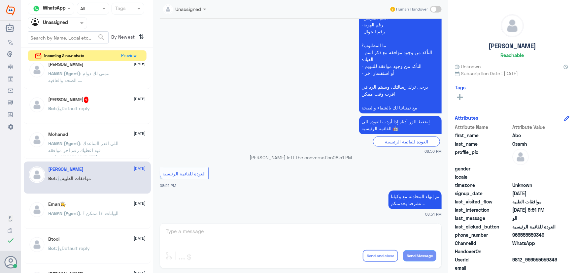
click at [100, 135] on div "Mohanad 14 October" at bounding box center [97, 135] width 97 height 6
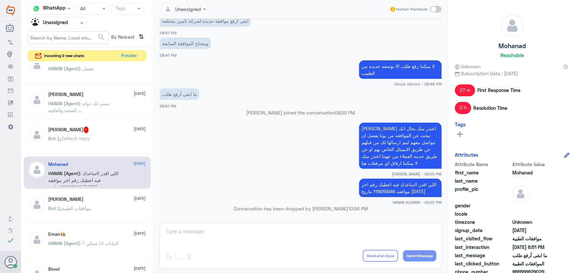
click at [103, 138] on div "Bot : Default reply" at bounding box center [97, 144] width 97 height 15
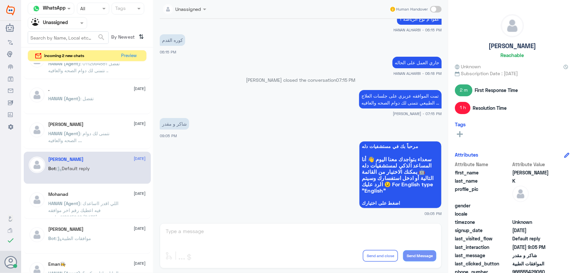
click at [103, 138] on p "HANAN (Agent) : نتمنى لك دوام الصحه والعافيه ...." at bounding box center [86, 138] width 74 height 16
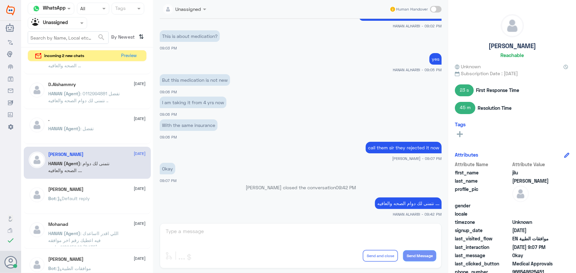
click at [103, 137] on div "HANAN (Agent) : تفضل" at bounding box center [97, 134] width 97 height 15
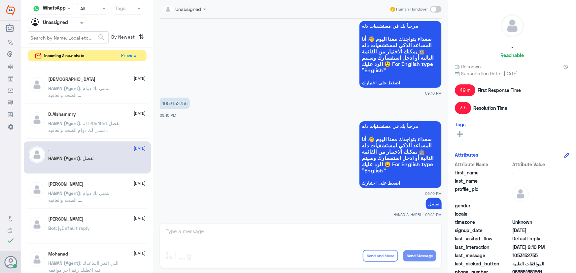
click at [116, 116] on div "D.Alshammry 14 October" at bounding box center [97, 115] width 97 height 6
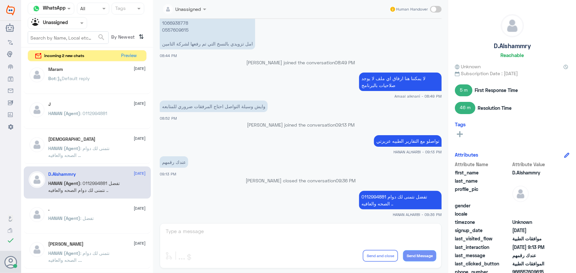
click at [102, 137] on div "سبحان الله 14 October" at bounding box center [97, 140] width 97 height 6
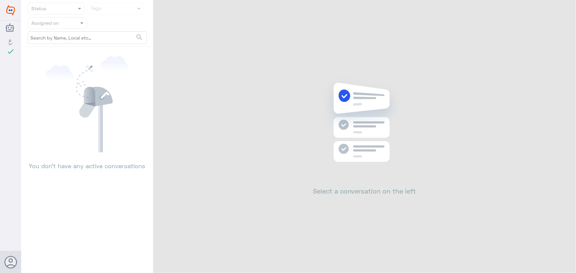
click at [562, 10] on div "Status Tags Assigned on search You don’t have any active conversations Select a…" at bounding box center [298, 137] width 555 height 275
click at [563, 9] on div "Status Tags Assigned on search You don’t have any active conversations Select a…" at bounding box center [298, 137] width 555 height 275
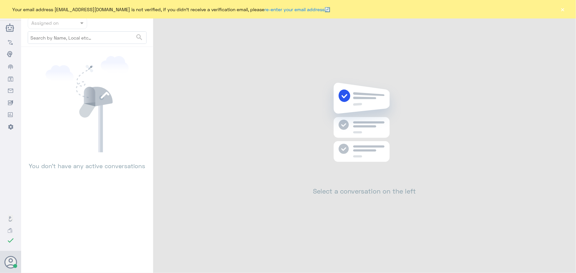
click at [563, 9] on button "×" at bounding box center [562, 9] width 7 height 7
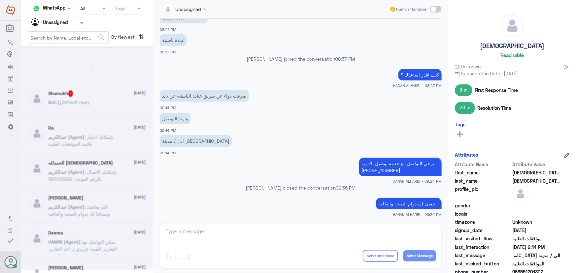
scroll to position [3, 0]
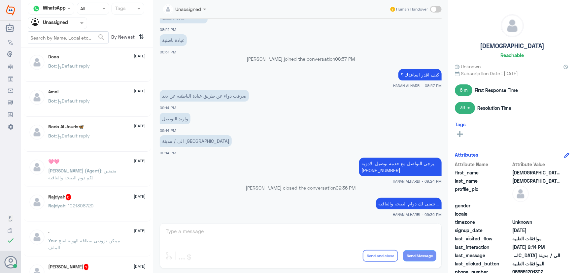
click at [88, 244] on p "You : ممكن تزودني ببطاقة الهوية لفتح الملف" at bounding box center [86, 245] width 74 height 16
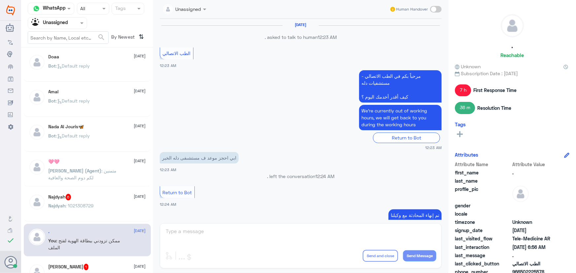
scroll to position [346, 0]
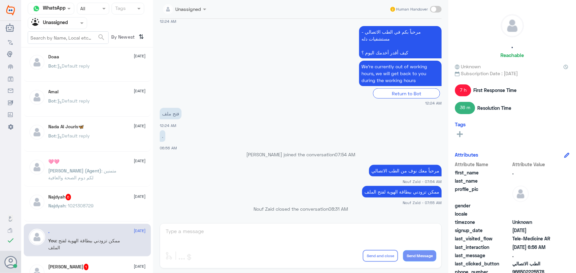
click at [98, 168] on span ": متمنين لكم دوم الصحة والعافية" at bounding box center [83, 174] width 68 height 13
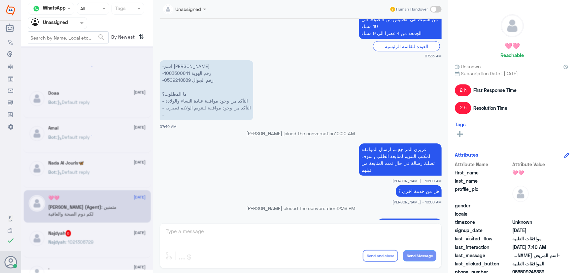
scroll to position [3, 0]
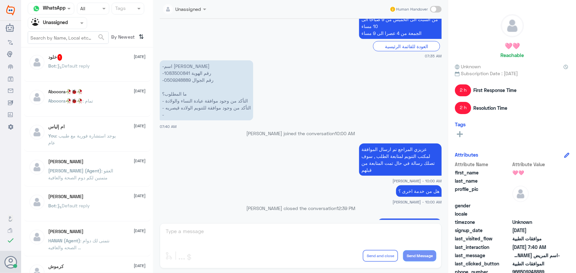
click at [96, 176] on p "[PERSON_NAME] (Agent) : العفو متمنين لكم دوم الصحة والعافية" at bounding box center [86, 175] width 74 height 16
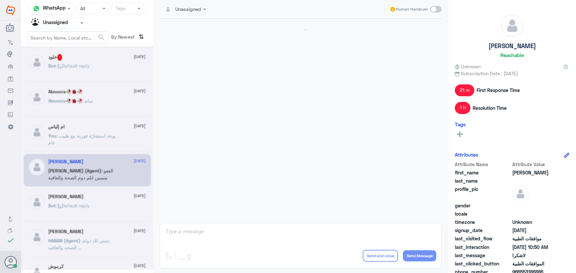
scroll to position [742, 0]
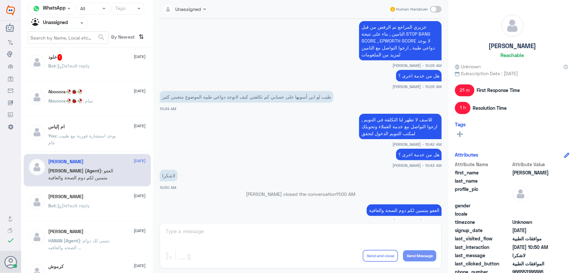
click at [101, 199] on div "[PERSON_NAME] [DATE] Bot : Default reply" at bounding box center [97, 206] width 97 height 25
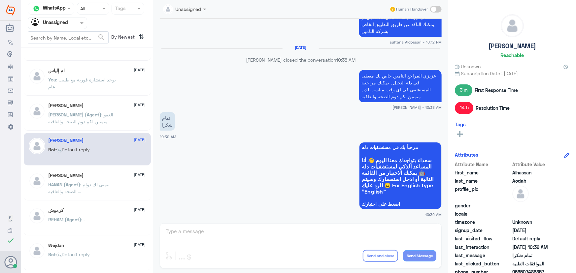
scroll to position [63, 0]
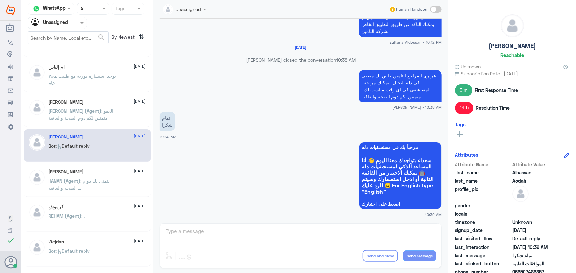
click at [101, 210] on div "كرموش 14 October REHAM (Agent) : ." at bounding box center [97, 216] width 97 height 25
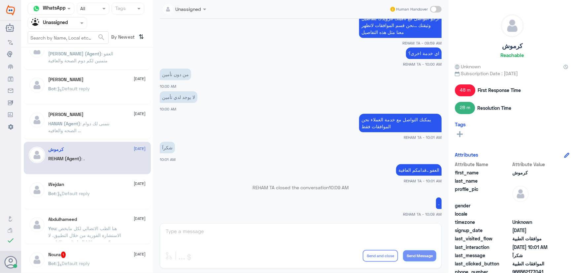
scroll to position [123, 0]
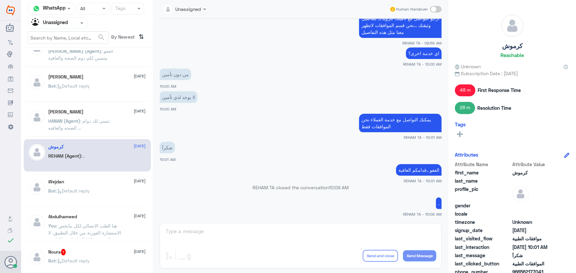
click at [100, 208] on div "خلود 1 14 October Bot : Default reply Abooora🥀🐞🥀 14 October Abooora🥀🐞🥀 : تمام ا…" at bounding box center [87, 162] width 132 height 225
click at [102, 197] on div "Bot : Default reply" at bounding box center [97, 196] width 97 height 15
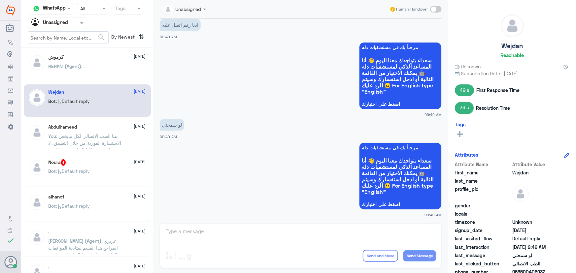
scroll to position [213, 0]
click at [102, 203] on div "alhanof 14 October Bot : Default reply" at bounding box center [97, 206] width 97 height 25
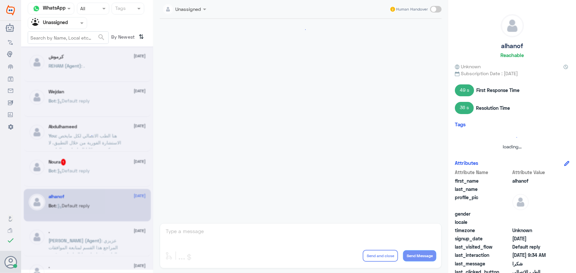
scroll to position [382, 0]
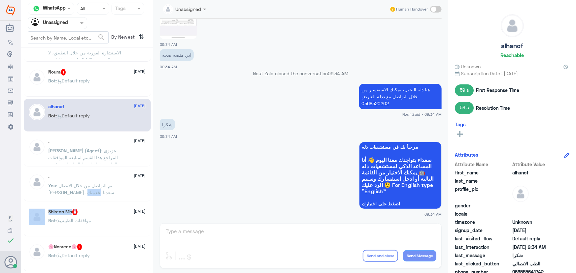
click at [102, 202] on div "خلود 1 14 October Bot : Default reply Abooora🥀🐞🥀 14 October Abooora🥀🐞🥀 : تمام ا…" at bounding box center [87, 162] width 132 height 225
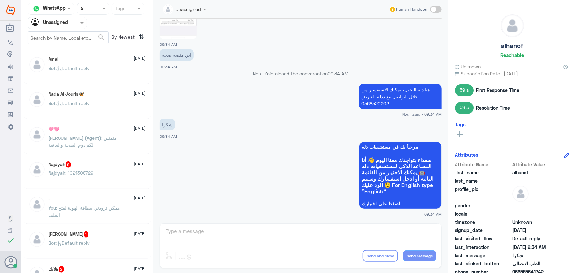
scroll to position [0, 0]
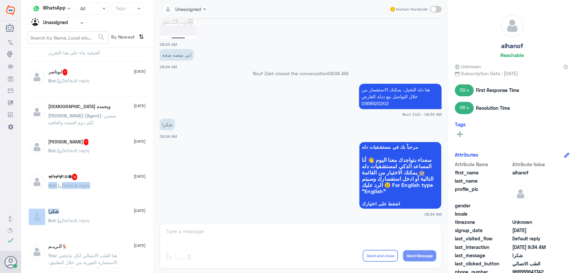
click at [96, 215] on div "شكرا 14 October Bot : Default reply" at bounding box center [97, 221] width 97 height 25
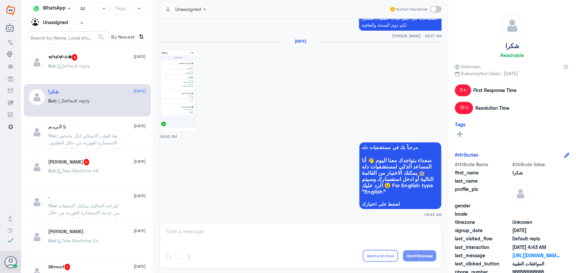
click at [96, 211] on span ": لقراءة التحاليل يمكنك الاستفادة من خدمة الاستشارة الفورية من خلال التطبيق بحي…" at bounding box center [84, 216] width 71 height 26
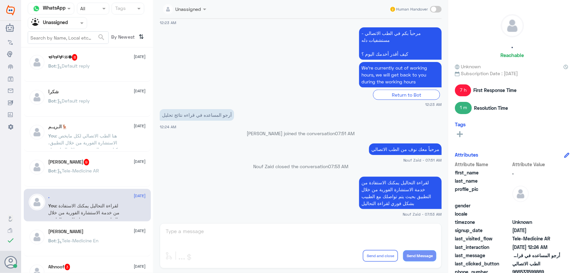
click at [65, 238] on span ": Tele-Medicine En" at bounding box center [77, 241] width 43 height 6
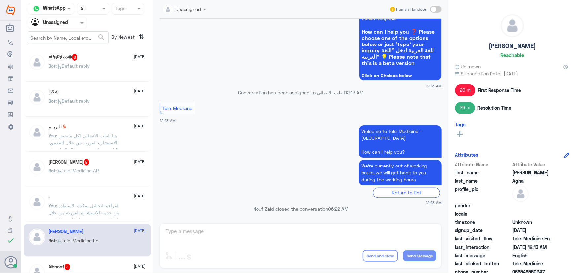
click at [97, 198] on div ". 14 October" at bounding box center [97, 197] width 97 height 6
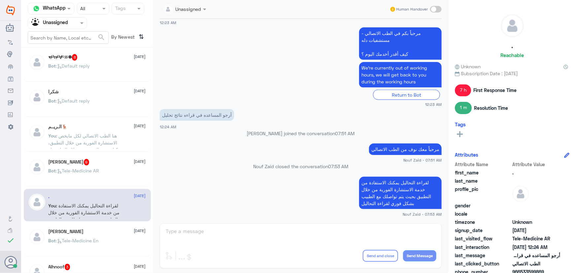
click at [97, 237] on p "Bot : Tele-Medicine En" at bounding box center [74, 245] width 50 height 16
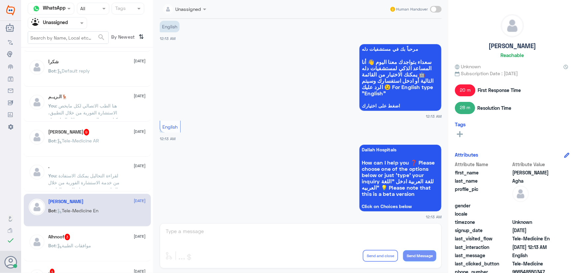
click at [106, 244] on div "Bot : موافقات الطبية" at bounding box center [97, 251] width 97 height 15
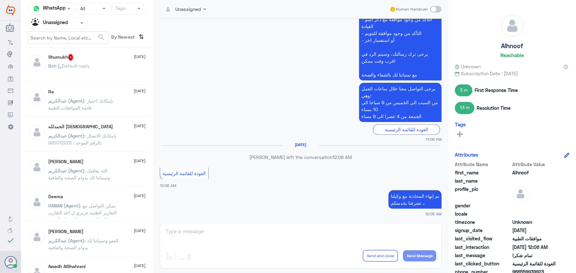
click at [102, 93] on div "Ra 13 October" at bounding box center [97, 92] width 97 height 6
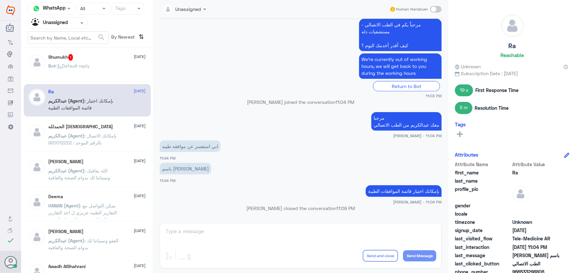
click at [106, 131] on div "الحمدلله الله 13 October عبدالكريم (Agent) : بإمكانك الاتصال بالرقم الموحد : 92…" at bounding box center [97, 136] width 97 height 25
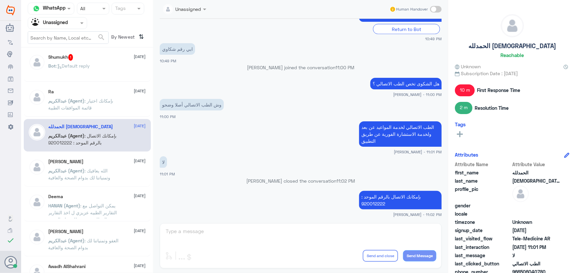
click at [100, 165] on div "Faisal Alsaeed 13 October عبدالكريم (Agent) : الله يعافيك وتمنياتنا لك بدوام ال…" at bounding box center [97, 171] width 97 height 25
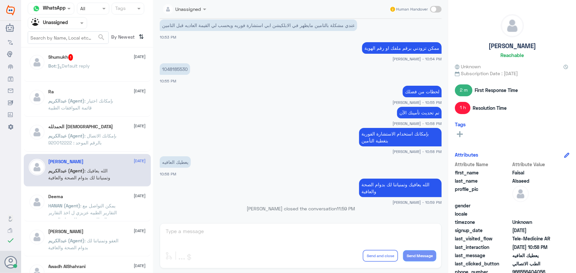
click at [100, 196] on div "Deema 13 October" at bounding box center [97, 197] width 97 height 6
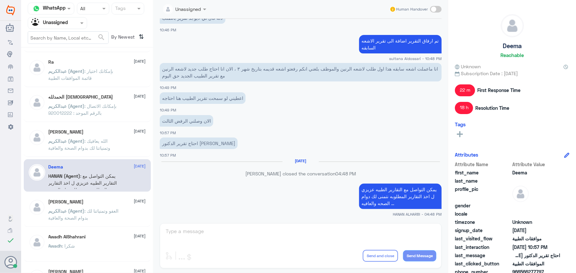
click at [98, 219] on p "عبدالكريم (Agent) : العفو وتمنياتنا لك بدوام الصحة والعافية" at bounding box center [86, 216] width 74 height 16
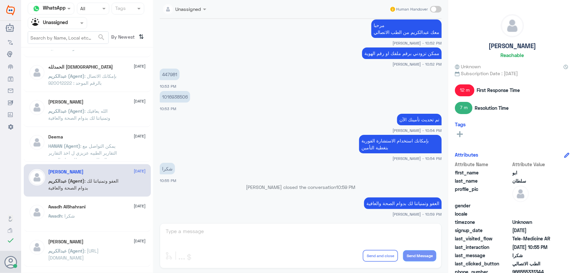
click at [98, 218] on div "Awadh : شكرا" at bounding box center [97, 221] width 97 height 15
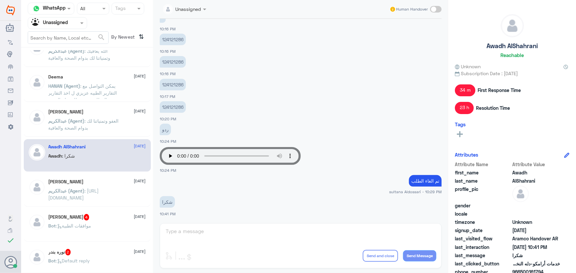
click at [98, 218] on div "Arch Neveen 4 13 October" at bounding box center [97, 217] width 97 height 7
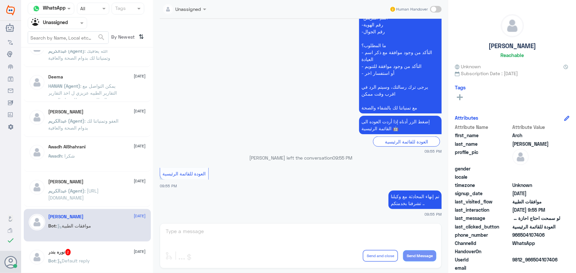
click at [98, 195] on span ": https://www.dallahhealth.com/arabic/hr-careers" at bounding box center [74, 194] width 50 height 13
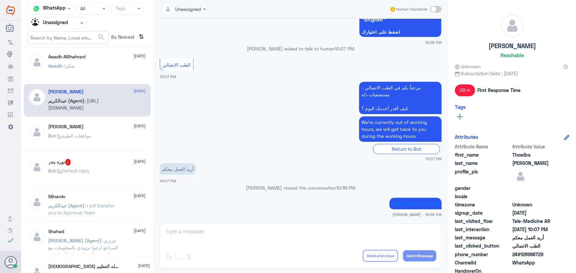
click at [97, 203] on span ": I will transfer you to Approval Team" at bounding box center [82, 209] width 66 height 13
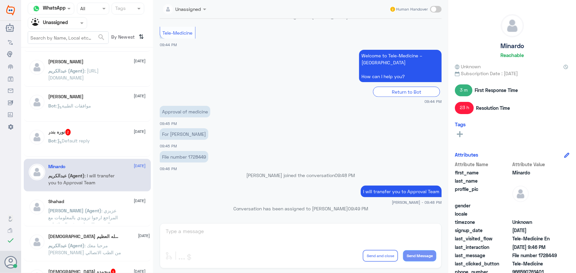
click at [96, 204] on div "Shahad 13 October Nasser (Agent) : عزيزي المراجع ارجوا تزويدي بالمعلومات مع الت…" at bounding box center [97, 211] width 97 height 25
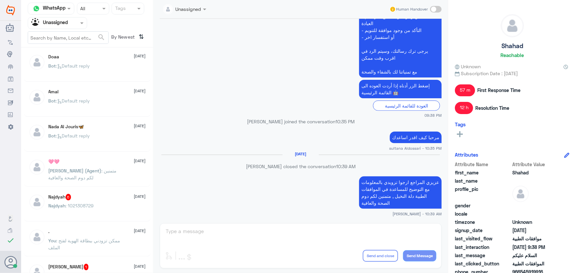
click at [100, 231] on div ". 14 October" at bounding box center [97, 232] width 97 height 6
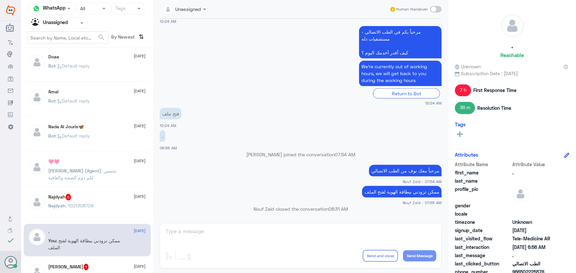
click at [86, 135] on span ": Default reply" at bounding box center [73, 136] width 34 height 6
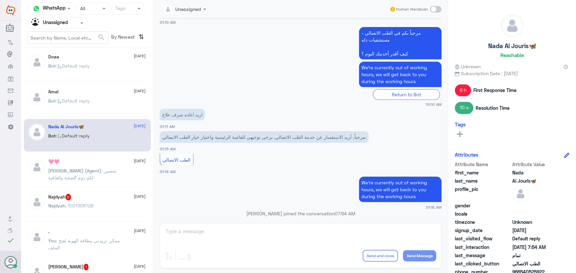
click at [97, 107] on div "Bot : Default reply" at bounding box center [97, 106] width 97 height 15
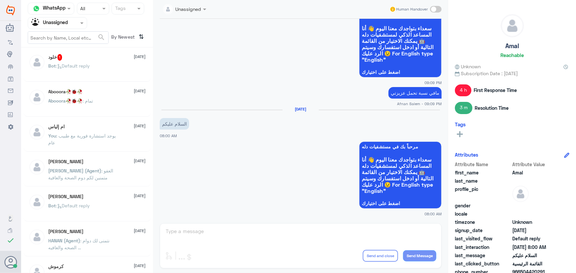
click at [79, 169] on span "Nasser (Agent)" at bounding box center [75, 171] width 53 height 6
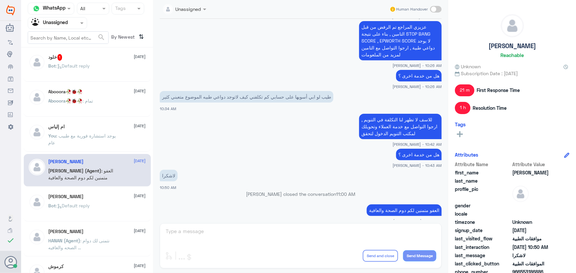
click at [75, 211] on p "Bot : Default reply" at bounding box center [70, 210] width 42 height 16
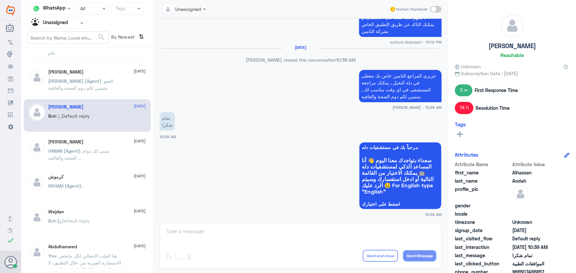
click at [76, 210] on div "Wejdan 14 October" at bounding box center [97, 212] width 97 height 6
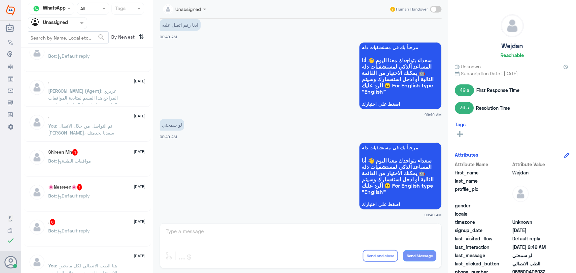
click at [99, 136] on p "You : تم التواصل من خلال الاتصال الهاتفي، سعدنا بخدمتك" at bounding box center [86, 130] width 74 height 16
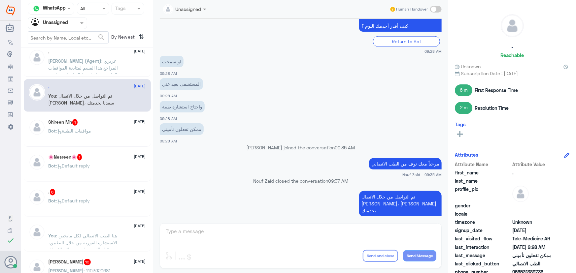
click at [113, 226] on div "ِ 14 October" at bounding box center [97, 227] width 97 height 6
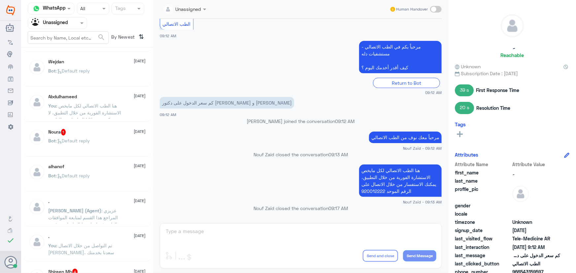
click at [103, 116] on span ": هنا الطب الاتصالي لكل مايخص الاستشارة الفورية من خلال التطبيق، لا يمكن من خلا…" at bounding box center [86, 123] width 74 height 40
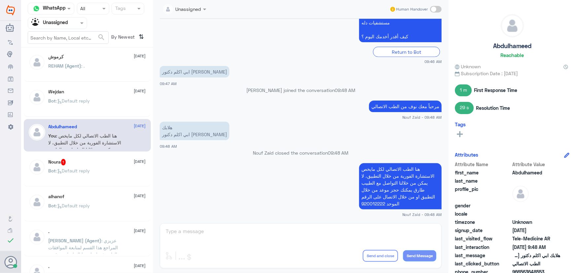
click at [101, 104] on div "Bot : Default reply" at bounding box center [97, 106] width 97 height 15
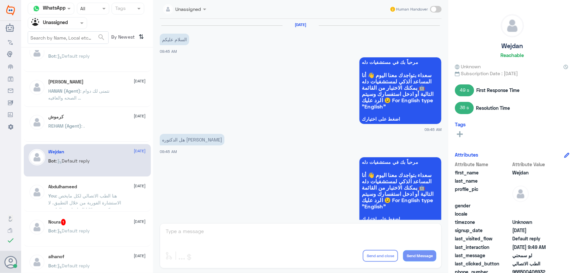
click at [75, 127] on span "REHAM (Agent)" at bounding box center [65, 126] width 33 height 6
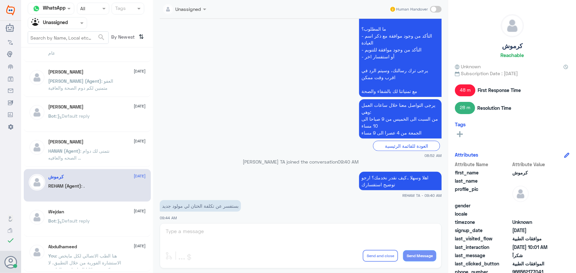
click at [128, 137] on div "Rakan Alanazi 14 October HANAN (Agent) : نتمنى لك دوام الصحه والعافيه ..." at bounding box center [87, 150] width 127 height 33
click at [127, 136] on div "Rakan Alanazi 14 October HANAN (Agent) : نتمنى لك دوام الصحه والعافيه ..." at bounding box center [87, 150] width 127 height 33
click at [118, 120] on div "Bot : Default reply" at bounding box center [97, 121] width 97 height 15
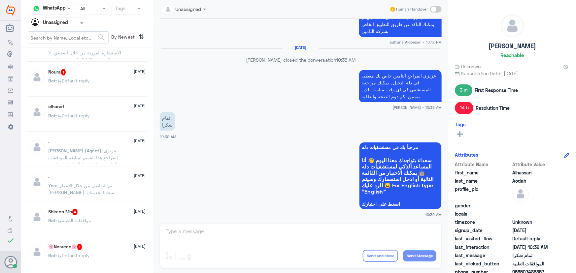
click at [91, 153] on p "Nasser (Agent) : عزيزي المراجع هذا القسم لمتابعة الموافقات الطبية فقط , ارجوا ا…" at bounding box center [86, 155] width 74 height 16
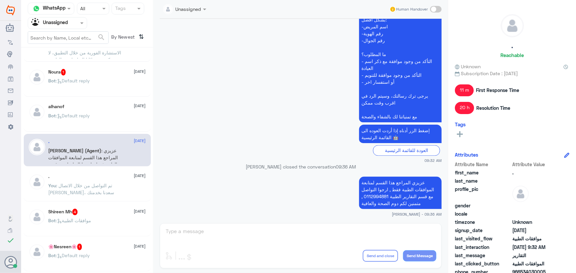
click at [61, 195] on p "You : تم التواصل من خلال الاتصال الهاتفي، سعدنا بخدمتك" at bounding box center [86, 190] width 74 height 16
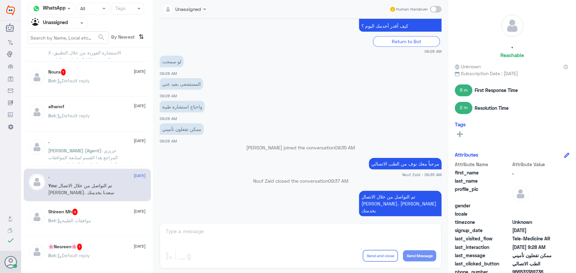
click at [46, 17] on div "Agent Filter Unassigned" at bounding box center [57, 23] width 59 height 12
click at [56, 28] on div "Agent Filter Unassigned" at bounding box center [57, 23] width 59 height 12
click at [58, 25] on input "text" at bounding box center [49, 23] width 36 height 8
click at [59, 36] on div "Unassigned" at bounding box center [57, 43] width 59 height 15
click at [62, 25] on input "text" at bounding box center [49, 23] width 36 height 8
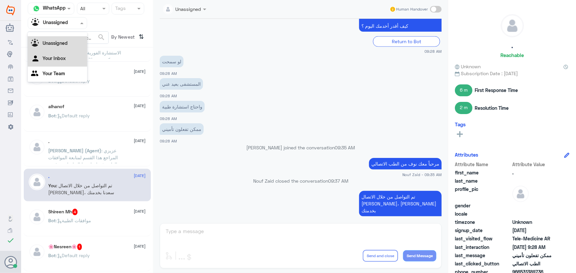
click at [56, 59] on Inbox "Your Inbox" at bounding box center [54, 58] width 23 height 6
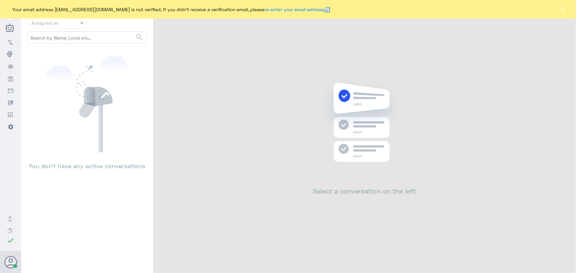
drag, startPoint x: 559, startPoint y: 12, endPoint x: 561, endPoint y: 2, distance: 9.4
click at [560, 11] on button "×" at bounding box center [562, 9] width 7 height 7
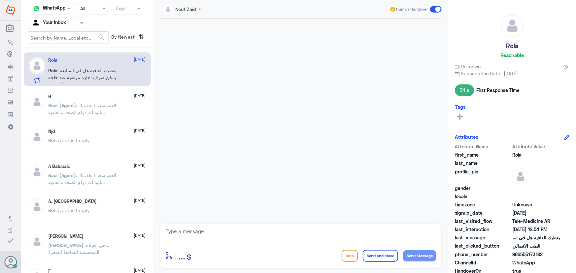
click at [127, 105] on div "Badr (Agent) : العفو سعدنا بخدمتك تمانينا لك دوام الصحة والعافية" at bounding box center [97, 111] width 97 height 15
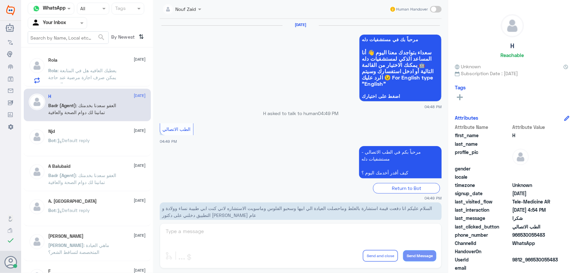
scroll to position [314, 0]
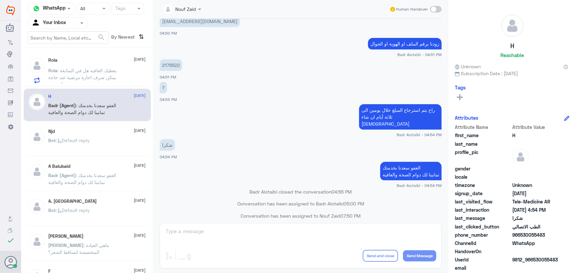
drag, startPoint x: 101, startPoint y: 69, endPoint x: 96, endPoint y: 74, distance: 7.5
click at [101, 69] on span ": يعطيك العافيه هل في المتابعة يمكن صرف اجازة مرضية عند حاجة المريض" at bounding box center [83, 77] width 68 height 19
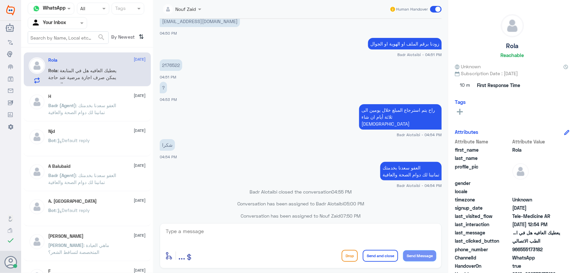
click at [69, 63] on div "Rola [DATE] Rola : يعطيك العافيه هل في المتابعة يمكن صرف اجازة مرضية عند حاجة ا…" at bounding box center [97, 70] width 97 height 26
click at [88, 114] on p "Badr (Agent) : العفو سعدنا بخدمتك تمانينا لك دوام الصحة والعافية" at bounding box center [86, 110] width 74 height 16
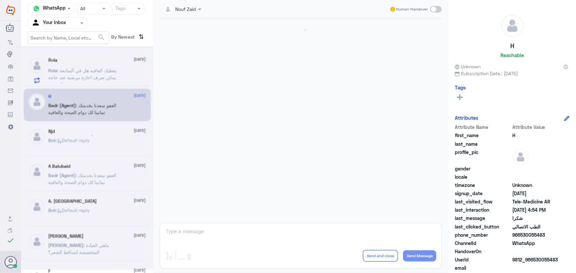
click at [79, 76] on span ": يعطيك العافيه هل في المتابعة يمكن صرف اجازة مرضية عند حاجة المريض" at bounding box center [83, 77] width 68 height 19
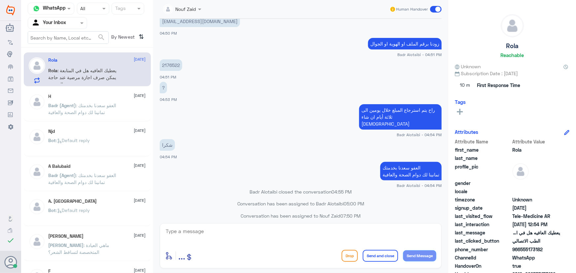
click at [79, 76] on span ": يعطيك العافيه هل في المتابعة يمكن صرف اجازة مرضية عند حاجة المريض" at bounding box center [83, 77] width 68 height 19
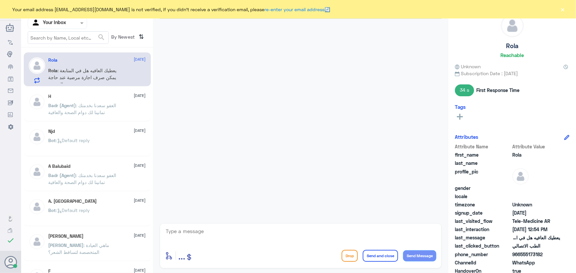
click at [564, 13] on button "×" at bounding box center [562, 9] width 7 height 7
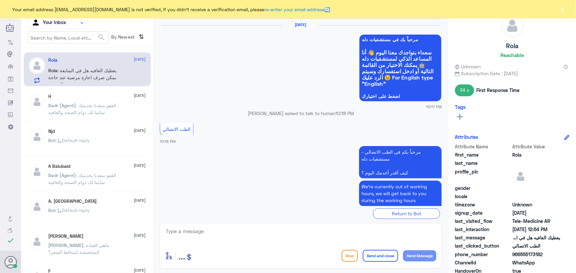
scroll to position [416, 0]
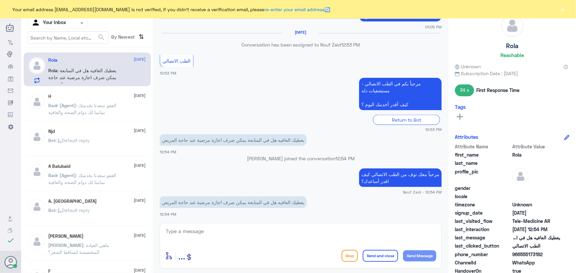
click at [564, 10] on button "×" at bounding box center [562, 9] width 7 height 7
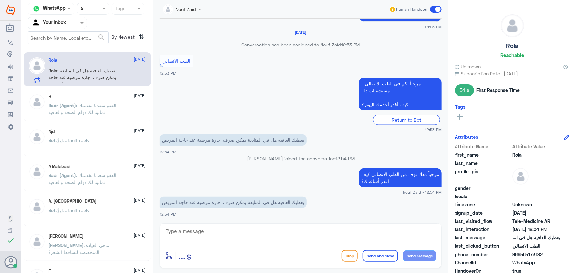
click at [216, 222] on div "Nouf Zaid Human Handover 12 Oct 2025 مرحباً بك في مستشفيات دله سعداء بتواجدك مع…" at bounding box center [300, 137] width 295 height 275
click at [217, 230] on textarea at bounding box center [300, 235] width 271 height 16
type textarea "t"
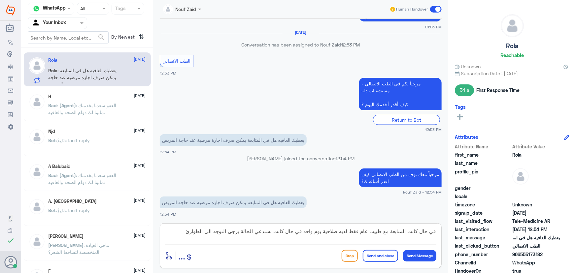
click at [304, 231] on textarea "في حال كانت المتابعة مع طبيب عام فقط لديه صلاحية يوم واحد في حال كانت تستدعي ال…" at bounding box center [300, 235] width 271 height 16
click at [322, 231] on textarea "في حال كانت المتابعة مع طبيب عام فقط لديه صلاحية يوم واحد في حال كانت تستدعي ال…" at bounding box center [300, 235] width 271 height 16
click at [290, 232] on textarea "في حال كانت المتابعة مع طبيب عام فقط لديه صلاحية صرف يوم واحد في حال كانت تستدع…" at bounding box center [300, 235] width 271 height 16
drag, startPoint x: 410, startPoint y: 230, endPoint x: 440, endPoint y: 228, distance: 29.4
click at [440, 228] on div "في حال كانت المتابعة مع طبيب عام فقط لديه صلاحية صرف يوم واحد، في حال كانت تستد…" at bounding box center [301, 245] width 282 height 45
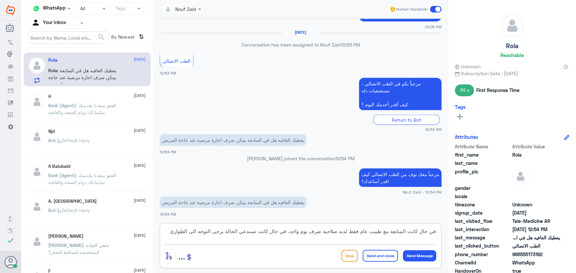
click at [405, 238] on textarea "في حال كانت المتابعة مع طبيب عام فقط لديه صلاحية صرف يوم واحد، في حال كانت تستد…" at bounding box center [300, 235] width 271 height 16
click at [228, 231] on textarea "في حال كانت المتابعة مع طبيب عام فقط لديه صلاحية صرف يوم واحد، في حال كانت تستد…" at bounding box center [300, 235] width 271 height 16
click at [233, 231] on textarea "في حال كانت المتابعة مع طبيب عام فقط لديه صلاحية صرف يوم واحد، في حال كانت تستد…" at bounding box center [300, 235] width 271 height 16
type textarea "في حال كانت المتابعة مع طبيب عام فقط لديه صلاحية صرف يوم واحد، في حال كانت تستد…"
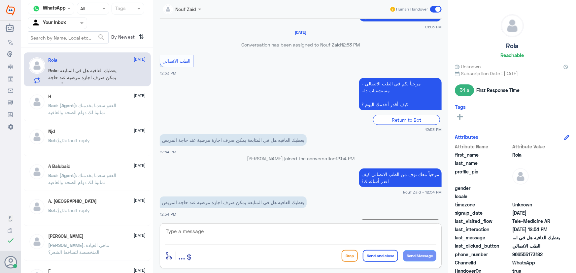
scroll to position [458, 0]
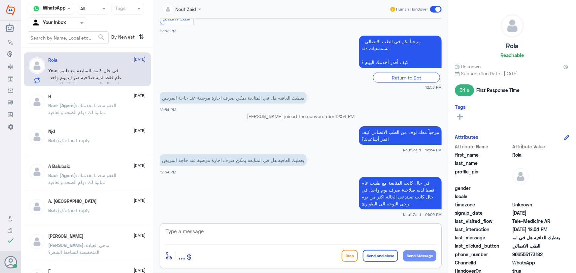
click at [268, 234] on textarea at bounding box center [300, 235] width 271 height 16
click at [277, 241] on textarea at bounding box center [300, 235] width 271 height 16
click at [432, 11] on span at bounding box center [436, 9] width 12 height 7
click at [0, 0] on input "checkbox" at bounding box center [0, 0] width 0 height 0
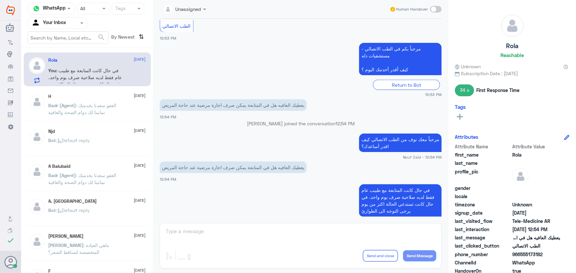
scroll to position [440, 0]
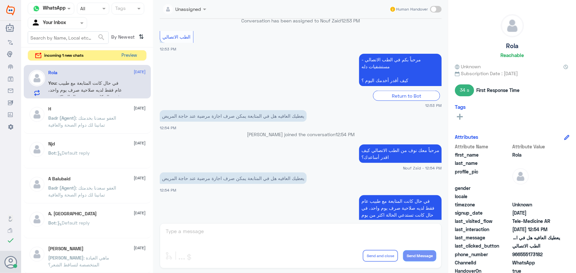
click at [131, 58] on button "Preview" at bounding box center [129, 55] width 20 height 10
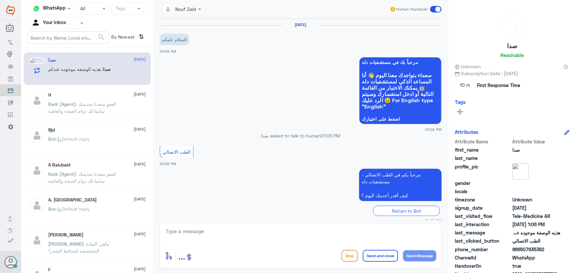
scroll to position [120, 0]
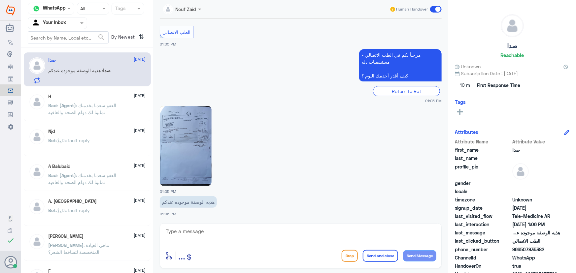
click at [197, 149] on img at bounding box center [186, 146] width 52 height 80
click at [233, 234] on textarea at bounding box center [300, 235] width 271 height 16
click at [166, 168] on img at bounding box center [186, 146] width 52 height 80
click at [257, 235] on textarea at bounding box center [300, 235] width 271 height 16
type textarea "مرحبا معك نوف من الطب الاتصالي"
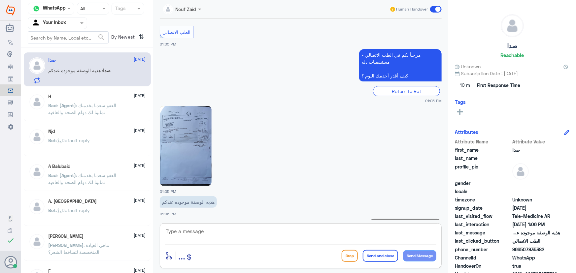
scroll to position [141, 0]
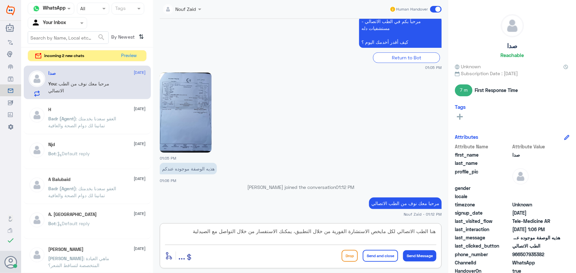
paste textarea "الرقم الموحد لواتساب الصيدلية 0112995677"
drag, startPoint x: 169, startPoint y: 230, endPoint x: 216, endPoint y: 234, distance: 46.6
click at [216, 234] on textarea "هنا الطب الاتصالي لكل مايخص الاستشارة الفورية من خلال التطبيق، يمكنك الاستفسار …" at bounding box center [300, 235] width 271 height 16
click at [214, 234] on textarea "هنا الطب الاتصالي لكل مايخص الاستشارة الفورية من خلال التطبيق، يمكنك الاستفسار …" at bounding box center [300, 235] width 271 height 16
type textarea "هنا الطب الاتصالي لكل مايخص الاستشارة الفورية من خلال التطبيق، يمكنك الاستفسار …"
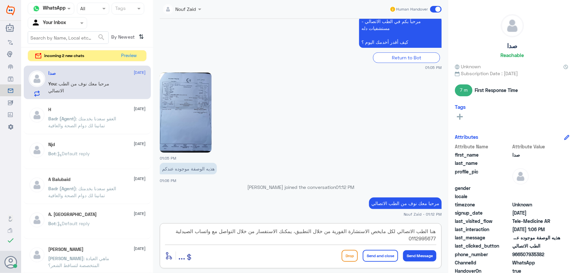
click at [383, 257] on button "Send and close" at bounding box center [380, 256] width 35 height 12
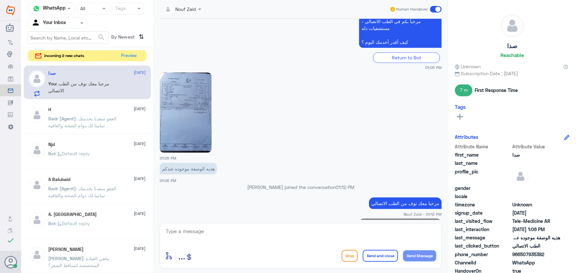
scroll to position [183, 0]
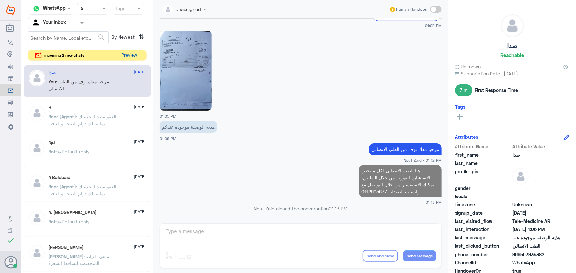
click at [130, 59] on button "Preview" at bounding box center [129, 55] width 20 height 10
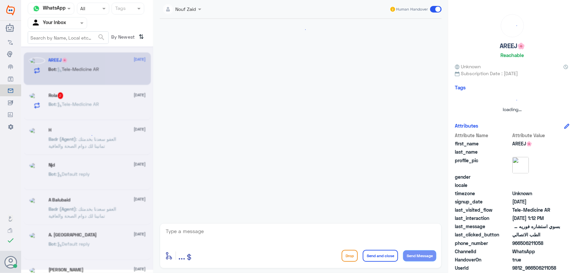
scroll to position [106, 0]
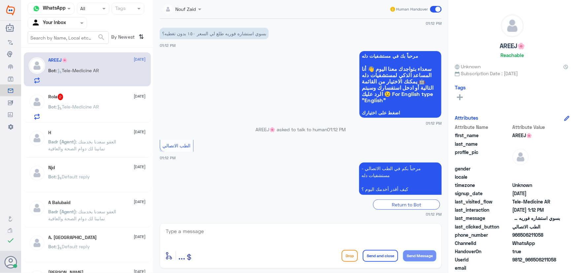
drag, startPoint x: 241, startPoint y: 225, endPoint x: 240, endPoint y: 234, distance: 9.6
click at [241, 226] on div "enter flow name ... Drop Send and close Send Message" at bounding box center [301, 245] width 282 height 45
click at [240, 237] on textarea at bounding box center [300, 235] width 271 height 16
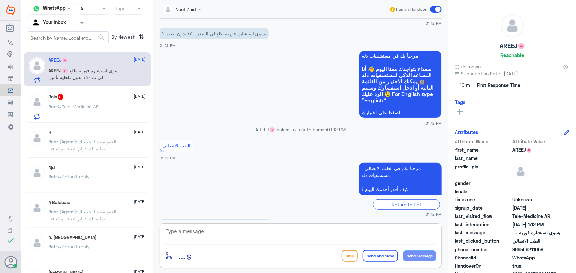
scroll to position [129, 0]
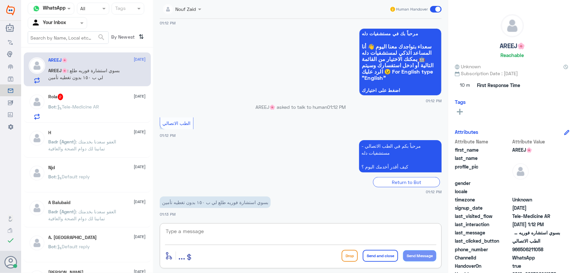
paste textarea "مرحباً معك نوف من الطب الاتصالي"
type textarea "مرحباً معك نوف من الطب الاتصالي"
click at [416, 263] on div "enter flow name ... Drop Send and close Send Message" at bounding box center [300, 255] width 271 height 15
drag, startPoint x: 420, startPoint y: 257, endPoint x: 407, endPoint y: 252, distance: 14.0
click at [420, 257] on button "Send Message" at bounding box center [419, 255] width 33 height 11
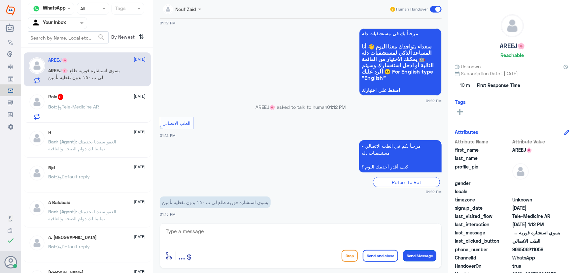
scroll to position [150, 0]
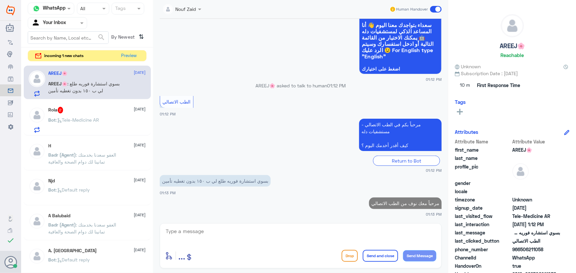
click at [346, 234] on textarea at bounding box center [300, 235] width 271 height 16
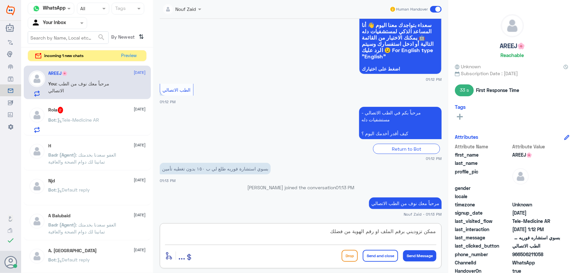
type textarea "ممكن تزوديني برقم الملف او رقم الهوية من فضلك"
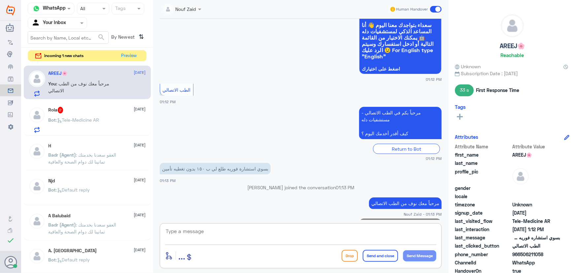
scroll to position [178, 0]
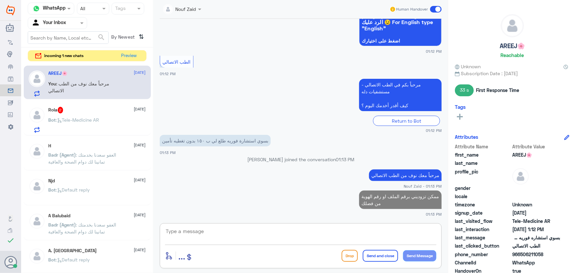
click at [91, 119] on span ": Tele-Medicine AR" at bounding box center [77, 120] width 43 height 6
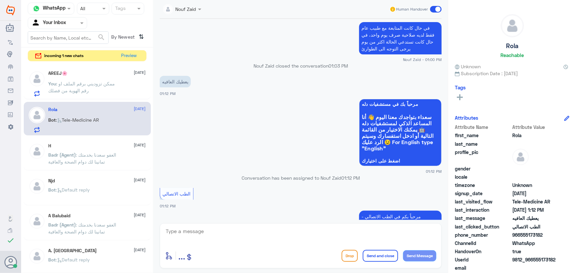
scroll to position [398, 0]
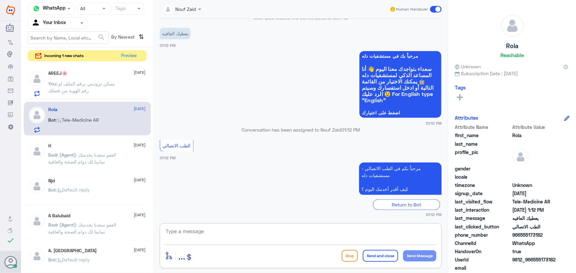
click at [261, 241] on textarea at bounding box center [300, 235] width 271 height 16
paste textarea "مرحباً معك نوف من الطب الاتصالي كيف اقدر أساعدك؟"
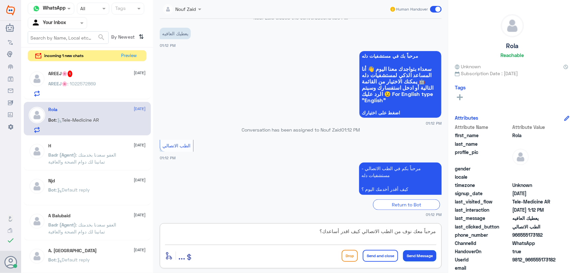
type textarea "مرحباً معك نوف من الطب الاتصالي كيف اقدر أساعدك؟"
click at [430, 259] on button "Send Message" at bounding box center [419, 255] width 33 height 11
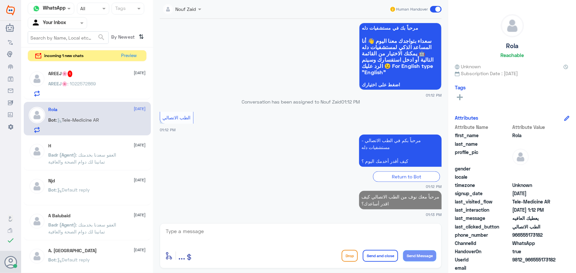
click at [134, 77] on div "AREEJ🌸 1 15 October AREEJ🌸 : 1022572869" at bounding box center [97, 84] width 97 height 26
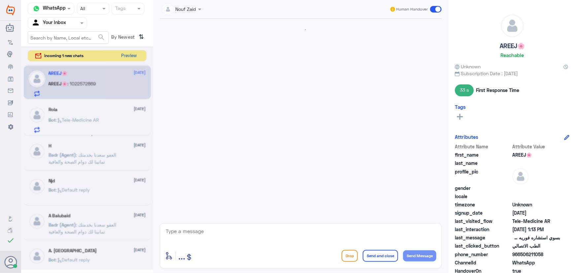
scroll to position [213, 0]
click at [122, 54] on button "Preview" at bounding box center [129, 55] width 20 height 10
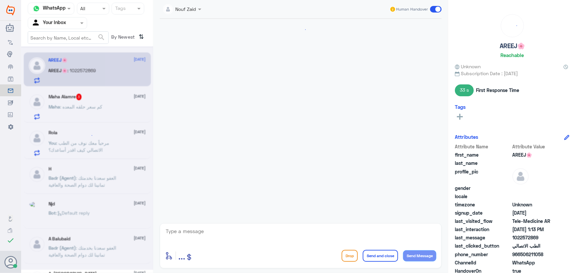
scroll to position [213, 0]
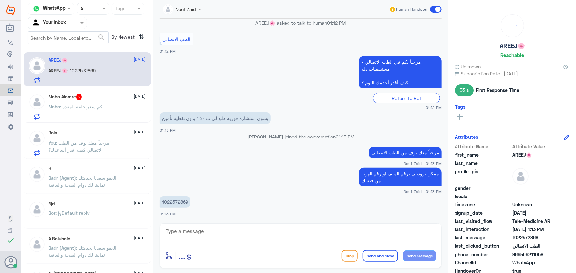
click at [97, 105] on span ": كم سعر حلقه المعده" at bounding box center [81, 107] width 42 height 6
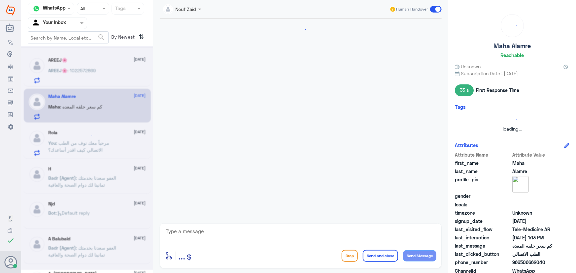
scroll to position [139, 0]
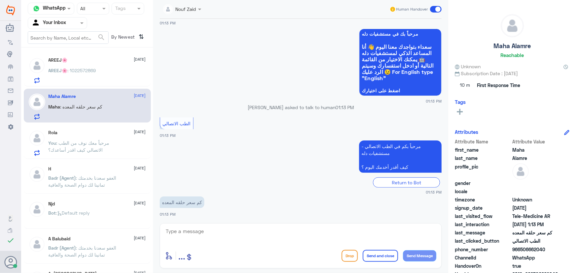
click at [242, 235] on textarea at bounding box center [300, 235] width 271 height 16
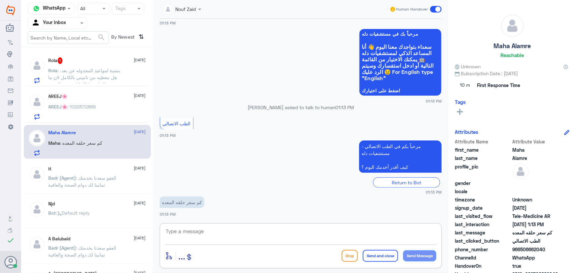
paste textarea "مرحباً معك نوف من الطب الاتصالي"
type textarea "مرحباً معك نوف من الطب الاتصالي"
click at [420, 257] on button "Send Message" at bounding box center [419, 255] width 33 height 11
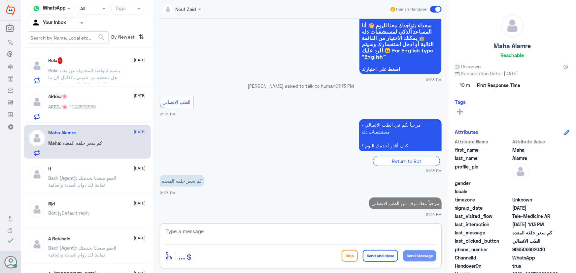
drag, startPoint x: 377, startPoint y: 230, endPoint x: 366, endPoint y: 232, distance: 12.0
click at [377, 230] on textarea at bounding box center [300, 235] width 271 height 16
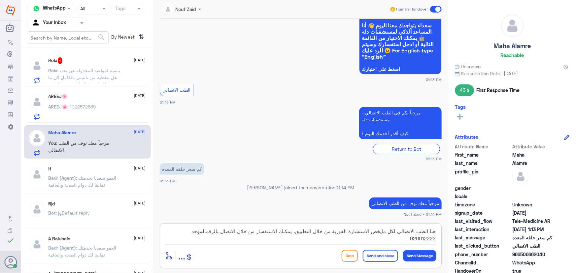
click at [214, 233] on textarea "هنا الطب الاتصالي لكل مايخص الاستشارة الفورية من خلال التطبيق، يمكنك الاستفسار …" at bounding box center [300, 235] width 271 height 16
click at [212, 232] on textarea "هنا الطب الاتصالي لكل مايخص الاستشارة الفورية من خلال التطبيق، يمكنك الاستفسار …" at bounding box center [300, 235] width 271 height 16
type textarea "هنا الطب الاتصالي لكل مايخص الاستشارة الفورية من خلال التطبيق، يمكنك الاستفسار …"
click at [395, 254] on button "Send and close" at bounding box center [380, 256] width 35 height 12
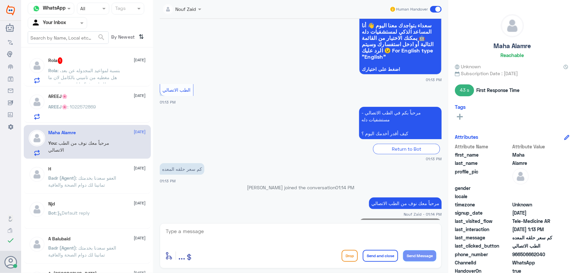
scroll to position [202, 0]
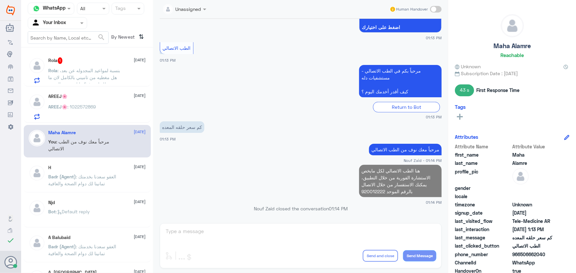
click at [92, 108] on span ": 1022572869" at bounding box center [82, 107] width 28 height 6
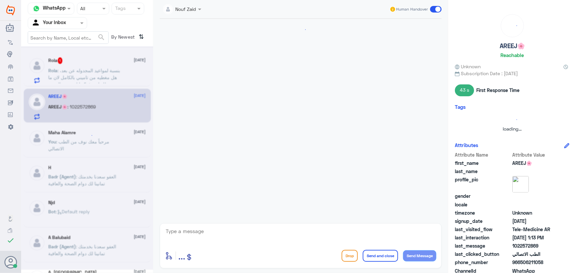
click at [102, 72] on span ": بنسبة لمواعيد المجدوله عن بعد، هل مغطيه من تاميني بالكامل لان ما يطلع لي دفع؟…" at bounding box center [85, 77] width 72 height 19
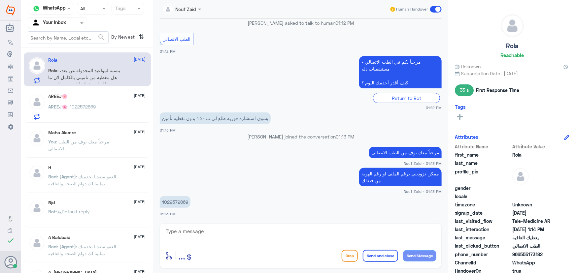
click at [92, 111] on p "AREEJ🌸 : 1022572869" at bounding box center [73, 111] width 48 height 16
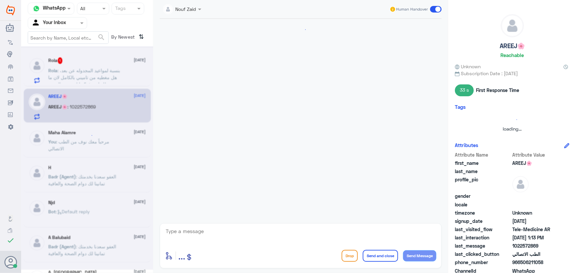
scroll to position [213, 0]
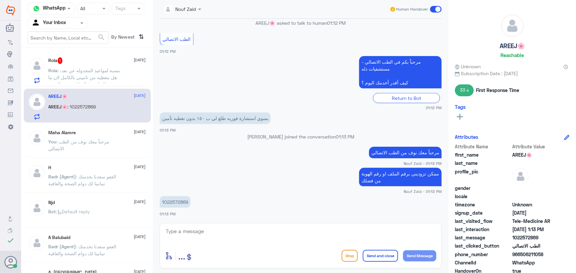
click at [74, 79] on div "Channel WhatsApp Status × All Tags Agent Filter Your Inbox search By Newest ⇅ R…" at bounding box center [87, 137] width 132 height 275
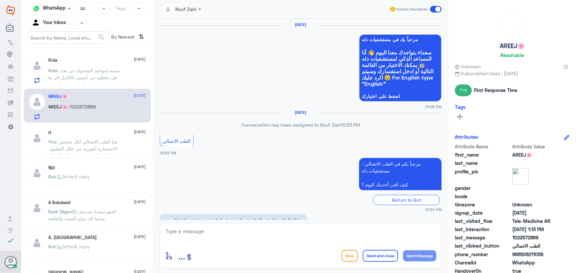
scroll to position [388, 0]
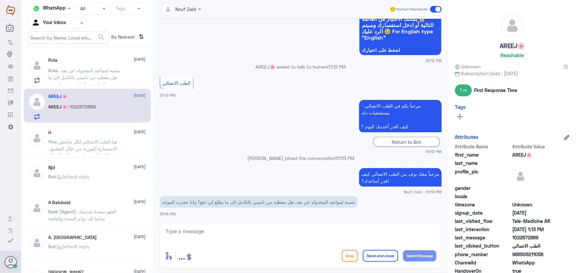
click at [208, 232] on textarea at bounding box center [300, 235] width 271 height 16
click at [279, 241] on textarea at bounding box center [300, 235] width 271 height 16
type textarea "الدفع يكون في يوم الموعد"
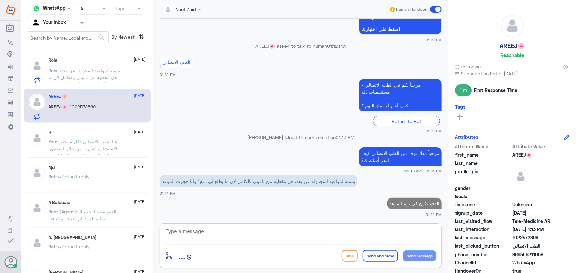
click at [84, 78] on span ": بنسبة لمواعيد المجدوله عن بعد، هل مغطيه من تاميني بالكامل لان ما يطلع لي دفع؟…" at bounding box center [85, 77] width 72 height 19
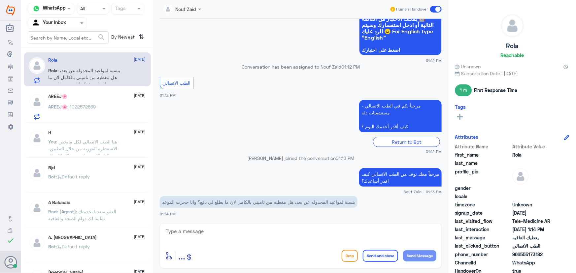
scroll to position [409, 0]
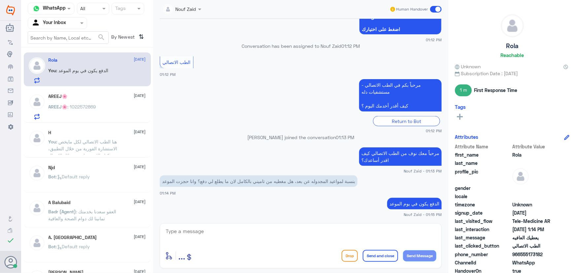
click at [91, 107] on span ": 1022572869" at bounding box center [82, 107] width 28 height 6
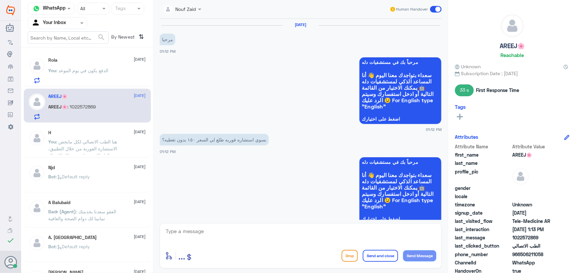
scroll to position [213, 0]
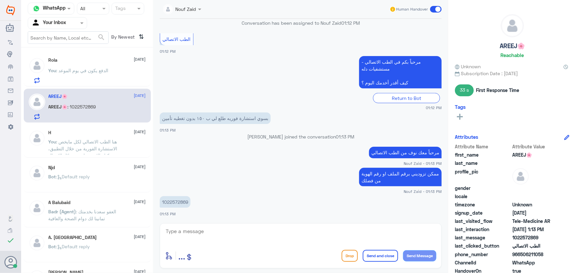
click at [182, 203] on p "1022572869" at bounding box center [175, 202] width 31 height 12
copy p "1022572869"
click at [101, 63] on div "Rola 1 15 October" at bounding box center [97, 60] width 97 height 7
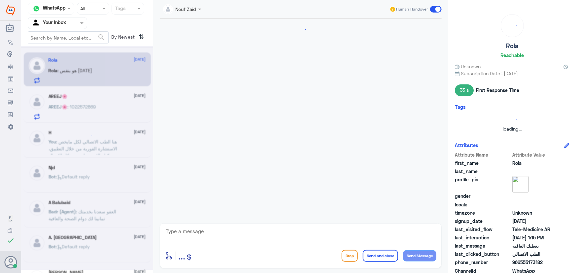
scroll to position [344, 0]
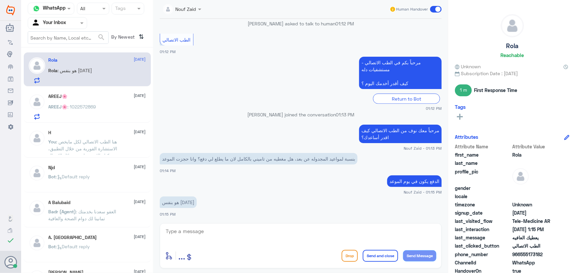
click at [267, 239] on textarea at bounding box center [300, 235] width 271 height 16
click at [263, 234] on textarea at bounding box center [300, 235] width 271 height 16
type textarea "ر"
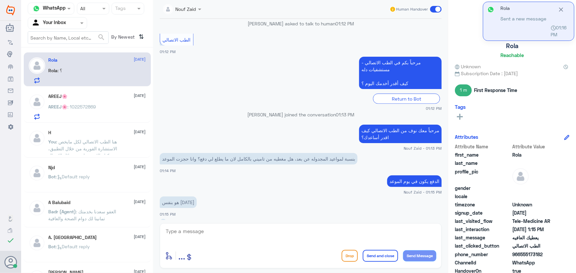
scroll to position [367, 0]
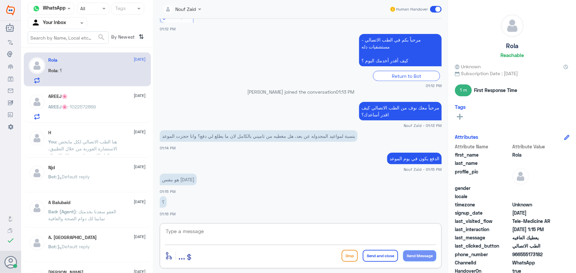
click at [299, 242] on textarea at bounding box center [300, 235] width 271 height 16
type textarea "ر"
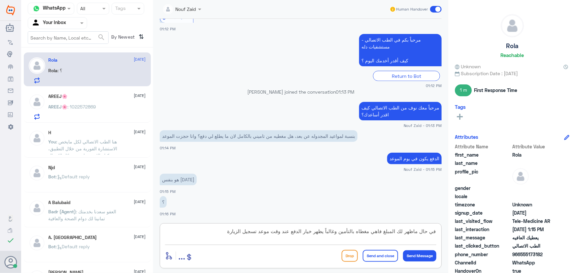
drag, startPoint x: 325, startPoint y: 232, endPoint x: 448, endPoint y: 238, distance: 123.5
click at [448, 238] on div "Nouf Zaid Human Handover 15 Oct 2025 Rola asked to talk to human 12:53 PM الطب …" at bounding box center [300, 137] width 295 height 275
click at [331, 232] on textarea "يظهر خيار الدفع عند وقت موعد تسجيل الزيارة" at bounding box center [300, 235] width 271 height 16
paste textarea "في حال ماظهر لك المبلغ فاهي مغطاه بالتأمين وغالباً"
drag, startPoint x: 226, startPoint y: 227, endPoint x: 241, endPoint y: 234, distance: 17.0
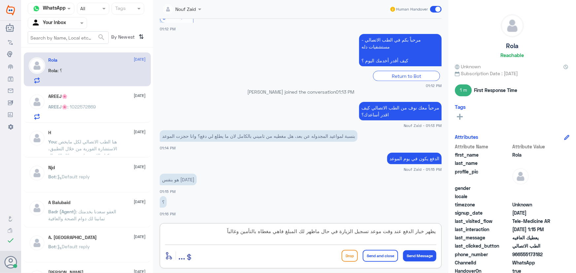
click at [241, 234] on textarea "يظهر خيار الدفع عند وقت موعد تسجيل الزيارة في حال ماظهر لك المبلغ فاهي مغطاه با…" at bounding box center [300, 235] width 271 height 16
drag, startPoint x: 234, startPoint y: 227, endPoint x: 338, endPoint y: 235, distance: 103.9
click at [338, 235] on textarea "يظهر خيار الدفع عند وقت موعد تسجيل الزيارة في حال ماظهر لك المبلغ فاهي مغطاه با…" at bounding box center [300, 235] width 271 height 16
type textarea "يظهر خيار الدفع عند وقت موعد تسجيل الزيارة"
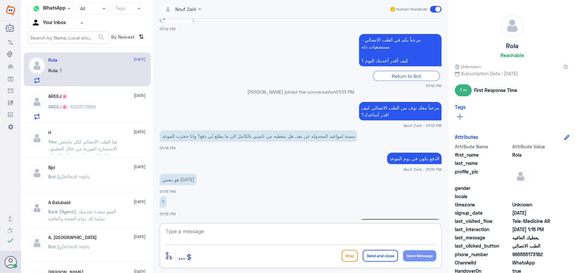
scroll to position [395, 0]
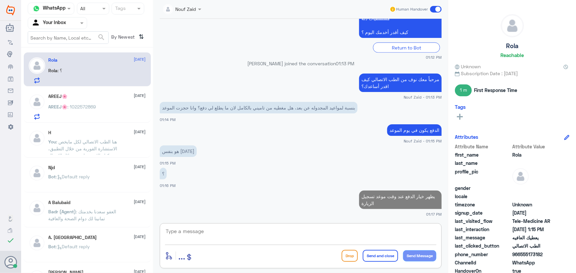
click at [101, 105] on div "AREEJ🌸 : 1022572869" at bounding box center [97, 112] width 97 height 15
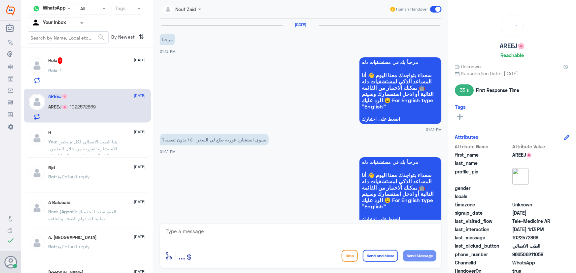
scroll to position [213, 0]
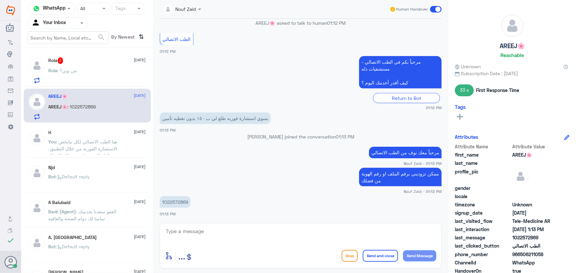
click at [305, 231] on textarea at bounding box center [300, 235] width 271 height 16
type textarea "تم تحديث التأمين يمكنك الان الاستفادة من الخدمة"
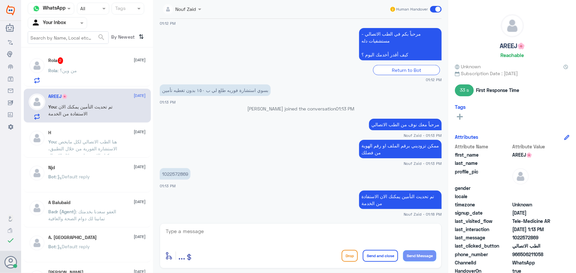
click at [76, 64] on div "Rola 2 15 October" at bounding box center [97, 60] width 97 height 7
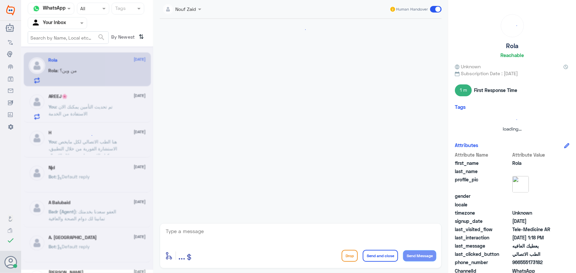
scroll to position [325, 0]
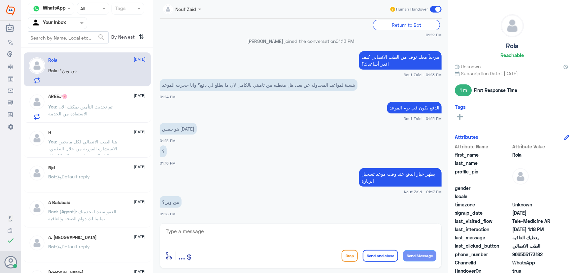
click at [301, 233] on textarea at bounding box center [300, 235] width 271 height 16
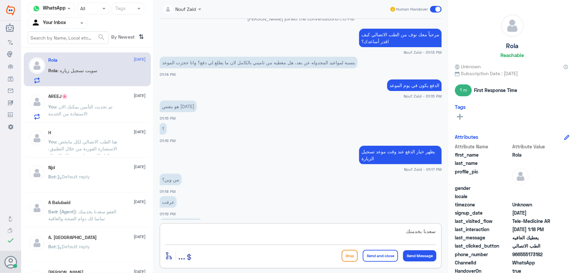
scroll to position [370, 0]
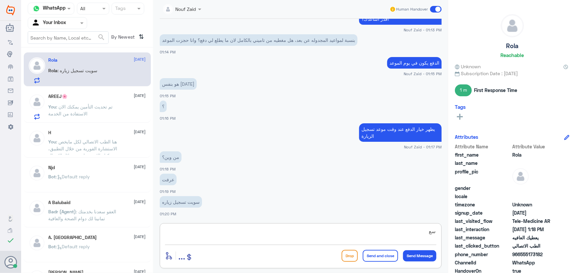
type textarea "س"
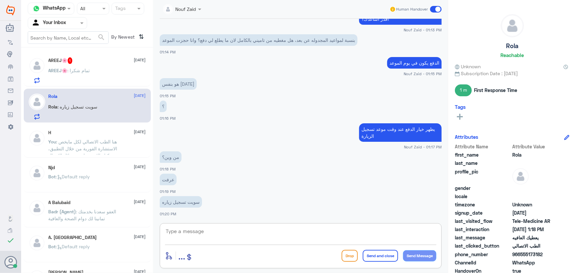
click at [94, 75] on div "AREEJ🌸 : تمام شكرا" at bounding box center [97, 76] width 97 height 15
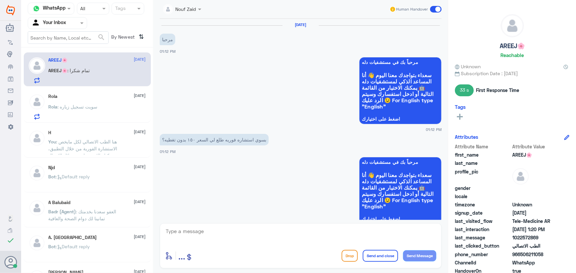
scroll to position [263, 0]
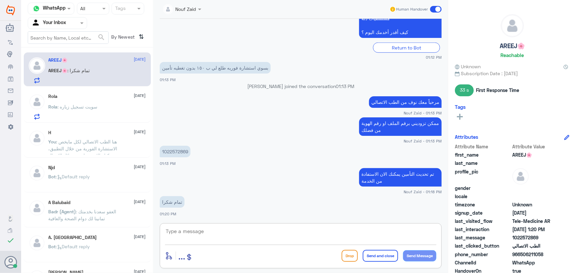
drag, startPoint x: 220, startPoint y: 232, endPoint x: 227, endPoint y: 226, distance: 8.9
click at [221, 232] on textarea at bounding box center [300, 235] width 271 height 16
type textarea "سعدنا بخدمتك"
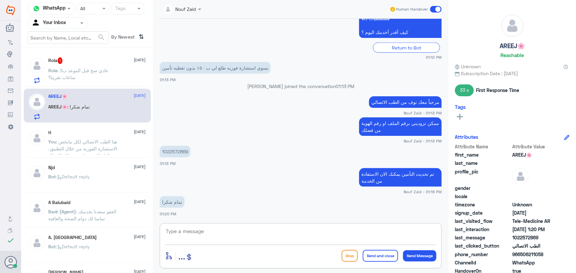
scroll to position [284, 0]
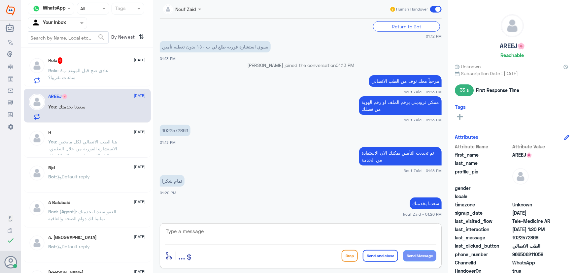
click at [433, 9] on span at bounding box center [436, 9] width 12 height 7
click at [0, 0] on input "checkbox" at bounding box center [0, 0] width 0 height 0
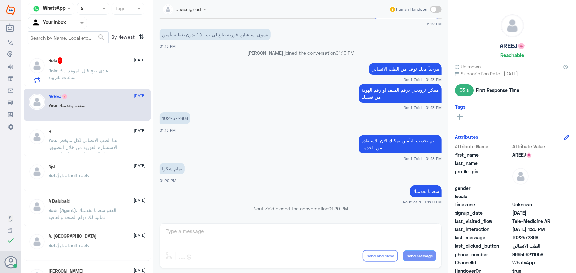
click at [48, 67] on div "Rola 1 15 October Rola : عادي صح قبل الموعد ب3 ساعات تقريبا؟" at bounding box center [87, 70] width 117 height 26
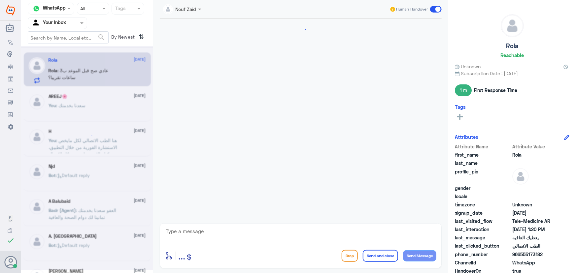
scroll to position [330, 0]
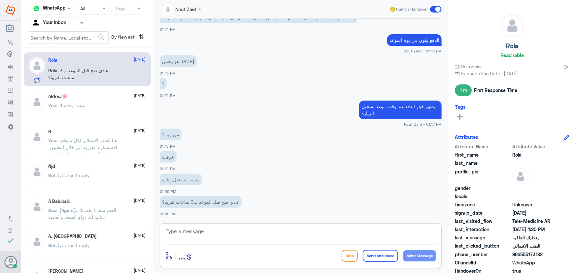
click at [186, 234] on textarea at bounding box center [300, 235] width 271 height 16
click at [237, 233] on textarea at bounding box center [300, 235] width 271 height 16
type textarea "اي نعم"
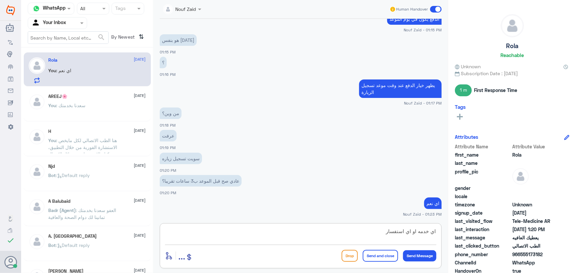
type textarea "اي خدمه او اي استفسار"
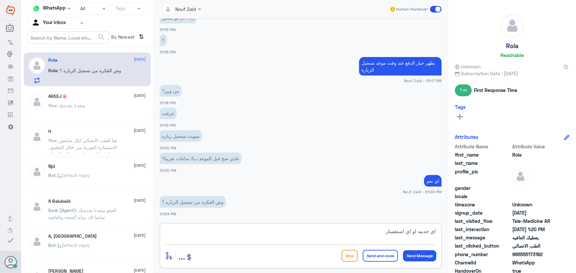
scroll to position [396, 0]
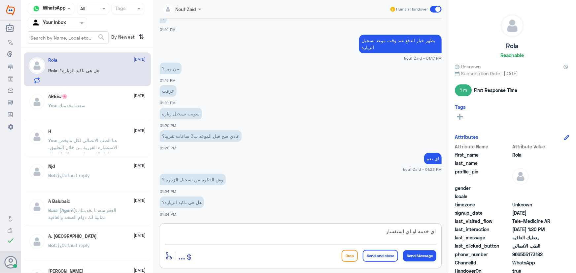
drag, startPoint x: 310, startPoint y: 234, endPoint x: 471, endPoint y: 234, distance: 161.0
click at [471, 237] on div "Channel WhatsApp Status × All Tags Agent Filter Your Inbox search By Newest ⇅ R…" at bounding box center [298, 137] width 555 height 275
click at [290, 237] on textarea at bounding box center [300, 235] width 271 height 16
type textarea "ا"
click at [223, 241] on textarea at bounding box center [300, 235] width 271 height 16
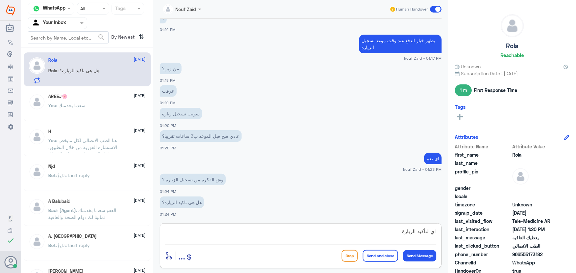
type textarea "اي لتأكيد الزيارة"
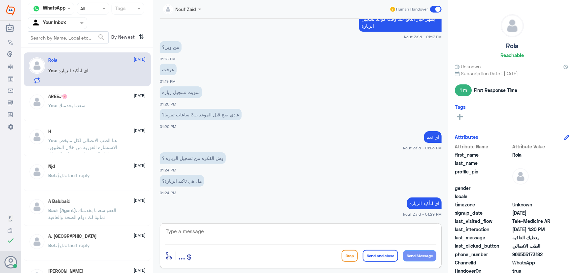
click at [434, 9] on span at bounding box center [436, 9] width 12 height 7
click at [0, 0] on input "checkbox" at bounding box center [0, 0] width 0 height 0
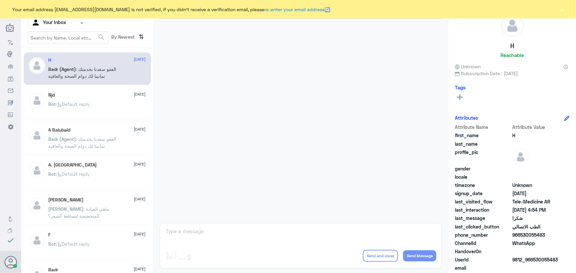
click at [44, 23] on input "text" at bounding box center [49, 23] width 36 height 8
click at [57, 77] on div "Your Team" at bounding box center [57, 82] width 59 height 15
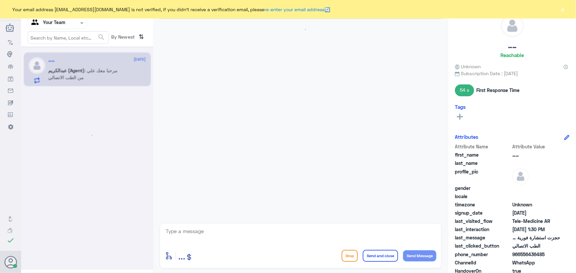
scroll to position [169, 0]
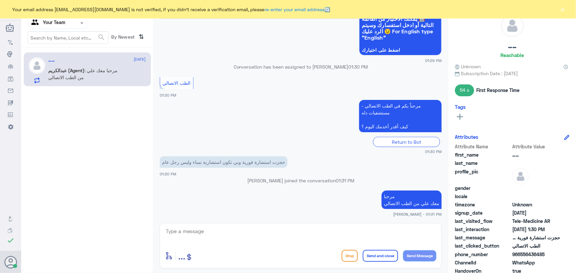
click at [101, 76] on p "عبدالكريم (Agent) : مرحبا معك علي من الطب الاتصالي" at bounding box center [86, 75] width 74 height 16
click at [564, 10] on button "×" at bounding box center [562, 9] width 7 height 7
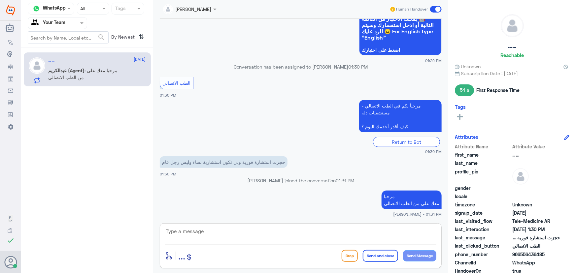
click at [281, 229] on textarea at bounding box center [300, 235] width 271 height 16
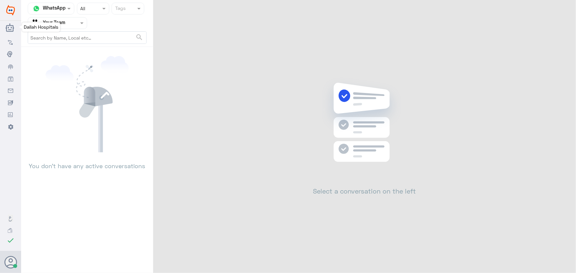
click at [53, 26] on span "Dallah Hospitals" at bounding box center [41, 27] width 35 height 6
click at [68, 23] on div at bounding box center [57, 23] width 59 height 8
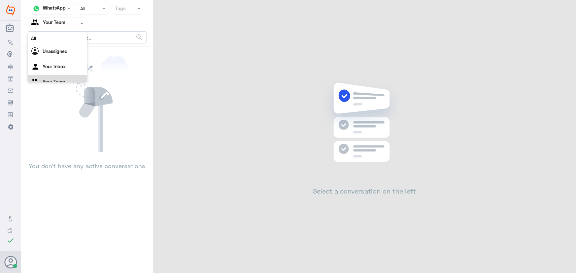
scroll to position [8, 0]
click at [74, 62] on div "Your Inbox" at bounding box center [57, 58] width 59 height 15
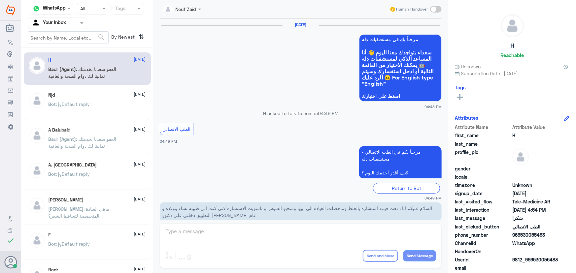
click at [62, 27] on div "Your Inbox" at bounding box center [48, 23] width 35 height 10
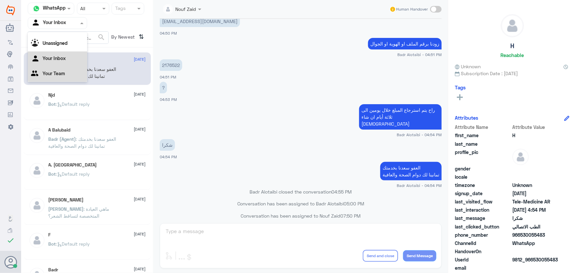
click at [62, 74] on Team "Your Team" at bounding box center [54, 74] width 22 height 6
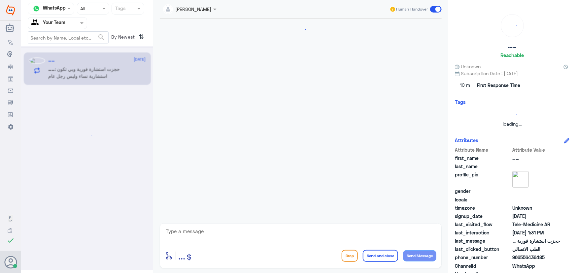
scroll to position [191, 0]
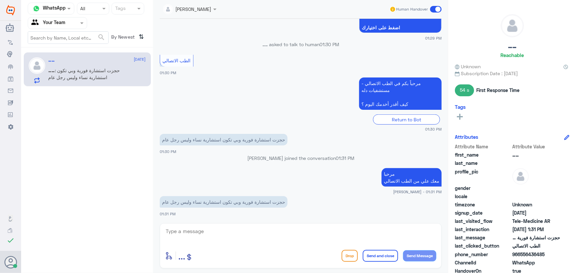
click at [285, 237] on textarea at bounding box center [300, 235] width 271 height 16
type textarea "ه"
click at [260, 232] on textarea at bounding box center [300, 235] width 271 height 16
paste textarea "هنا الطب الاتصالي لكل مايخص الاستشارة الفورية من خلال التطبيق والتي من خلالها ي…"
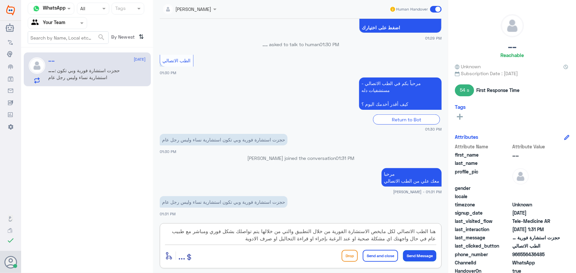
type textarea "هنا الطب الاتصالي لكل مايخص الاستشارة الفورية من خلال التطبيق والتي من خلالها ي…"
click at [413, 254] on button "Send Message" at bounding box center [419, 255] width 33 height 11
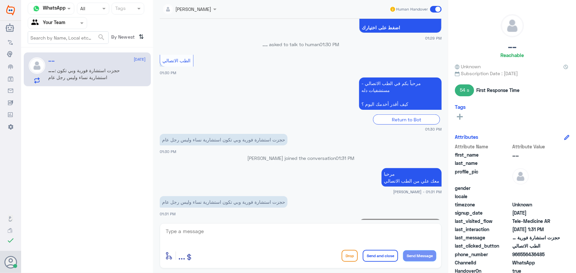
scroll to position [247, 0]
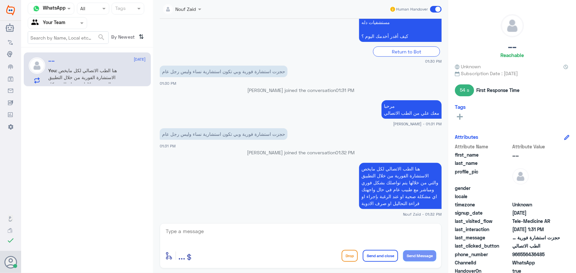
drag, startPoint x: 521, startPoint y: 254, endPoint x: 551, endPoint y: 256, distance: 30.1
click at [551, 256] on span "966556436485" at bounding box center [536, 254] width 48 height 7
copy span "556436485"
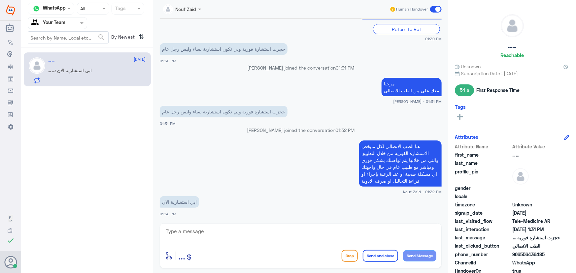
click at [197, 231] on textarea at bounding box center [300, 235] width 271 height 16
type textarea "م"
type textarea "الاستشارة الفورية مع طبيب عام"
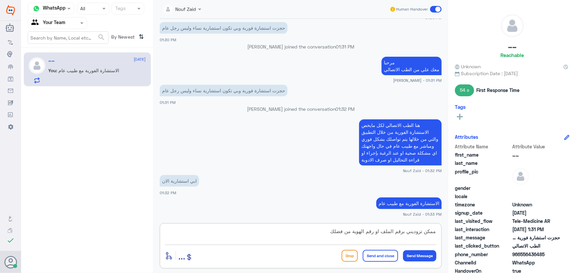
click at [410, 231] on textarea "ممكن تزوديني برقم الملف او رقم الهوية من فضلك" at bounding box center [300, 235] width 271 height 16
type textarea "ممكن تزودني برقم الملف او رقم الهوية من فضلك"
click at [412, 255] on button "Send Message" at bounding box center [419, 255] width 33 height 11
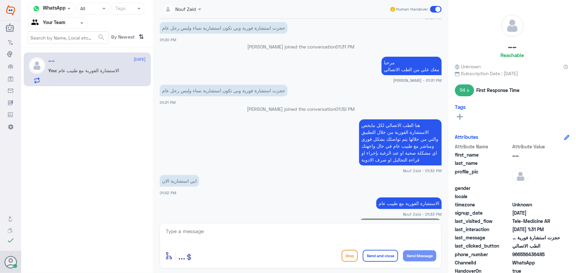
scroll to position [319, 0]
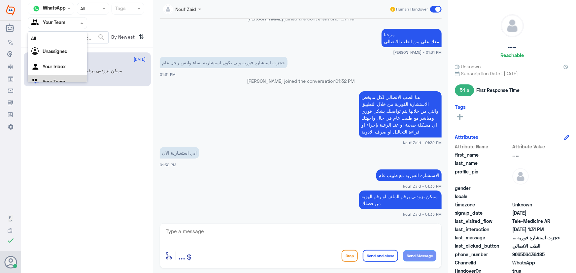
drag, startPoint x: 66, startPoint y: 23, endPoint x: 59, endPoint y: 45, distance: 23.2
click at [66, 23] on input "text" at bounding box center [49, 23] width 36 height 8
click at [55, 54] on div "Your Inbox" at bounding box center [57, 58] width 59 height 15
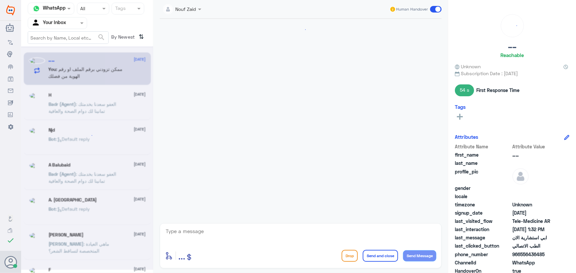
scroll to position [331, 0]
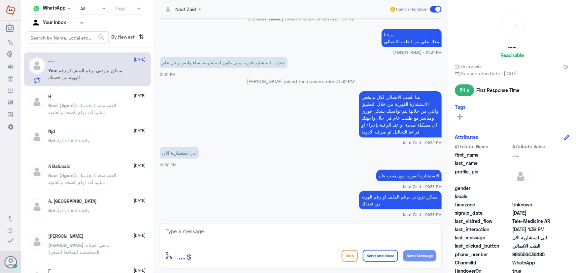
click at [113, 73] on span ": ممكن تزودني برقم الملف او رقم الهوية من فضلك" at bounding box center [86, 74] width 74 height 13
click at [46, 23] on input "text" at bounding box center [49, 23] width 36 height 8
click at [60, 69] on div "Your Team" at bounding box center [57, 74] width 59 height 15
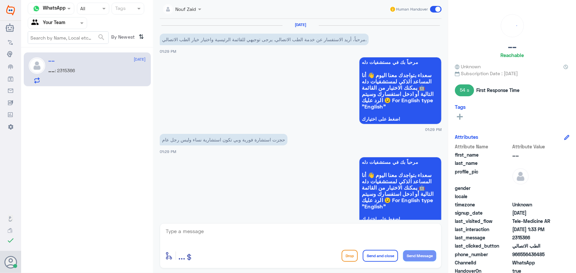
scroll to position [353, 0]
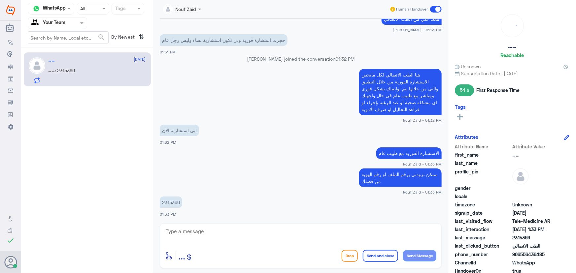
click at [175, 200] on p "2315366" at bounding box center [171, 203] width 22 height 12
copy p "2315366"
click at [267, 243] on textarea at bounding box center [300, 235] width 271 height 16
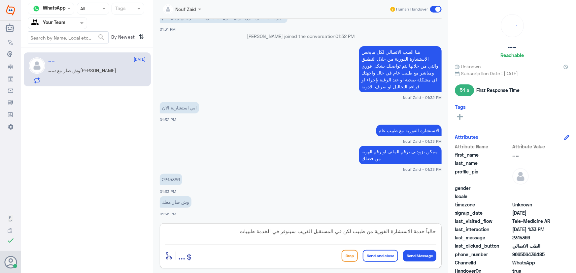
type textarea "حالياًً خدمة الاستشارة الفورية من طبيب لكن في المستقبل القريب سيتوفر في الخدمة …"
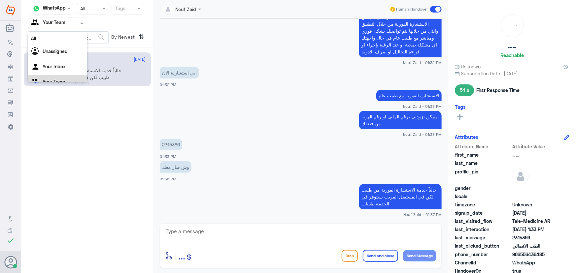
drag, startPoint x: 47, startPoint y: 17, endPoint x: 61, endPoint y: 43, distance: 29.4
click at [49, 18] on div "Agent Filter Your Team" at bounding box center [57, 23] width 59 height 12
click at [63, 54] on div "Your Inbox" at bounding box center [57, 58] width 59 height 15
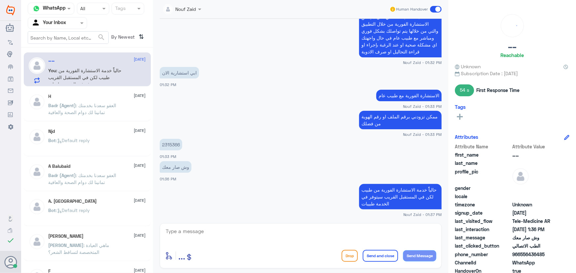
scroll to position [434, 0]
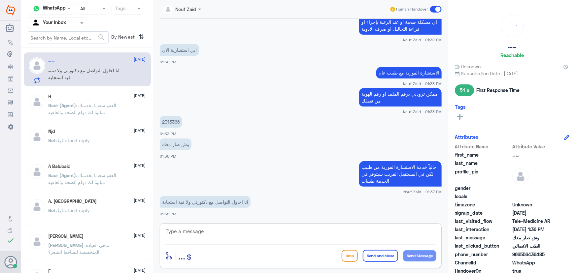
click at [183, 234] on textarea at bounding box center [300, 235] width 271 height 16
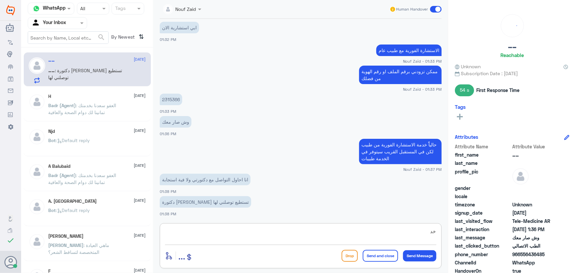
type textarea "خ"
type textarea "هنا الطب الاتصالي لكل مايخص الاستشارة الفورية مع طبيب عام، لاتوجد عيادة عن بعد …"
click at [434, 253] on button "Send Message" at bounding box center [419, 255] width 33 height 11
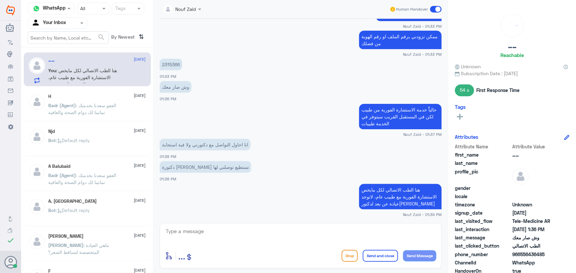
click at [215, 170] on p "دكتورة [PERSON_NAME] تستطيع توصلني لها" at bounding box center [205, 167] width 91 height 12
click at [215, 173] on app-msgs-text "دكتورة [PERSON_NAME] تستطيع توصلني لها" at bounding box center [301, 167] width 282 height 12
click at [214, 170] on p "دكتورة [PERSON_NAME] تستطيع توصلني لها" at bounding box center [205, 167] width 91 height 12
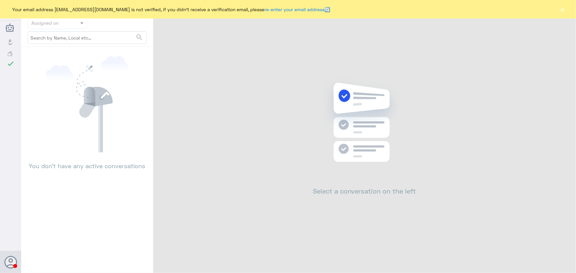
click at [562, 11] on button "×" at bounding box center [562, 9] width 7 height 7
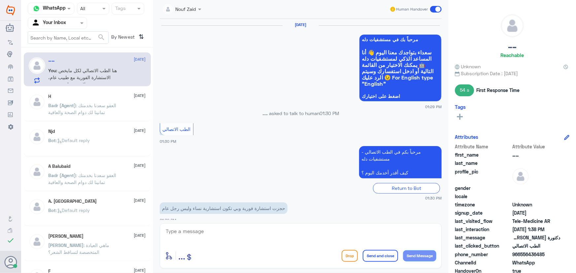
scroll to position [369, 0]
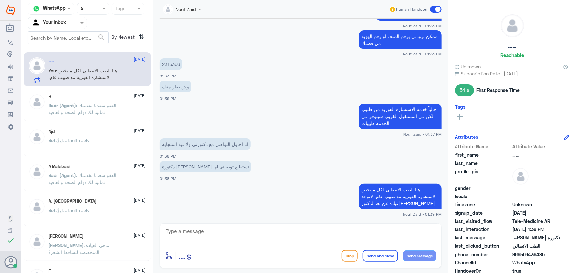
click at [65, 27] on div "Your Inbox" at bounding box center [48, 23] width 35 height 10
click at [69, 36] on div "All" at bounding box center [57, 38] width 59 height 12
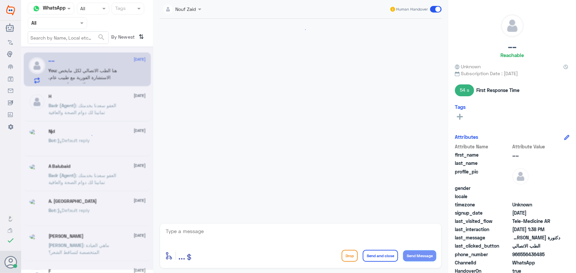
click at [66, 22] on input "text" at bounding box center [49, 23] width 36 height 8
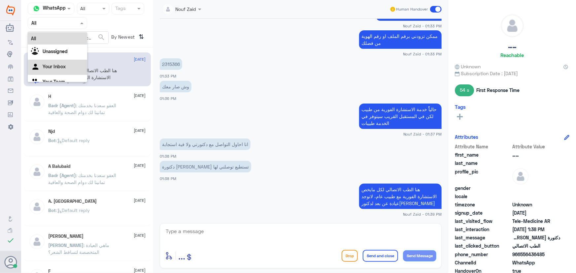
click at [66, 63] on div "Your Inbox" at bounding box center [57, 67] width 59 height 15
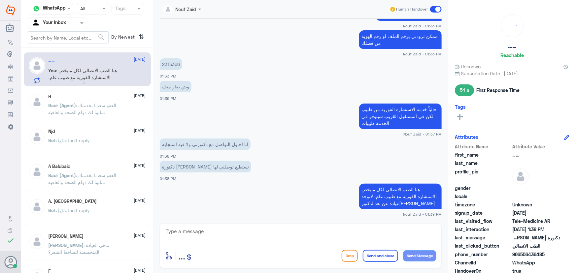
click at [251, 248] on div "enter flow name ... Drop Send and close Send Message" at bounding box center [301, 245] width 282 height 45
drag, startPoint x: 250, startPoint y: 241, endPoint x: 254, endPoint y: 237, distance: 5.4
click at [251, 241] on textarea at bounding box center [300, 235] width 271 height 16
type textarea "اي خدمة او استفسار؟"
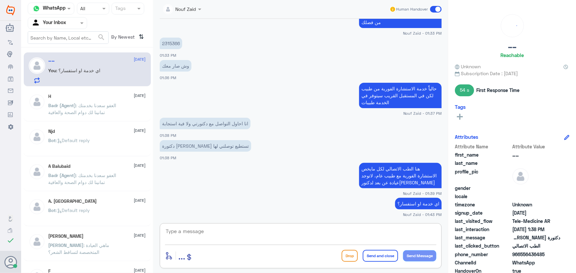
click at [85, 95] on div "H [DATE]" at bounding box center [97, 97] width 97 height 6
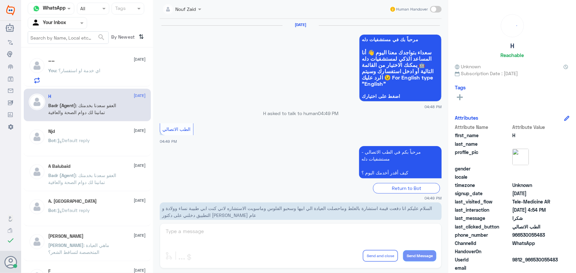
scroll to position [314, 0]
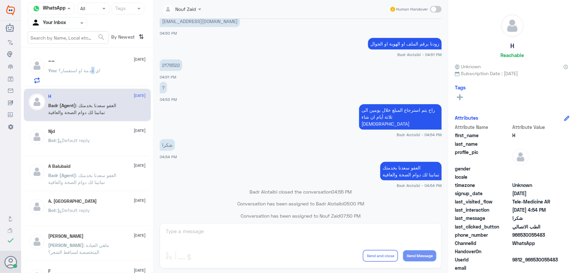
click at [94, 77] on p "You : اي خدمة او استفسار؟" at bounding box center [75, 75] width 52 height 16
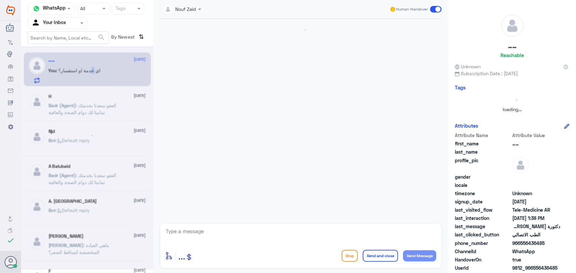
scroll to position [314, 0]
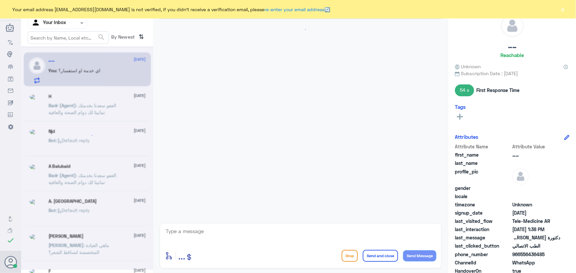
scroll to position [314, 0]
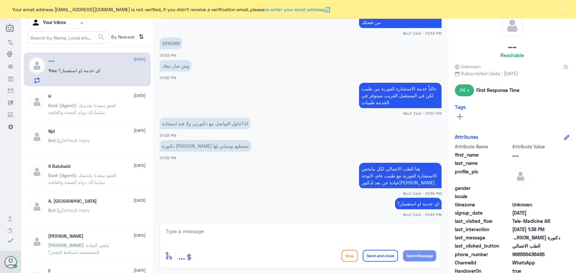
click at [565, 9] on button "×" at bounding box center [562, 9] width 7 height 7
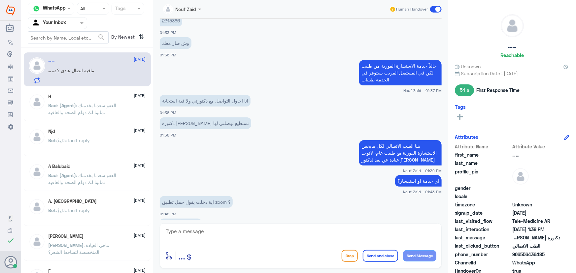
scroll to position [359, 0]
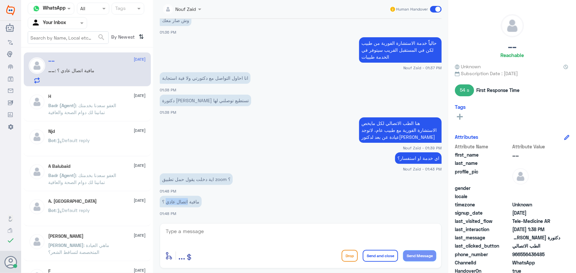
drag, startPoint x: 165, startPoint y: 205, endPoint x: 191, endPoint y: 203, distance: 26.5
click at [189, 203] on p "مافية اتصال عادي ؟" at bounding box center [181, 202] width 42 height 12
click at [234, 232] on textarea at bounding box center [300, 235] width 271 height 16
type textarea "س"
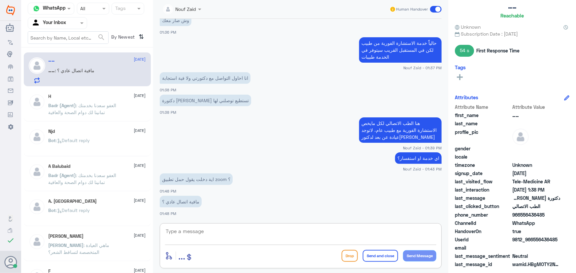
scroll to position [40, 0]
drag, startPoint x: 519, startPoint y: 214, endPoint x: 549, endPoint y: 217, distance: 29.5
click at [549, 217] on span "966556436485" at bounding box center [536, 214] width 48 height 7
copy span "556436485"
click at [298, 237] on textarea at bounding box center [300, 235] width 271 height 16
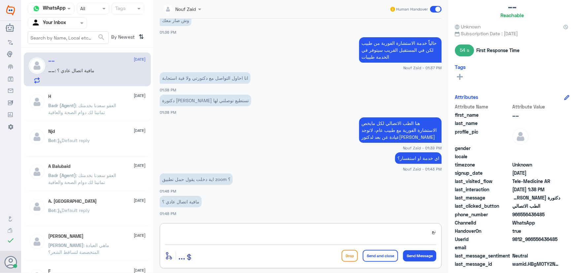
type textarea "ن"
type textarea "س"
drag, startPoint x: 534, startPoint y: 240, endPoint x: 548, endPoint y: 239, distance: 13.9
click at [548, 239] on span "9812_966556436485" at bounding box center [536, 239] width 48 height 7
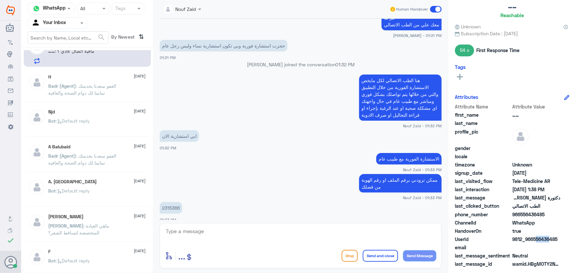
scroll to position [30, 0]
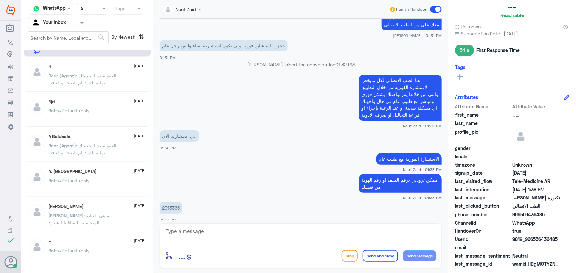
click at [168, 208] on p "2315366" at bounding box center [171, 208] width 22 height 12
click at [168, 207] on p "2315366" at bounding box center [171, 208] width 22 height 12
copy p "2315366"
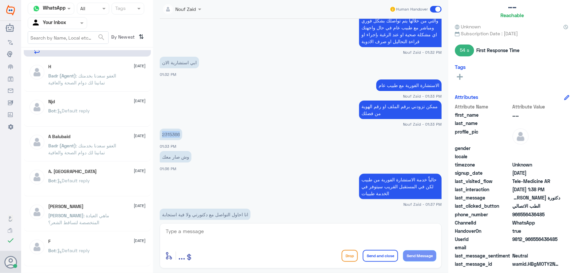
scroll to position [359, 0]
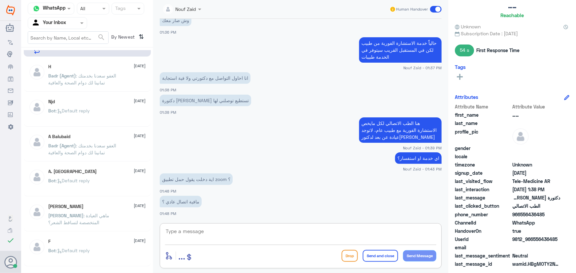
click at [291, 234] on textarea at bounding box center [300, 235] width 271 height 16
type textarea "ت"
type textarea "ه"
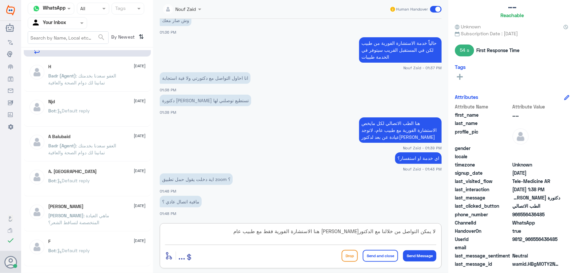
type textarea "لا يمكن التواصل من خلالنا مع الدكتوره احساب هنا الاستشارة الفورية فقط مع طبيب ع…"
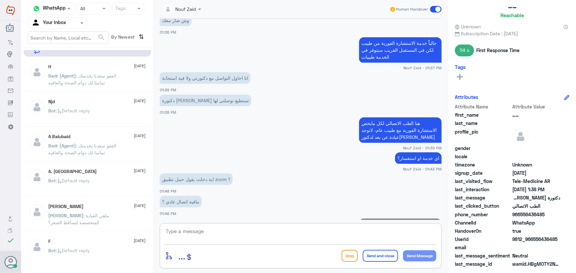
scroll to position [394, 0]
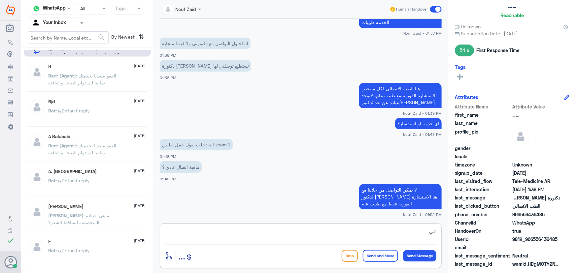
type textarea "ف"
type textarea "هل حابه يتواصل معك الطبيب ؟"
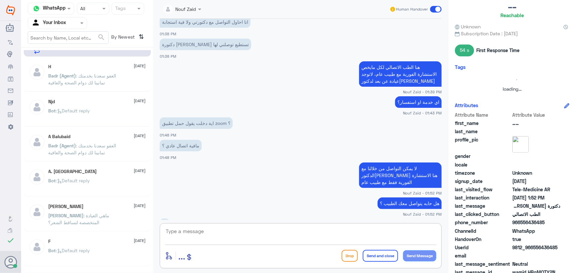
scroll to position [438, 0]
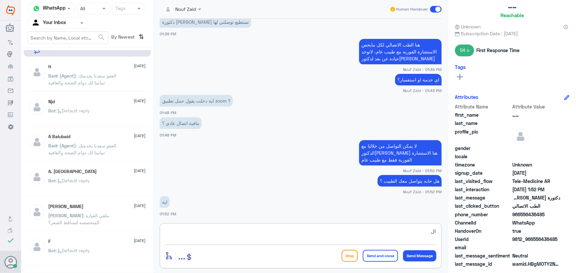
type textarea "ا"
drag, startPoint x: 533, startPoint y: 240, endPoint x: 565, endPoint y: 242, distance: 31.7
click at [565, 242] on div "UserId 9812_966556436485" at bounding box center [512, 240] width 115 height 8
copy span "556436485"
drag, startPoint x: 293, startPoint y: 229, endPoint x: 109, endPoint y: 221, distance: 184.0
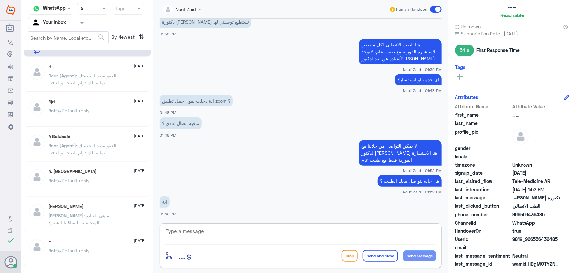
click at [283, 226] on div "enter flow name ... Drop Send and close Send Message" at bounding box center [301, 245] width 282 height 45
type textarea "سيتم تواصل الطبيب معك من خلال الاتصال الهاتفي"
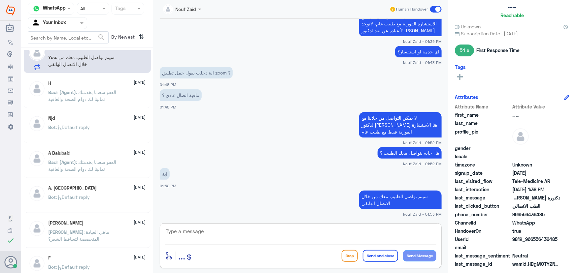
scroll to position [0, 0]
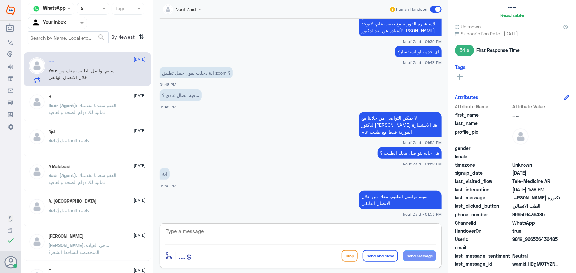
click at [61, 25] on input "text" at bounding box center [49, 23] width 36 height 8
click at [77, 61] on div "Your Inbox" at bounding box center [57, 67] width 59 height 15
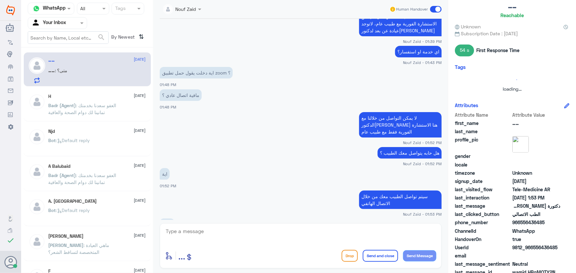
scroll to position [488, 0]
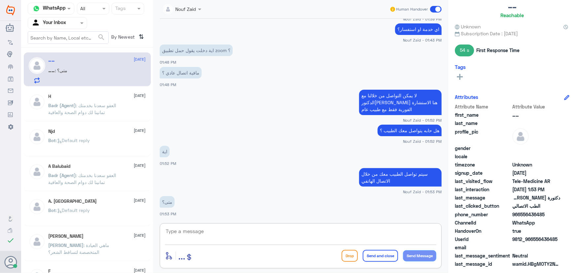
click at [268, 234] on textarea at bounding box center [300, 235] width 271 height 16
type textarea "خلال الخمس دقائق القادمة"
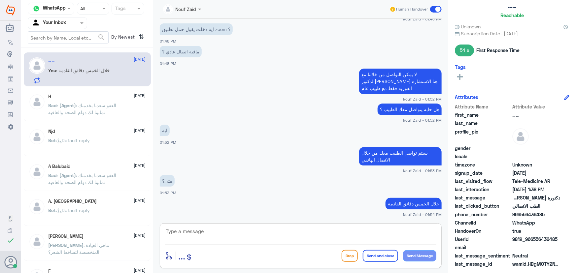
scroll to position [532, 0]
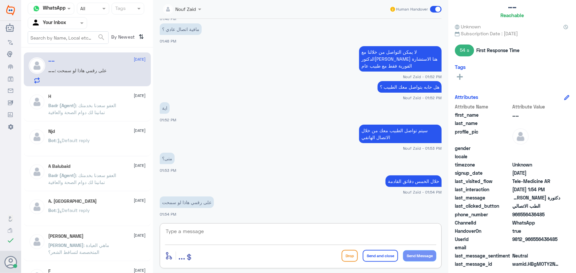
click at [325, 239] on textarea at bounding box center [300, 235] width 271 height 16
type textarea "ا"
type textarea "ابشري"
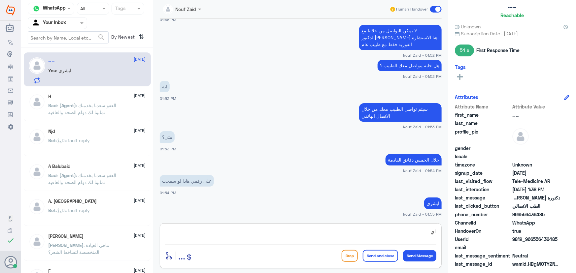
type textarea "ا"
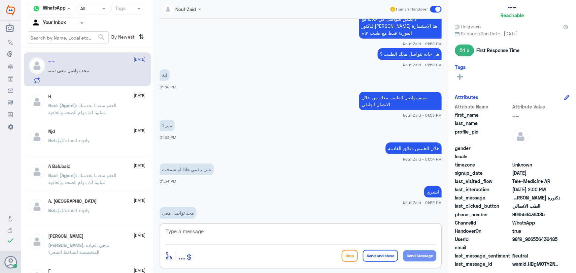
scroll to position [546, 0]
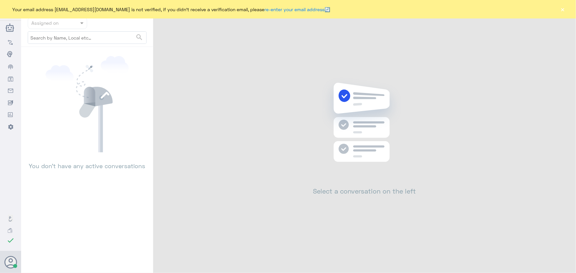
click at [562, 9] on button "×" at bounding box center [562, 9] width 7 height 7
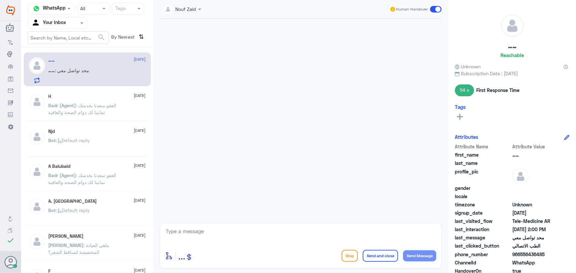
drag, startPoint x: 83, startPoint y: 131, endPoint x: 73, endPoint y: 123, distance: 13.1
click at [75, 122] on div "…… [DATE] …… : محد تواصل معي H [DATE][PERSON_NAME] (Agent) : العفو [PERSON_NAME…" at bounding box center [87, 162] width 132 height 225
click at [71, 112] on span ": العفو سعدنا بخدمتك تمانينا لك دوام الصحة والعافية" at bounding box center [83, 109] width 68 height 13
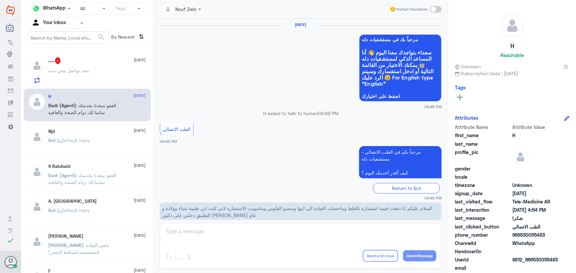
scroll to position [314, 0]
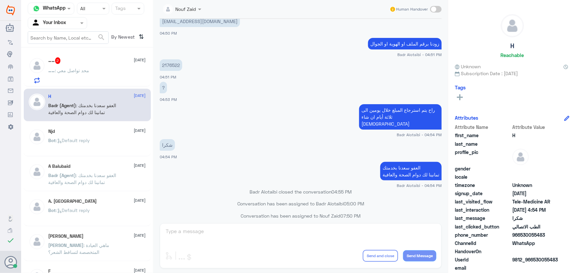
click at [64, 75] on p "…… : محد تواصل معي" at bounding box center [69, 75] width 41 height 16
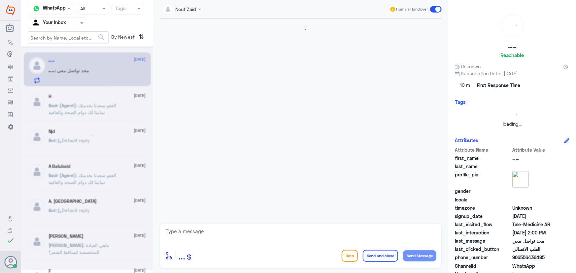
scroll to position [308, 0]
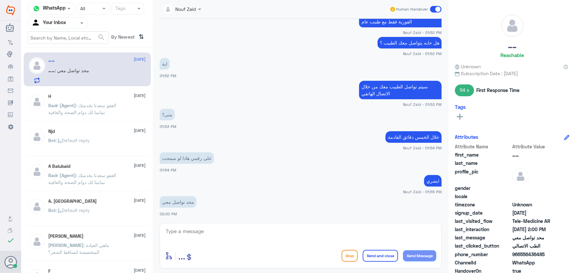
click at [198, 236] on textarea at bounding box center [300, 235] width 271 height 16
type textarea "تم التواصل معك من قبل الطبيب، [PERSON_NAME] بخدمتك"
click at [377, 258] on button "Send and close" at bounding box center [380, 256] width 35 height 12
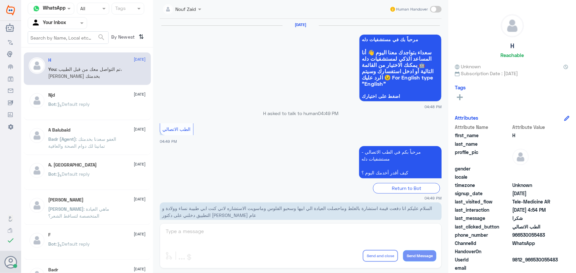
scroll to position [314, 0]
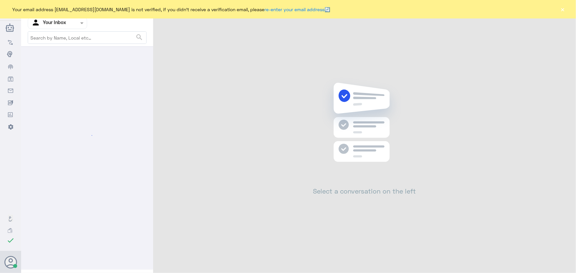
click at [560, 9] on button "×" at bounding box center [562, 9] width 7 height 7
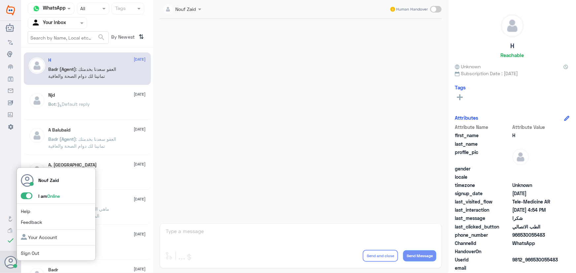
click at [29, 194] on span at bounding box center [27, 196] width 12 height 7
click at [0, 0] on input "checkbox" at bounding box center [0, 0] width 0 height 0
click at [30, 195] on span at bounding box center [27, 196] width 12 height 7
click at [0, 0] on input "checkbox" at bounding box center [0, 0] width 0 height 0
click at [16, 262] on icon at bounding box center [10, 262] width 13 height 13
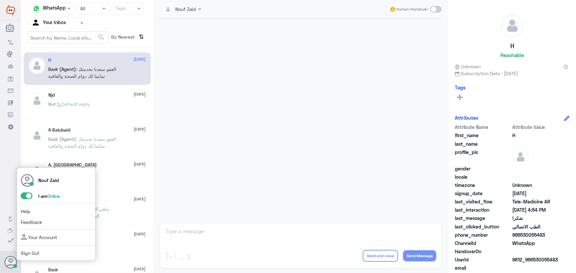
click at [23, 194] on span at bounding box center [27, 196] width 12 height 7
click at [0, 0] on input "checkbox" at bounding box center [0, 0] width 0 height 0
click at [29, 195] on span at bounding box center [27, 196] width 12 height 7
click at [0, 0] on input "checkbox" at bounding box center [0, 0] width 0 height 0
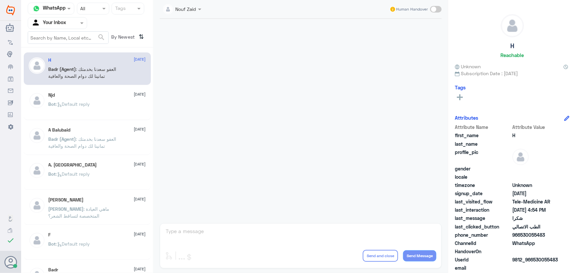
drag, startPoint x: 335, startPoint y: 114, endPoint x: 350, endPoint y: 101, distance: 19.9
click at [346, 106] on div at bounding box center [300, 119] width 288 height 201
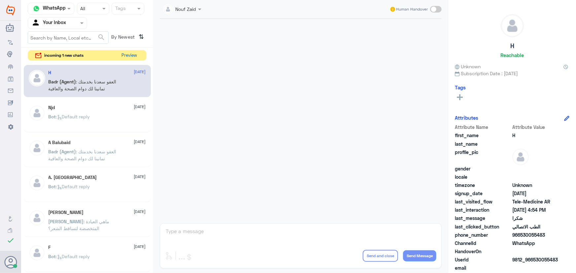
click at [139, 55] on button "Preview" at bounding box center [129, 55] width 20 height 10
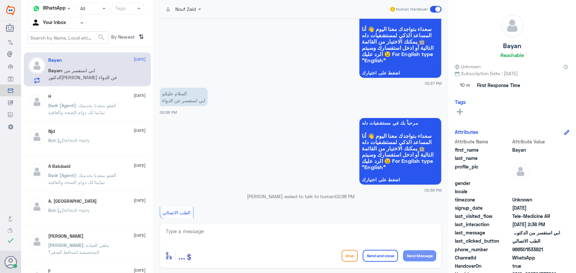
scroll to position [143, 0]
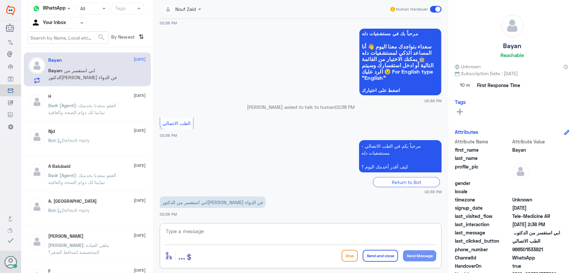
click at [260, 234] on textarea at bounding box center [300, 235] width 271 height 16
click at [406, 199] on app-msgs-text "ابي استفسر من الدكتوره عن الدواء" at bounding box center [301, 203] width 282 height 12
click at [393, 239] on textarea at bounding box center [300, 235] width 271 height 16
paste textarea "مرحباً معك نوف من الطب الاتصالي"
type textarea "مرحباً معك نوف من الطب الاتصالي"
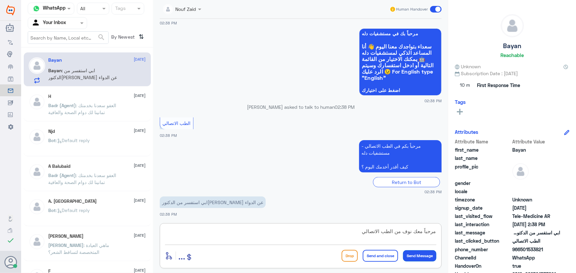
drag, startPoint x: 423, startPoint y: 255, endPoint x: 367, endPoint y: 233, distance: 60.7
click at [422, 254] on button "Send Message" at bounding box center [419, 255] width 33 height 11
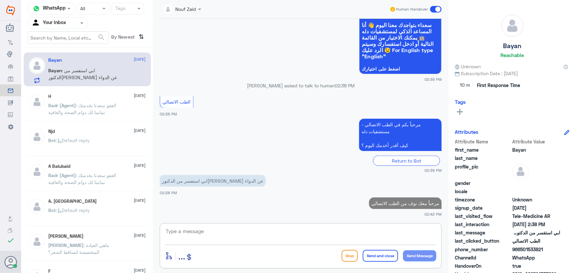
drag, startPoint x: 363, startPoint y: 230, endPoint x: 330, endPoint y: 237, distance: 33.7
click at [354, 230] on textarea at bounding box center [300, 235] width 271 height 16
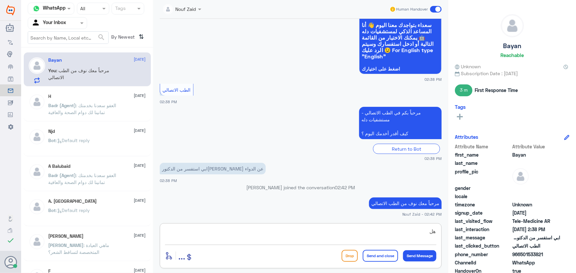
type textarea "ه"
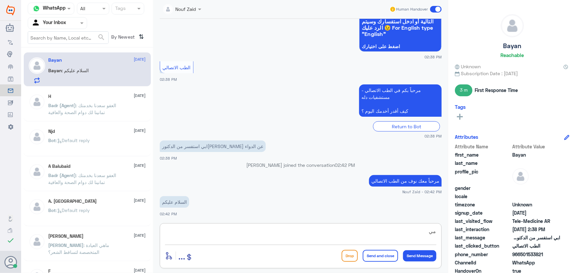
type textarea "م"
type textarea "وعليكم السلام"
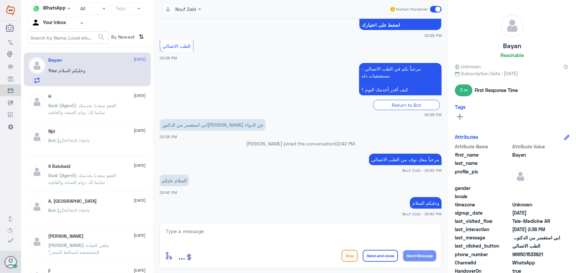
drag, startPoint x: 519, startPoint y: 255, endPoint x: 558, endPoint y: 256, distance: 39.3
click at [558, 256] on span "966501533821" at bounding box center [536, 254] width 48 height 7
copy span "501533821"
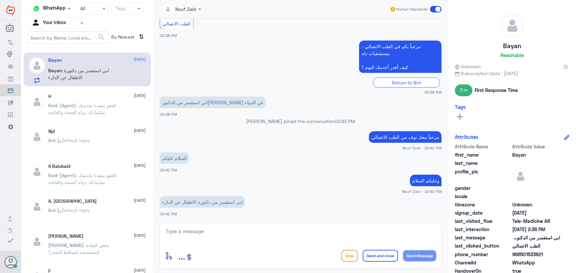
click at [260, 227] on textarea at bounding box center [300, 235] width 271 height 16
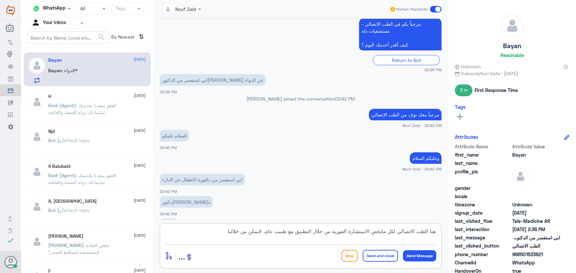
scroll to position [275, 0]
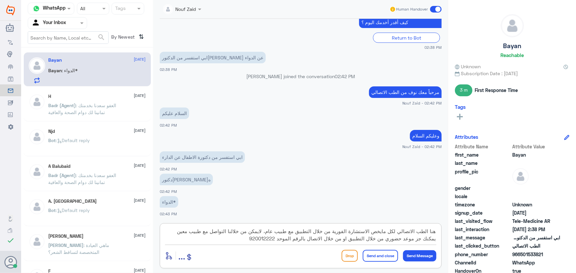
click at [421, 239] on textarea "هنا الطب الاتصالي لكل مايخص الاستشارة الفورية من خلال التطبيق مع طبيب عام، لايم…" at bounding box center [300, 235] width 271 height 16
type textarea "هنا الطب الاتصالي لكل مايخص الاستشارة الفورية من خلال التطبيق مع طبيب عام، لايم…"
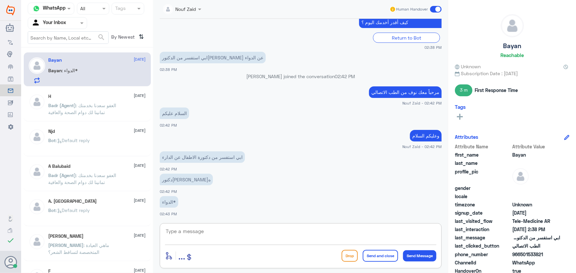
scroll to position [338, 0]
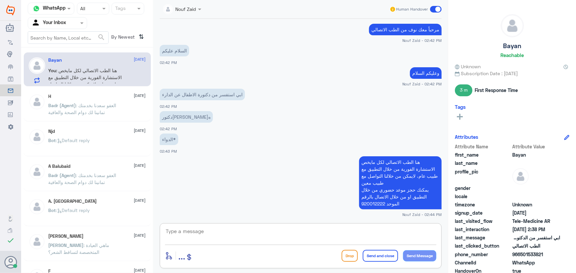
click at [431, 6] on span at bounding box center [436, 9] width 12 height 7
click at [0, 0] on input "checkbox" at bounding box center [0, 0] width 0 height 0
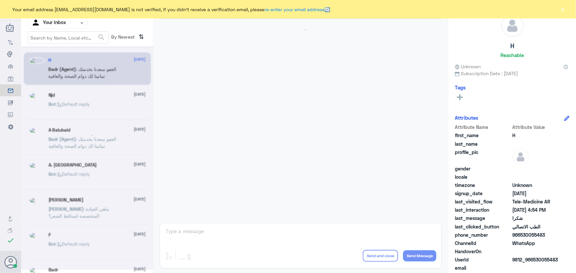
scroll to position [314, 0]
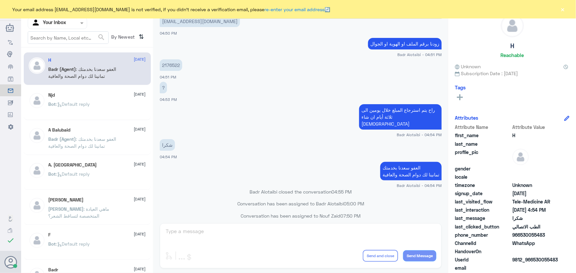
drag, startPoint x: 70, startPoint y: 26, endPoint x: 67, endPoint y: 27, distance: 3.6
click at [70, 26] on div at bounding box center [57, 23] width 59 height 8
click at [56, 76] on div "Your Team" at bounding box center [57, 82] width 59 height 15
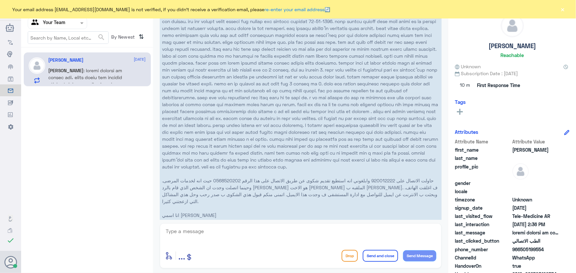
scroll to position [586, 0]
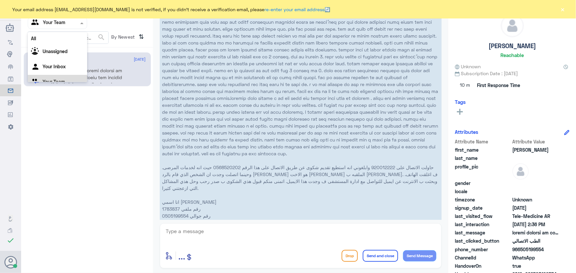
click at [57, 20] on input "text" at bounding box center [49, 23] width 36 height 8
click at [63, 54] on div "Your Inbox" at bounding box center [57, 58] width 59 height 15
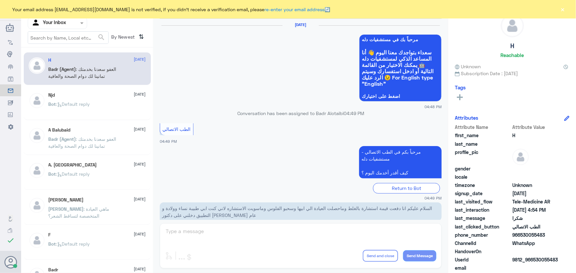
scroll to position [314, 0]
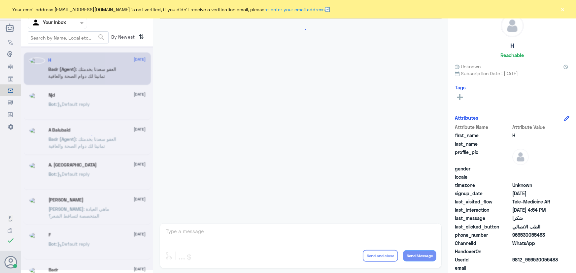
scroll to position [314, 0]
click at [566, 3] on div "Your email address [EMAIL_ADDRESS][DOMAIN_NAME] is not verified, if you didn't …" at bounding box center [288, 9] width 576 height 18
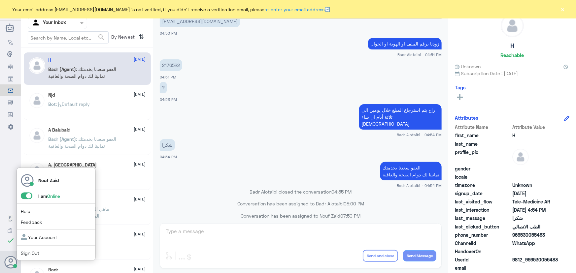
click at [30, 195] on span at bounding box center [27, 196] width 12 height 7
click at [0, 0] on input "checkbox" at bounding box center [0, 0] width 0 height 0
click at [29, 195] on span at bounding box center [27, 196] width 12 height 7
click at [0, 0] on input "checkbox" at bounding box center [0, 0] width 0 height 0
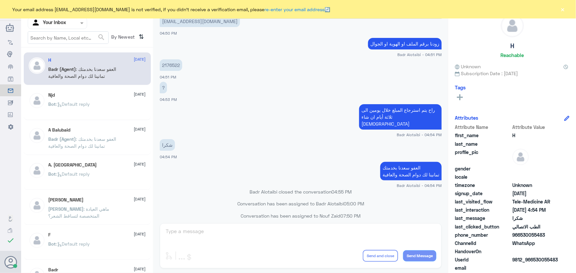
click at [563, 9] on button "×" at bounding box center [562, 9] width 7 height 7
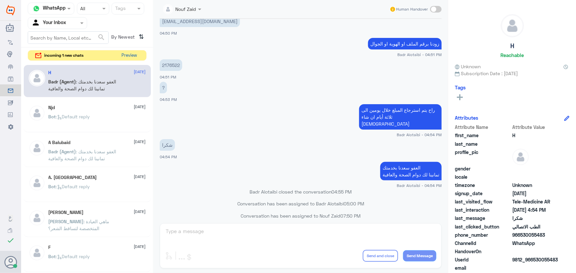
click at [133, 56] on button "Preview" at bounding box center [129, 55] width 20 height 10
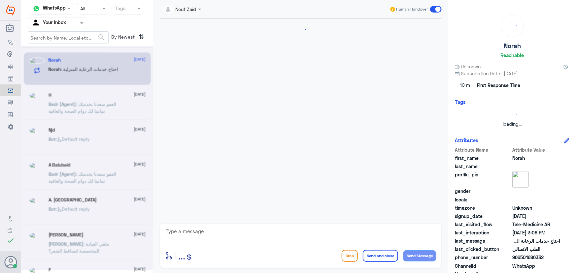
scroll to position [56, 0]
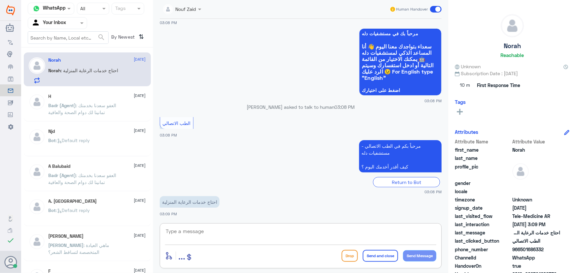
click at [229, 239] on textarea at bounding box center [300, 235] width 271 height 16
paste textarea "مرحباً معك نوف من الطب الاتصالي"
type textarea "مرحباً معك نوف من الطب الاتصالي"
click at [402, 258] on div "Drop Send and close Send Message" at bounding box center [389, 256] width 95 height 12
click at [402, 257] on div "Drop Send and close Send Message" at bounding box center [389, 256] width 95 height 12
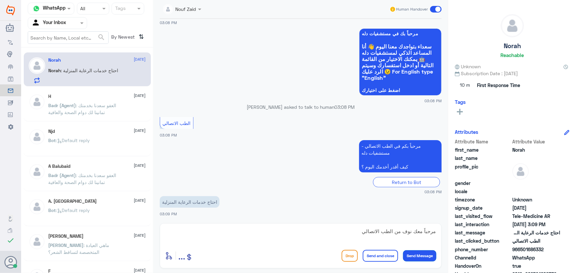
click at [407, 253] on button "Send Message" at bounding box center [419, 255] width 33 height 11
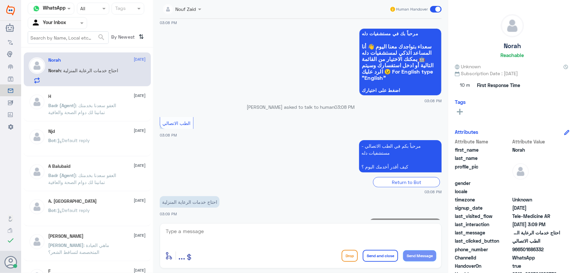
scroll to position [78, 0]
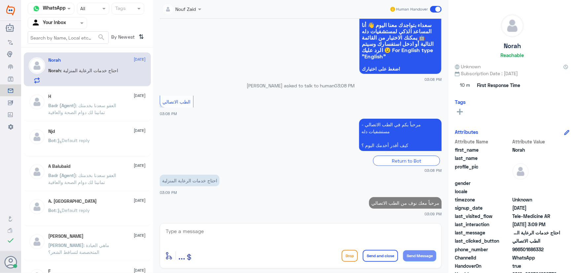
click at [372, 220] on div "Nouf Zaid Human Handover [DATE] مرحبا هل متوفر زيارة طبيب منزلية لتغيير القسطرة…" at bounding box center [300, 137] width 295 height 275
click at [361, 228] on textarea at bounding box center [300, 235] width 271 height 16
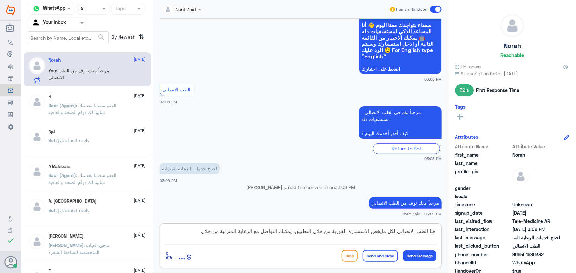
paste textarea "الرعاية المنزلية 0118275005"
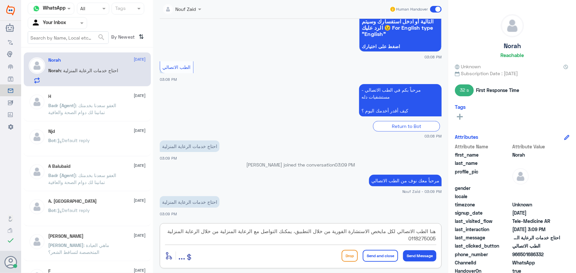
drag, startPoint x: 208, startPoint y: 232, endPoint x: 181, endPoint y: 237, distance: 27.5
click at [182, 238] on textarea "هنا الطب الاتصالي لكل مايخص الاستشارة الفورية من خلال التطبيق، يمكنك التواصل مع…" at bounding box center [300, 235] width 271 height 16
click at [235, 241] on textarea "هنا الطب الاتصالي لكل مايخص الاستشارة الفورية من خلال التطبيق، يمكنك التواصل مع…" at bounding box center [300, 235] width 271 height 16
drag, startPoint x: 172, startPoint y: 229, endPoint x: 209, endPoint y: 235, distance: 37.3
click at [209, 235] on textarea "هنا الطب الاتصالي لكل مايخص الاستشارة الفورية من خلال التطبيق، يمكنك التواصل مع…" at bounding box center [300, 235] width 271 height 16
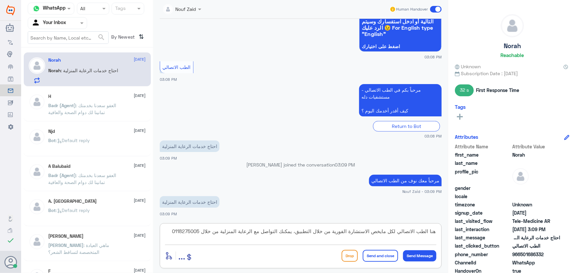
type textarea "هنا الطب الاتصالي لكل مايخص الاستشارة الفورية من خلال التطبيق، يمكنك التواصل مع…"
click at [386, 258] on button "Send and close" at bounding box center [380, 256] width 35 height 12
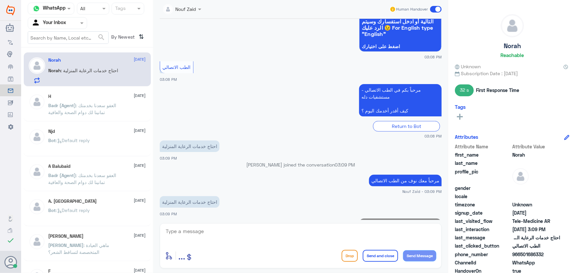
scroll to position [142, 0]
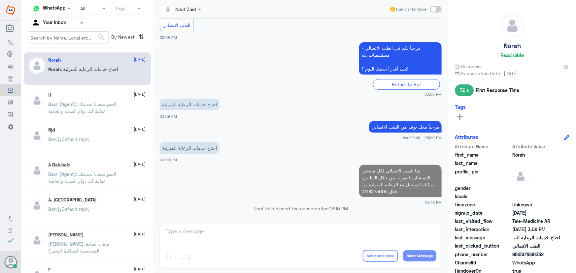
click at [65, 22] on input "text" at bounding box center [49, 23] width 36 height 8
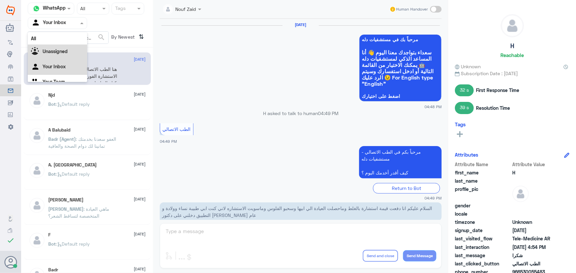
scroll to position [314, 0]
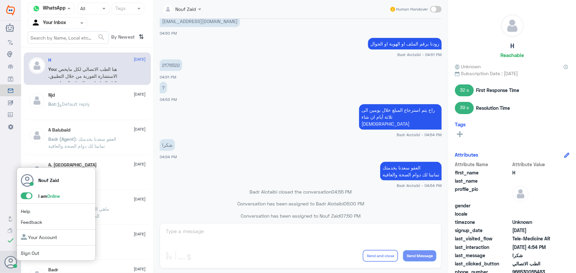
click at [27, 197] on span at bounding box center [27, 196] width 12 height 7
click at [0, 0] on input "checkbox" at bounding box center [0, 0] width 0 height 0
